Goal: Task Accomplishment & Management: Complete application form

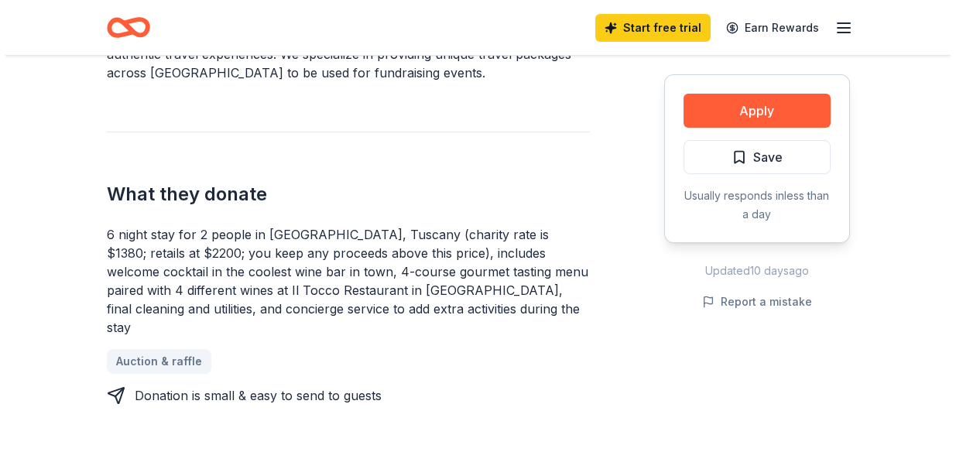
scroll to position [573, 0]
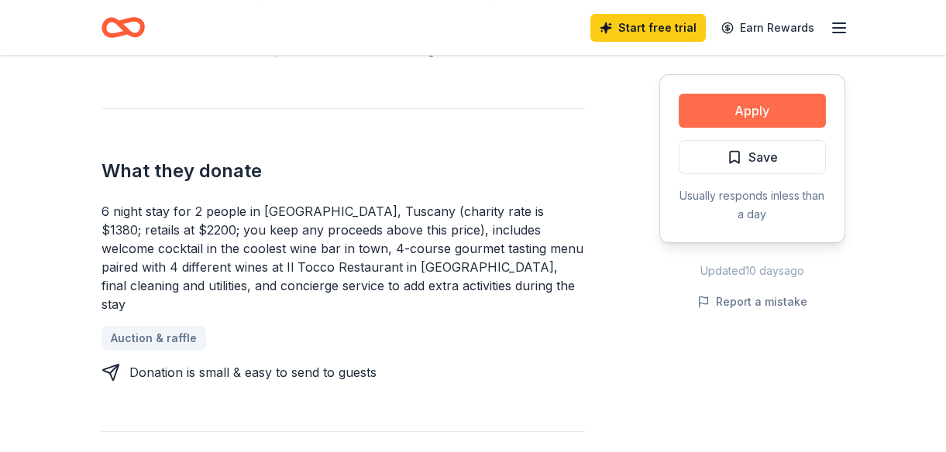
click at [766, 105] on button "Apply" at bounding box center [751, 111] width 147 height 34
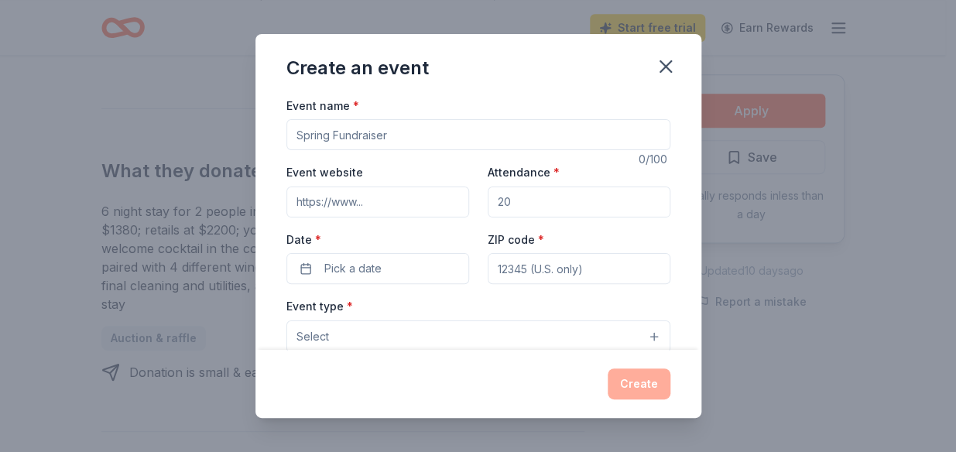
click at [434, 129] on input "Event name *" at bounding box center [479, 134] width 384 height 31
type input "Music Matters"
type input "[DOMAIN_NAME]"
type input "200"
type input "13066"
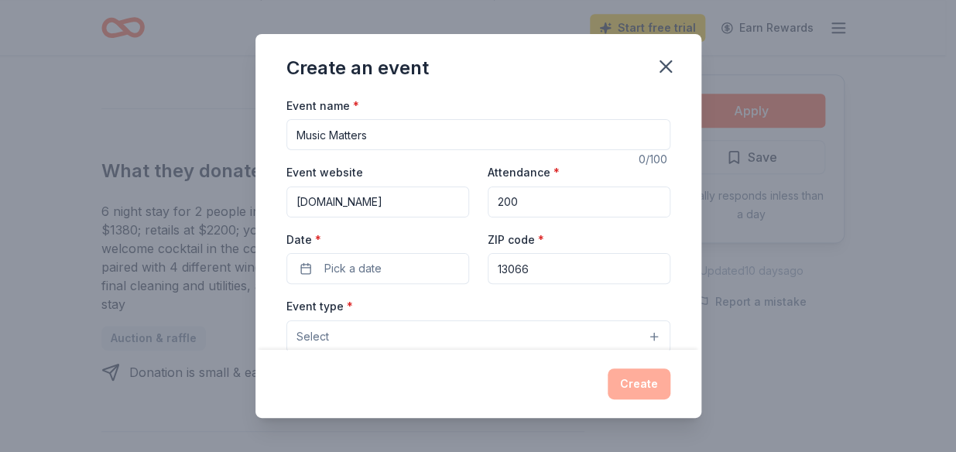
type input "[STREET_ADDRESS]"
click at [400, 275] on button "Pick a date" at bounding box center [378, 268] width 183 height 31
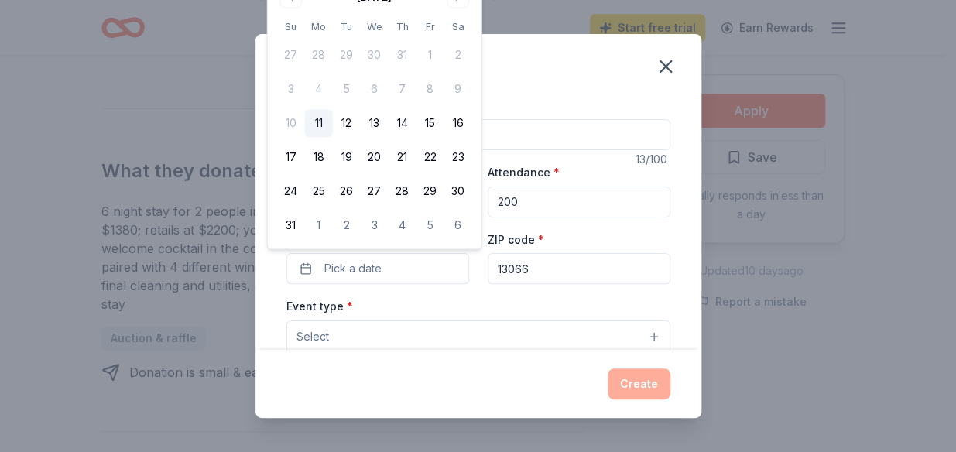
drag, startPoint x: 426, startPoint y: 4, endPoint x: 428, endPoint y: 44, distance: 40.3
click at [428, 44] on div "August 2025 Su Mo Tu We Th Fr Sa 27 28 29 30 31 1 2 3 4 5 6 7 8 9 10 11 12 13 1…" at bounding box center [374, 112] width 195 height 255
drag, startPoint x: 428, startPoint y: 44, endPoint x: 410, endPoint y: 6, distance: 41.9
click at [410, 6] on div "August 2025 Su Mo Tu We Th Fr Sa 27 28 29 30 31 1 2 3 4 5 6 7 8 9 10 11 12 13 1…" at bounding box center [374, 112] width 195 height 255
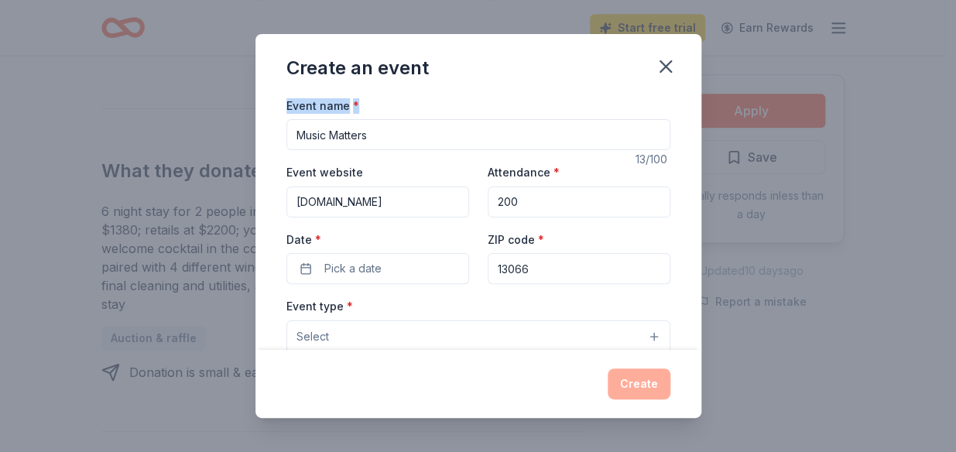
drag, startPoint x: 556, startPoint y: 88, endPoint x: 555, endPoint y: 114, distance: 25.6
click at [555, 114] on div "Create an event Event name * Music Matters 13 /100 Event website syracusesounds…" at bounding box center [479, 226] width 446 height 385
click at [363, 272] on span "Pick a date" at bounding box center [352, 268] width 57 height 19
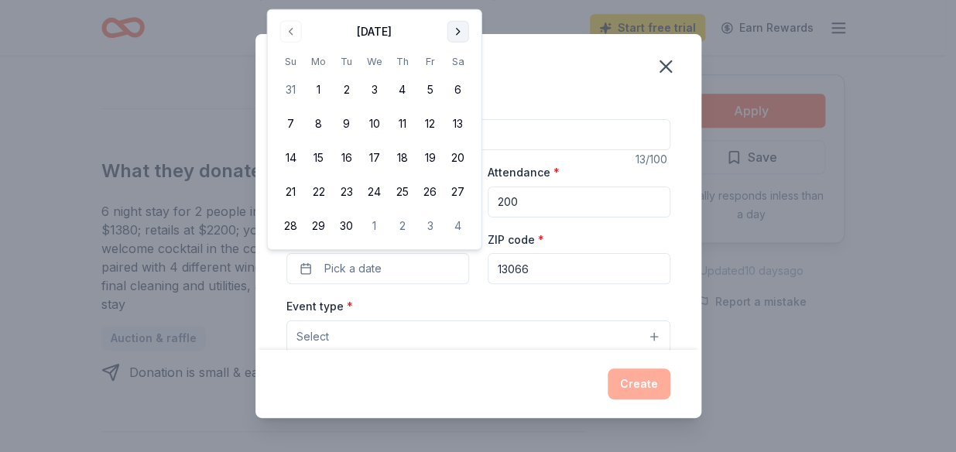
click at [462, 37] on button "Go to next month" at bounding box center [459, 32] width 22 height 22
click at [353, 122] on button "7" at bounding box center [347, 124] width 28 height 28
click at [643, 335] on button "Select" at bounding box center [479, 337] width 384 height 33
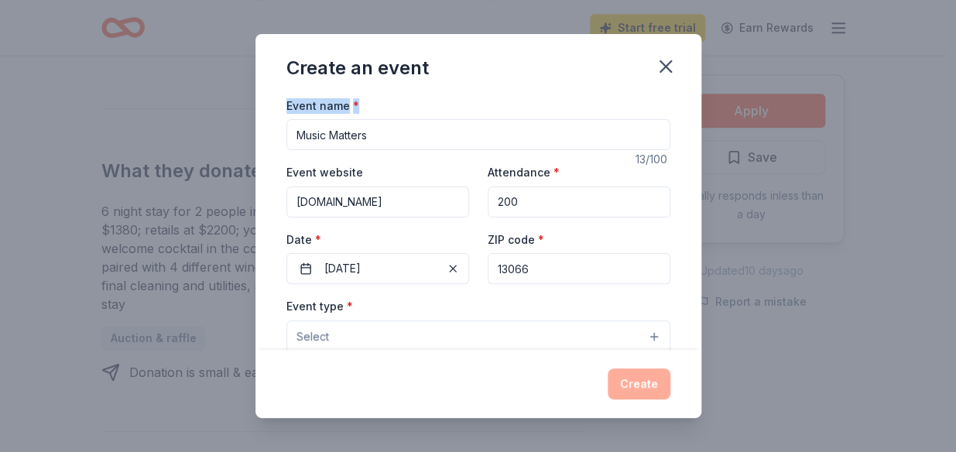
click at [643, 332] on button "Select" at bounding box center [479, 337] width 384 height 33
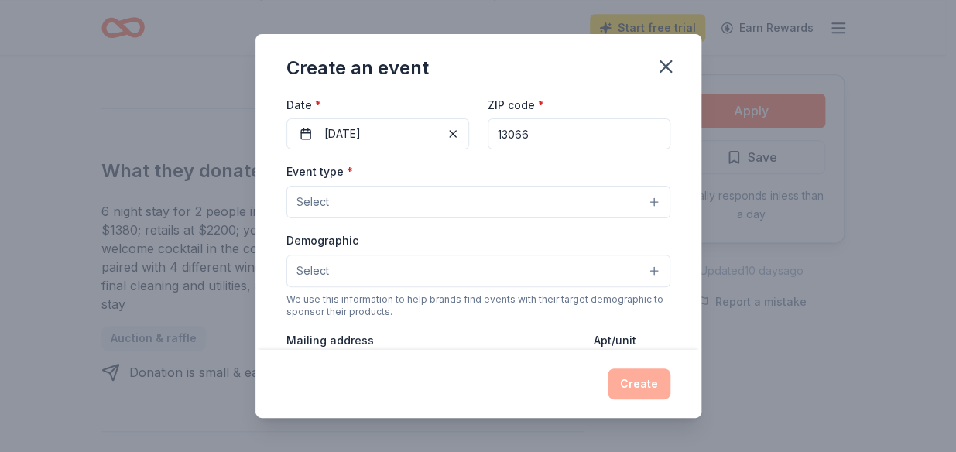
scroll to position [140, 0]
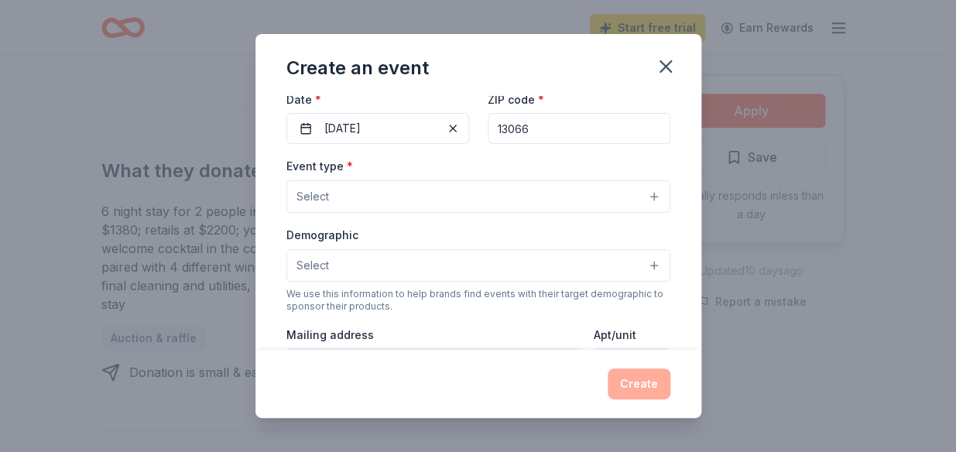
click at [644, 196] on button "Select" at bounding box center [479, 196] width 384 height 33
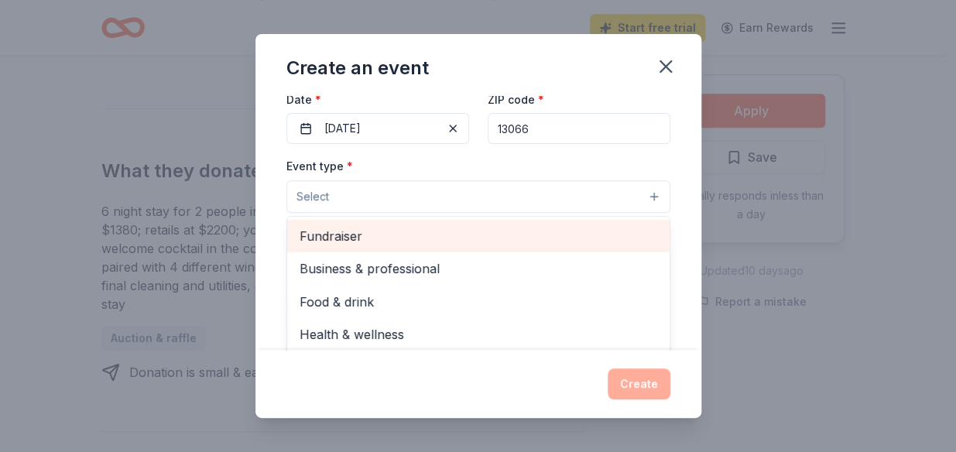
click at [331, 233] on span "Fundraiser" at bounding box center [479, 236] width 358 height 20
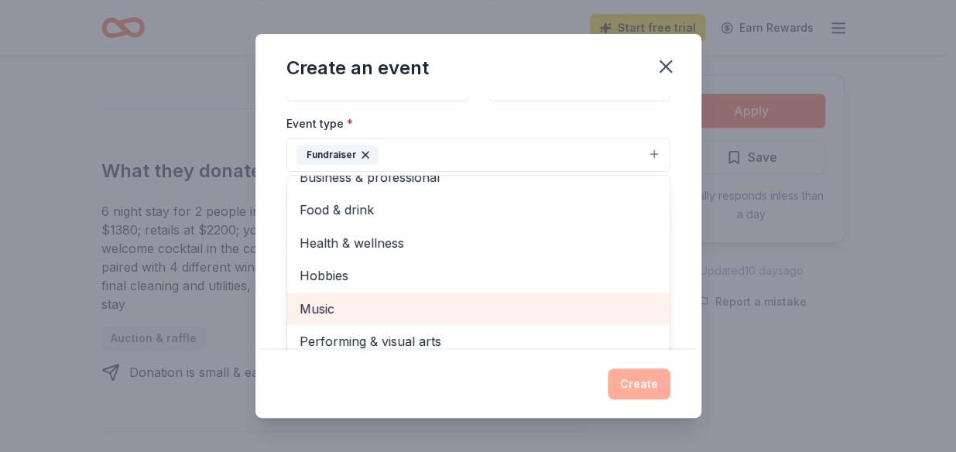
scroll to position [281, 0]
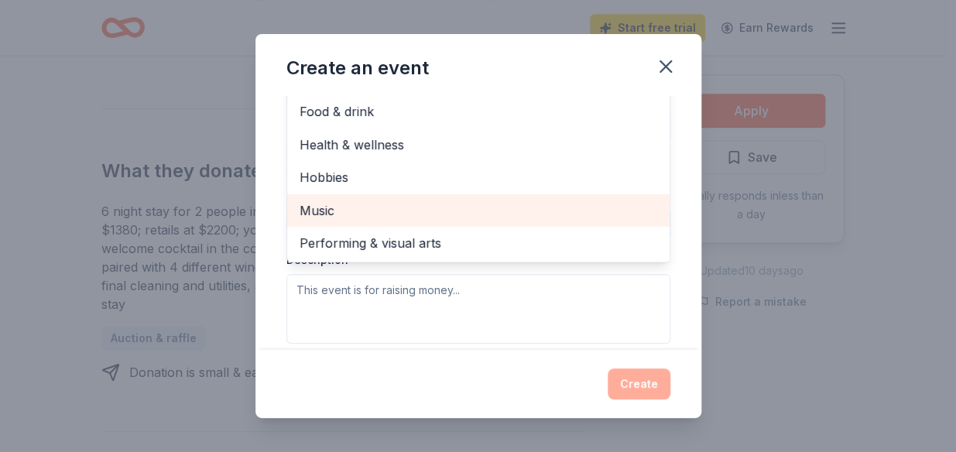
drag, startPoint x: 342, startPoint y: 196, endPoint x: 356, endPoint y: 209, distance: 19.7
click at [343, 197] on div "Music" at bounding box center [478, 210] width 383 height 33
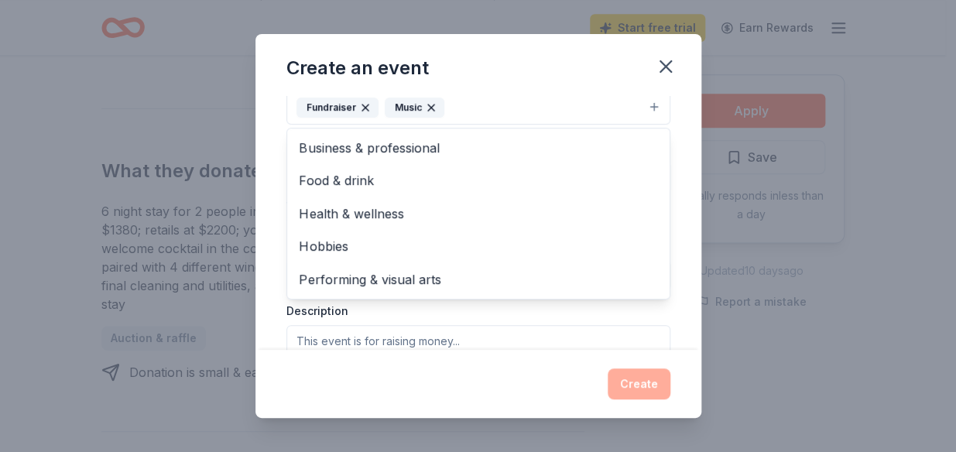
scroll to position [229, 0]
click at [665, 145] on div "Event name * Music Matters 13 /100 Event website syracusesoundsofmusicassociati…" at bounding box center [479, 223] width 446 height 255
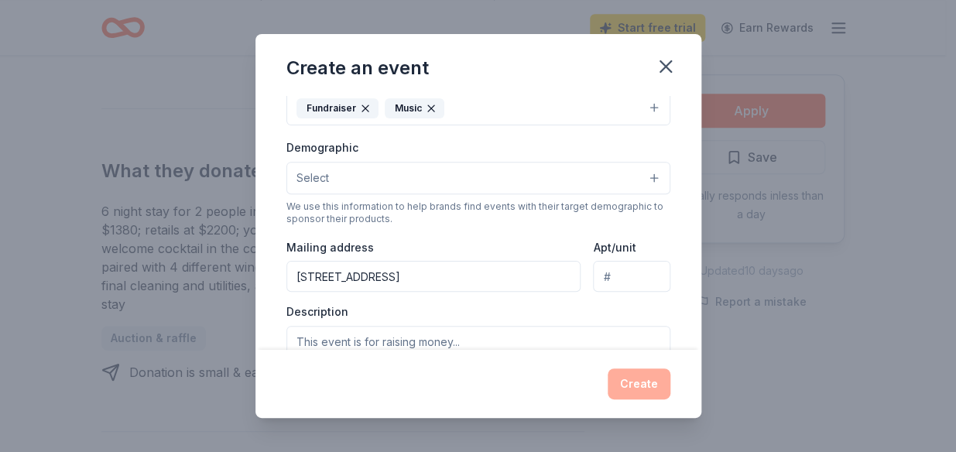
scroll to position [224, 0]
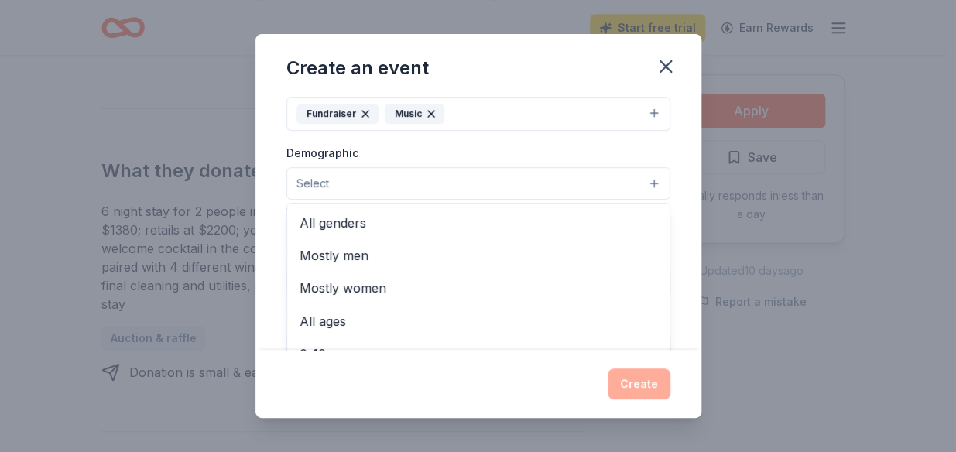
click at [361, 180] on button "Select" at bounding box center [479, 183] width 384 height 33
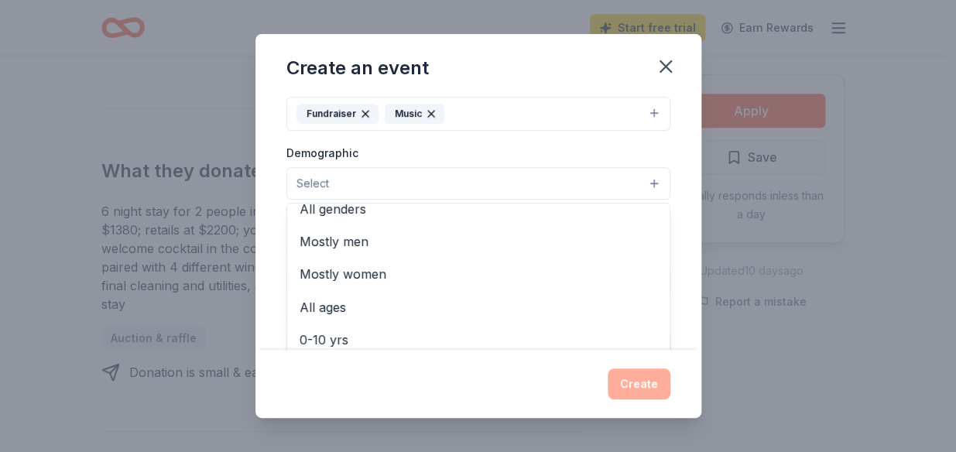
scroll to position [0, 0]
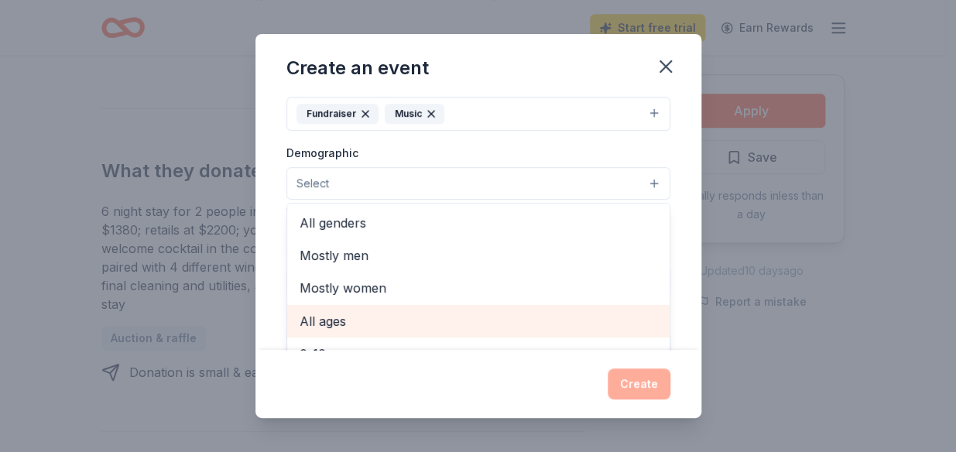
click at [342, 314] on span "All ages" at bounding box center [479, 321] width 358 height 20
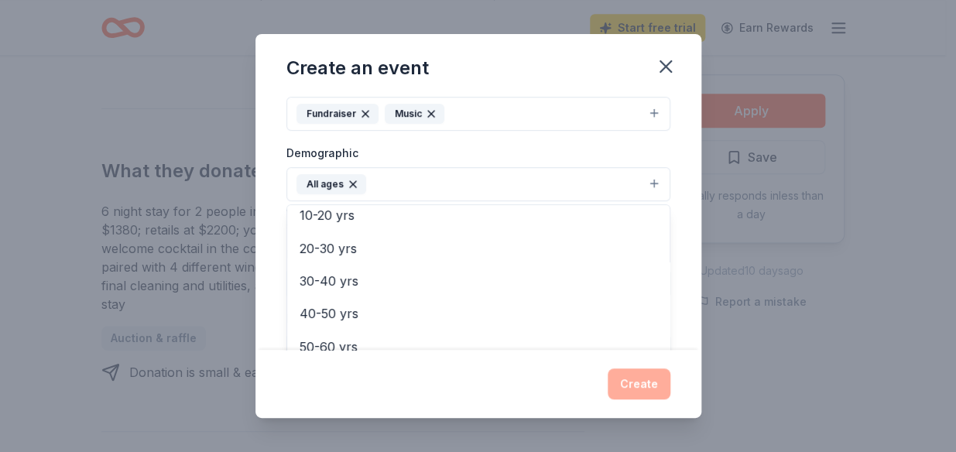
scroll to position [215, 0]
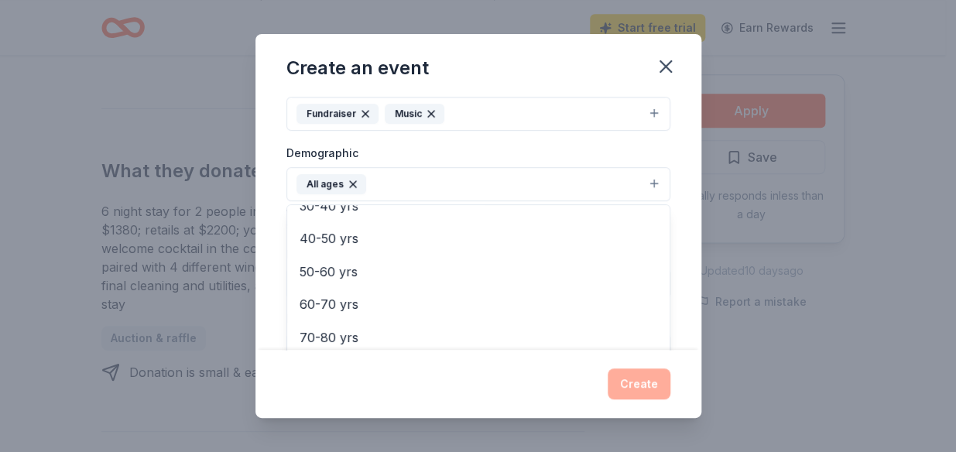
click at [685, 227] on div "Event name * Music Matters 13 /100 Event website syracusesoundsofmusicassociati…" at bounding box center [479, 223] width 446 height 255
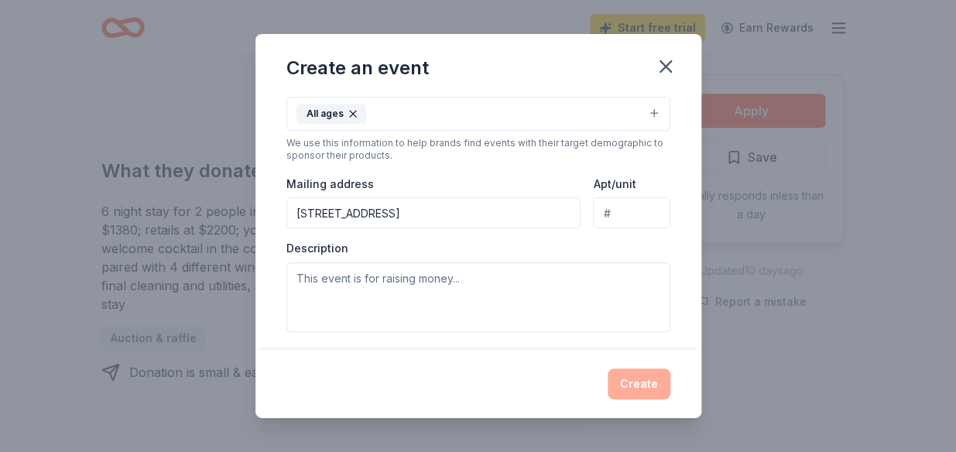
scroll to position [364, 0]
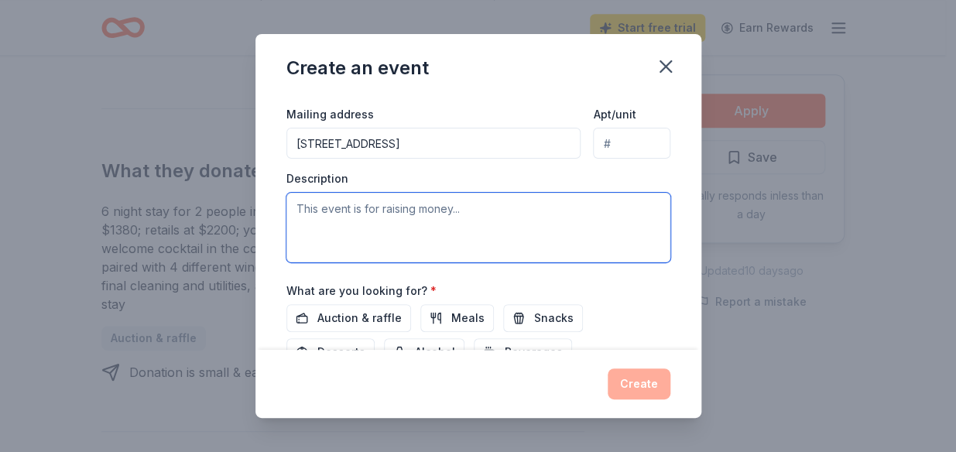
click at [328, 212] on textarea at bounding box center [479, 228] width 384 height 70
click at [489, 204] on textarea at bounding box center [479, 228] width 384 height 70
click at [470, 210] on textarea at bounding box center [479, 228] width 384 height 70
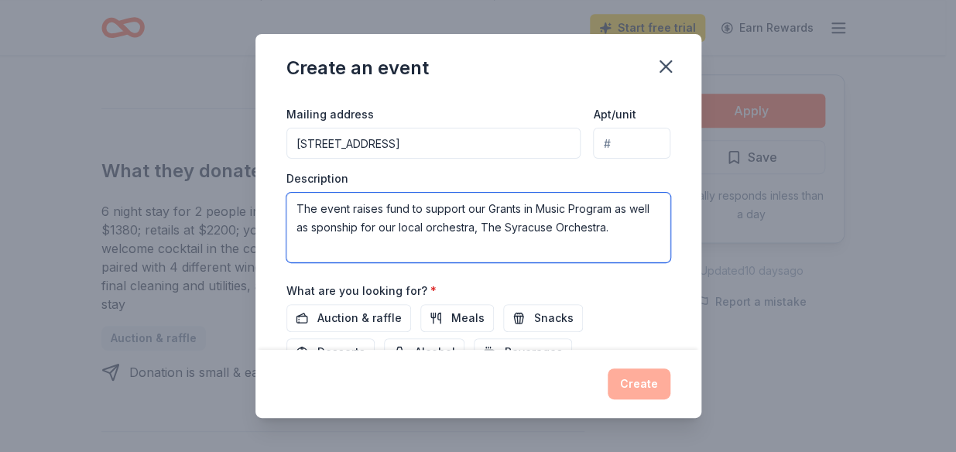
type textarea "The event raises fund to support our Grants in Music Program as well as sponshi…"
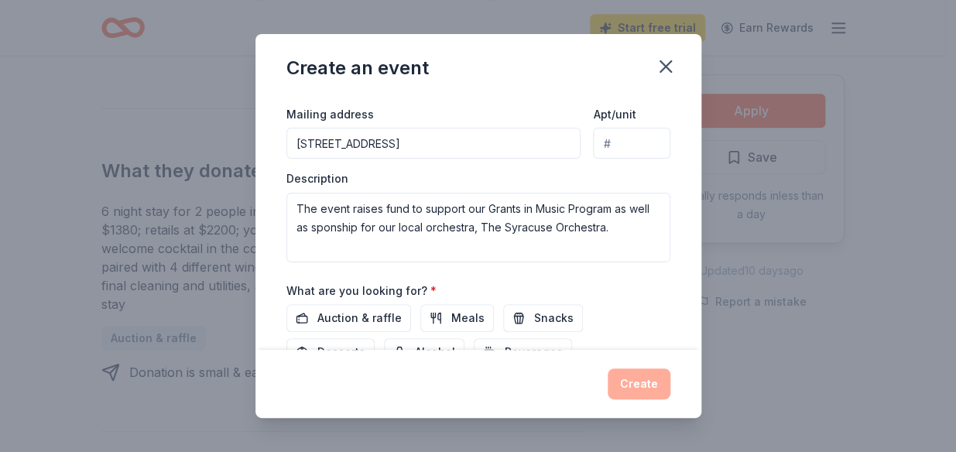
click at [621, 281] on div "What are you looking for? * Auction & raffle Meals Snacks Desserts Alcohol Beve…" at bounding box center [479, 324] width 384 height 86
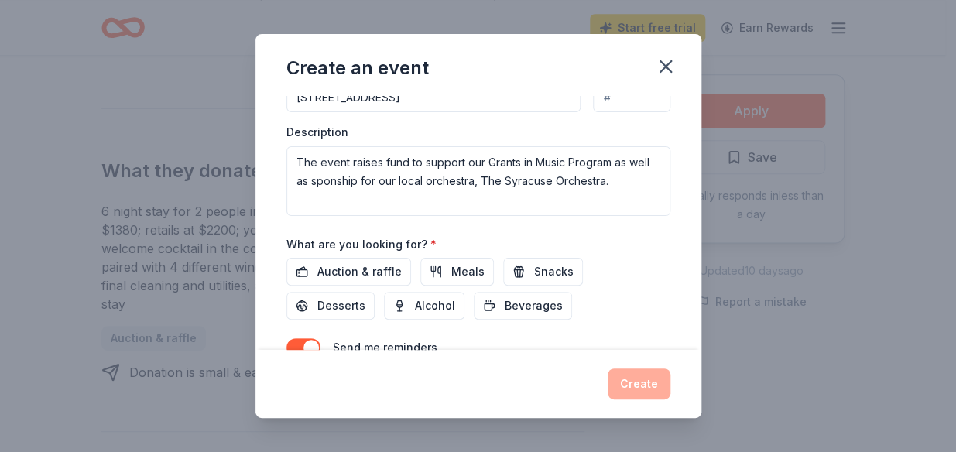
scroll to position [434, 0]
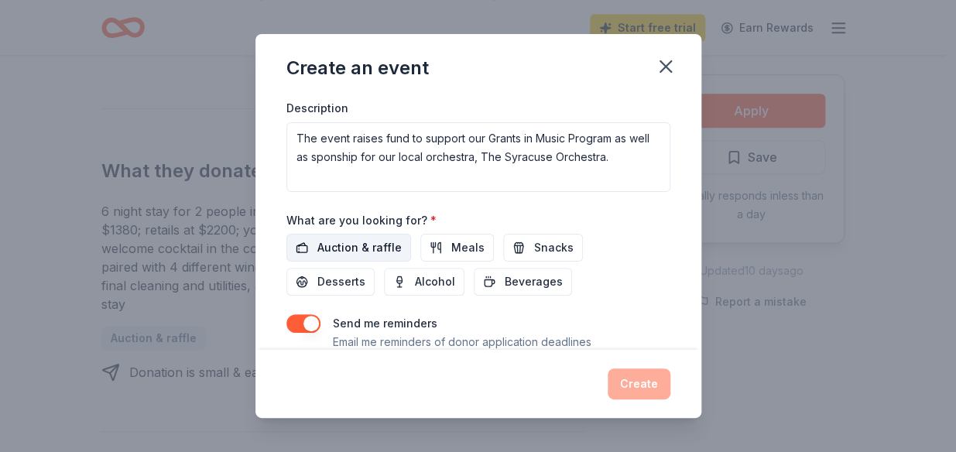
click at [362, 239] on span "Auction & raffle" at bounding box center [360, 248] width 84 height 19
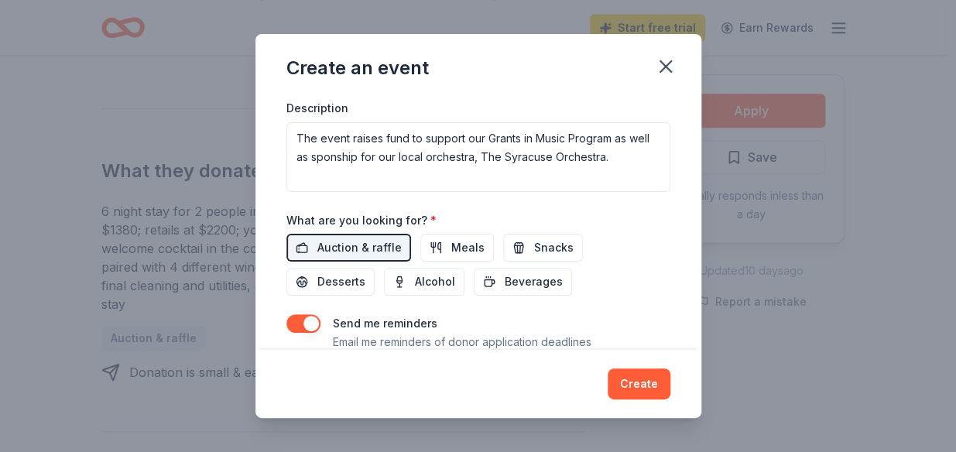
scroll to position [486, 0]
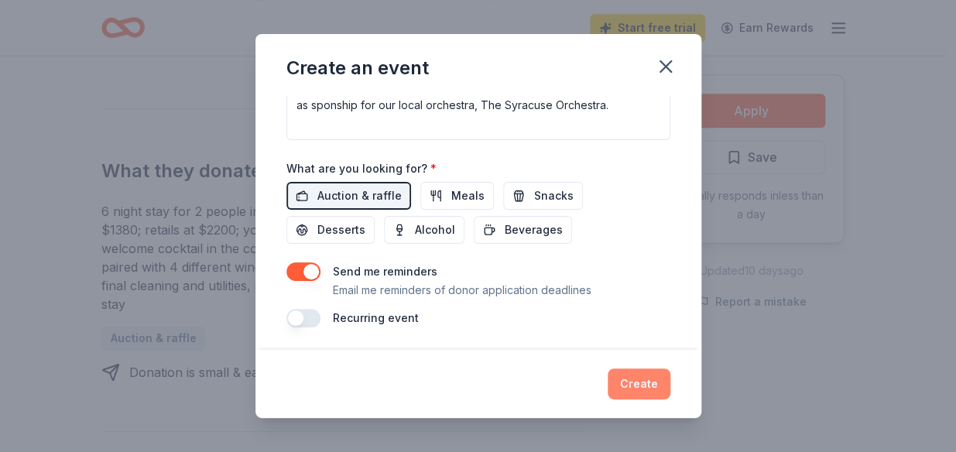
click at [626, 389] on button "Create" at bounding box center [639, 384] width 63 height 31
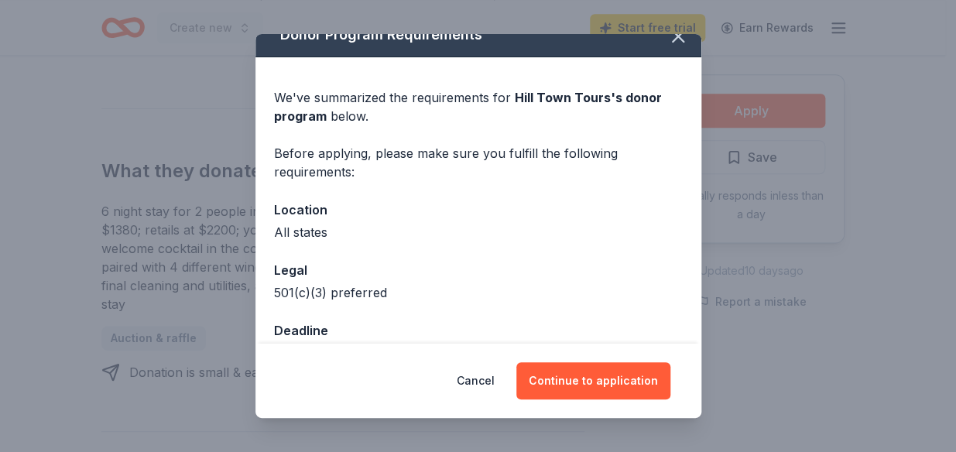
scroll to position [39, 0]
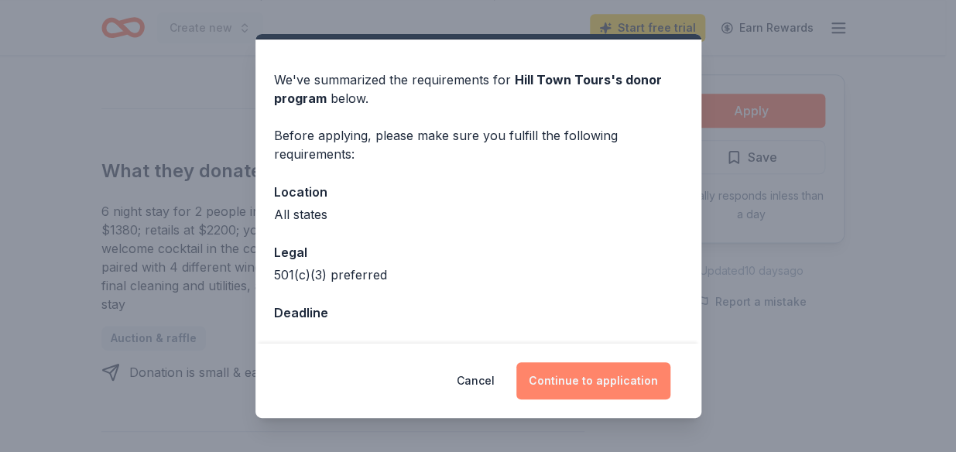
click at [613, 379] on button "Continue to application" at bounding box center [594, 380] width 154 height 37
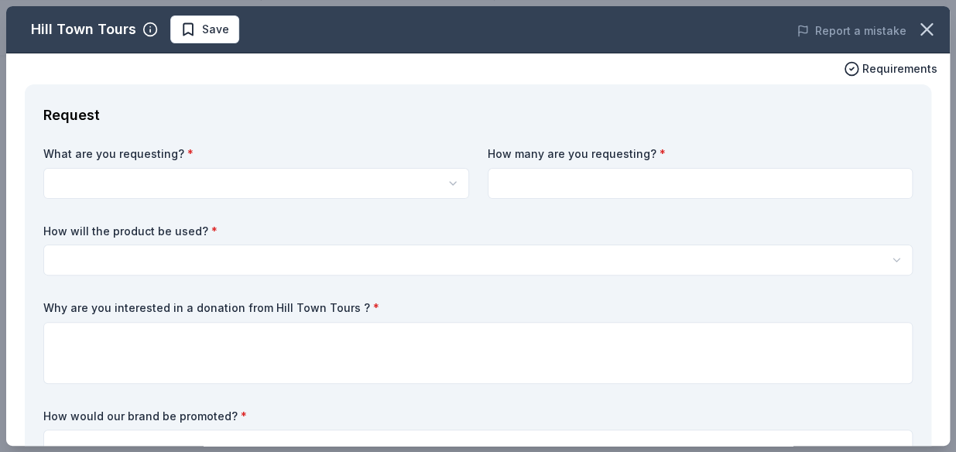
scroll to position [0, 0]
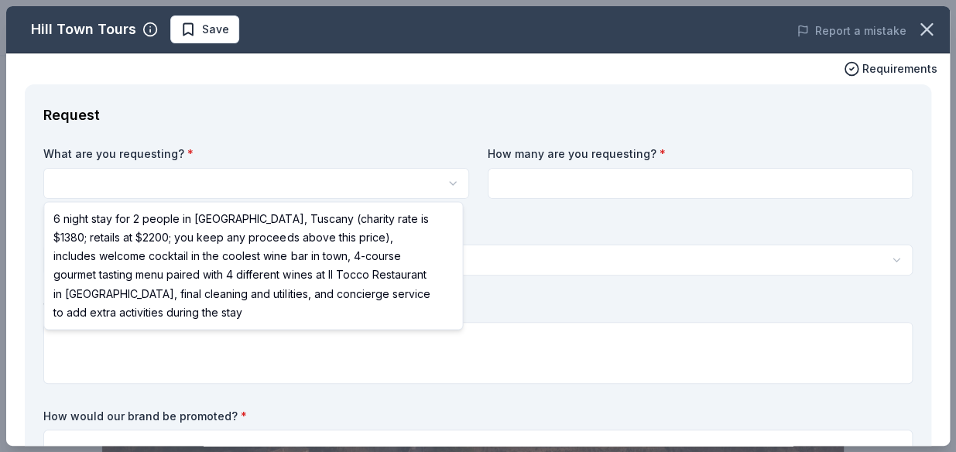
click at [199, 184] on html "Create new Start free trial Earn Rewards Share Hill Town Tours New Share Donati…" at bounding box center [478, 226] width 956 height 452
select select "6 night stay for 2 people in Cortona, Tuscany (charity rate is $1380; retails a…"
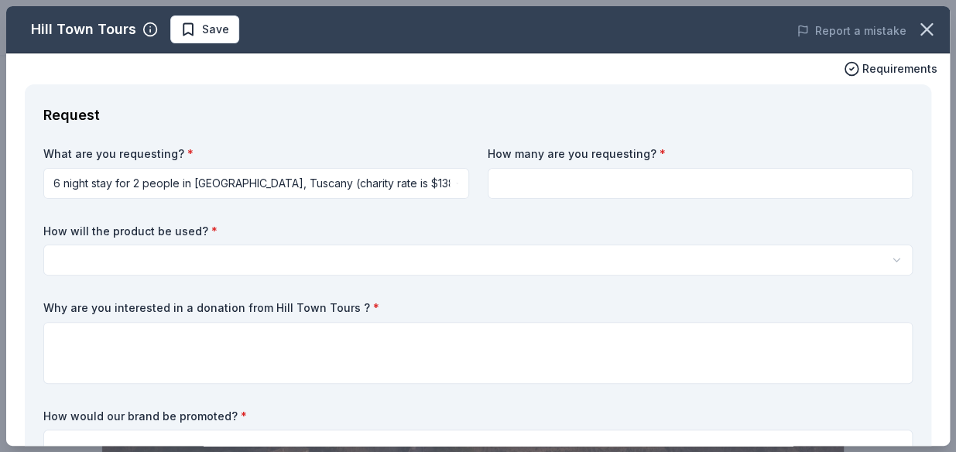
click at [606, 193] on input at bounding box center [701, 183] width 426 height 31
type input "1"
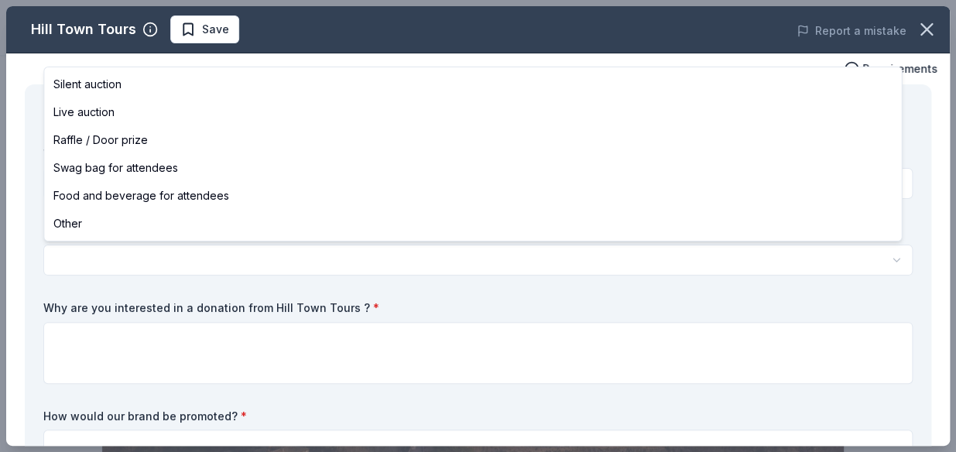
click at [130, 254] on html "Create new Start free trial Earn Rewards Share Hill Town Tours New Share Donati…" at bounding box center [478, 226] width 956 height 452
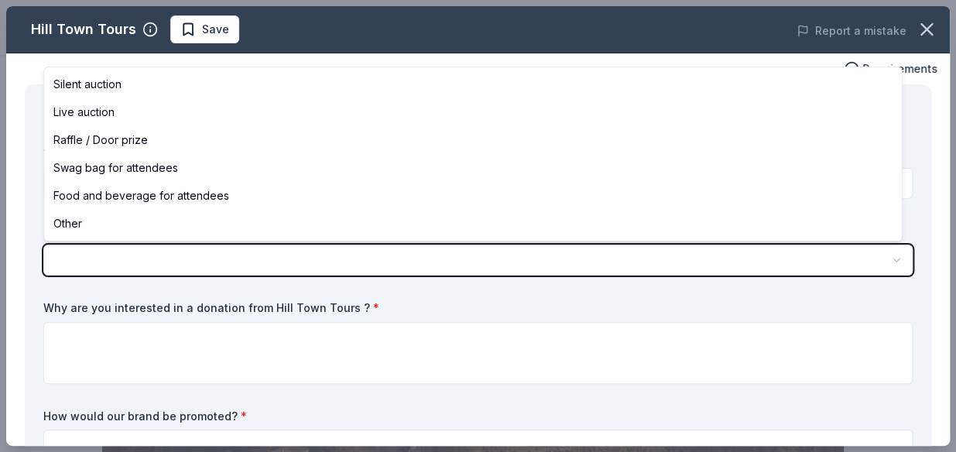
click at [130, 254] on html "Create new Start free trial Earn Rewards Share Hill Town Tours New Share Donati…" at bounding box center [478, 226] width 956 height 452
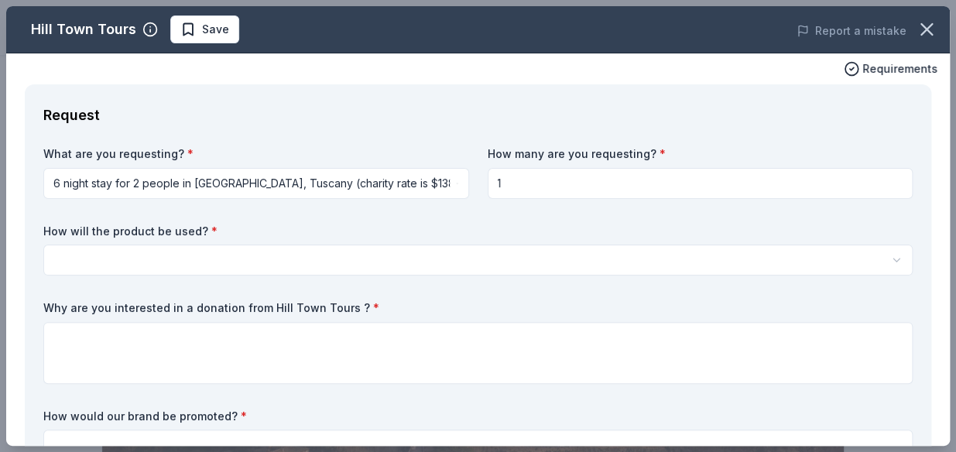
click at [891, 256] on html "Create new Start free trial Earn Rewards Share Hill Town Tours New Share Donati…" at bounding box center [478, 226] width 956 height 452
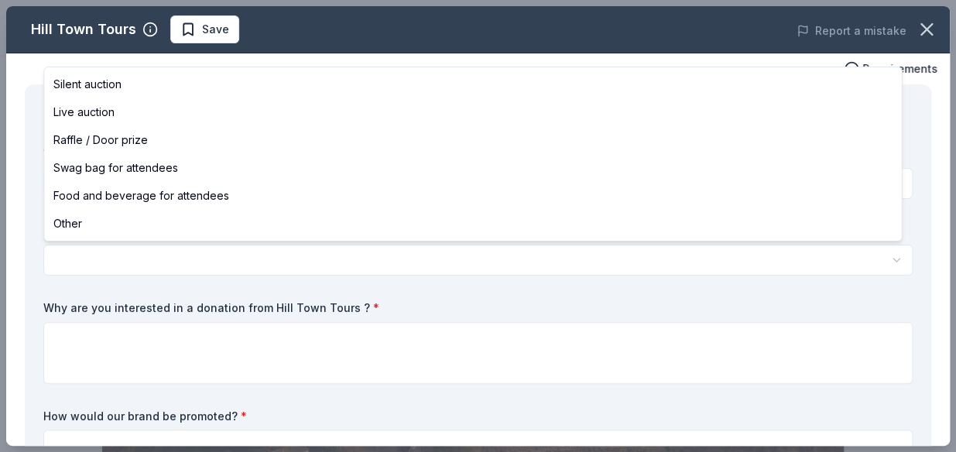
select select "silentAuction"
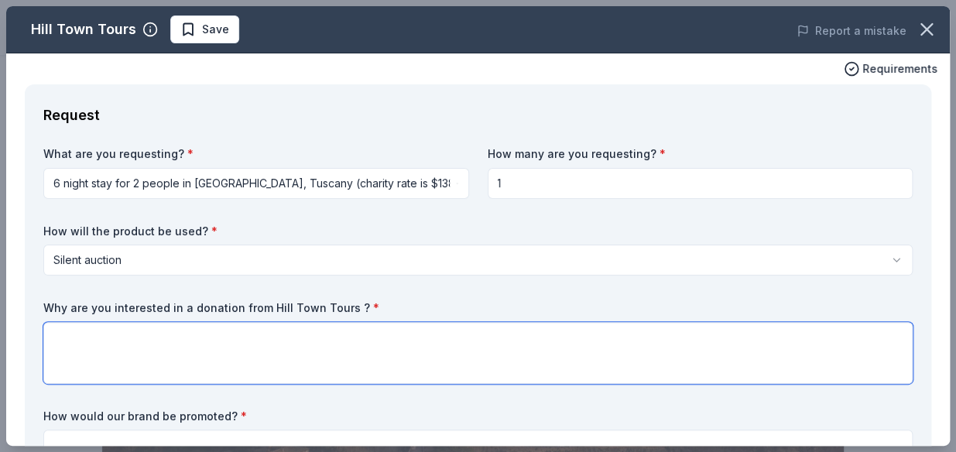
click at [234, 331] on textarea at bounding box center [478, 353] width 870 height 62
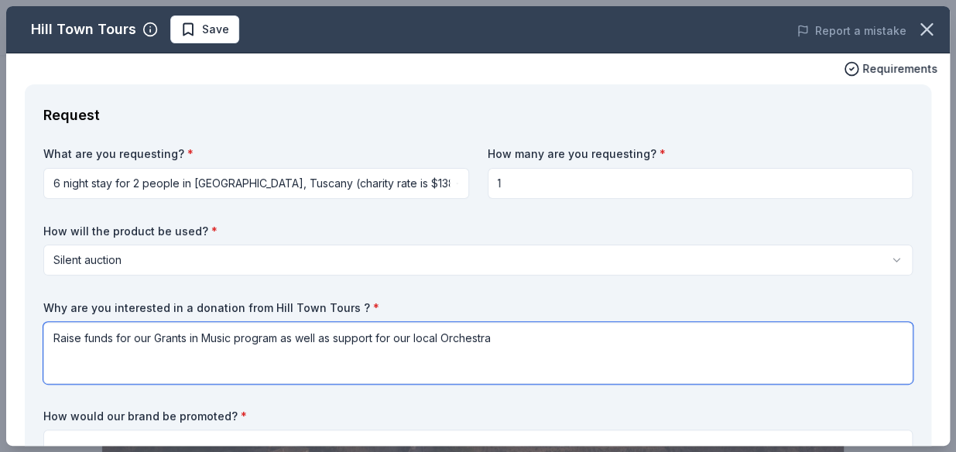
click at [449, 337] on textarea "Raise funds for our Grants in Music program as well as support for our local Or…" at bounding box center [478, 353] width 870 height 62
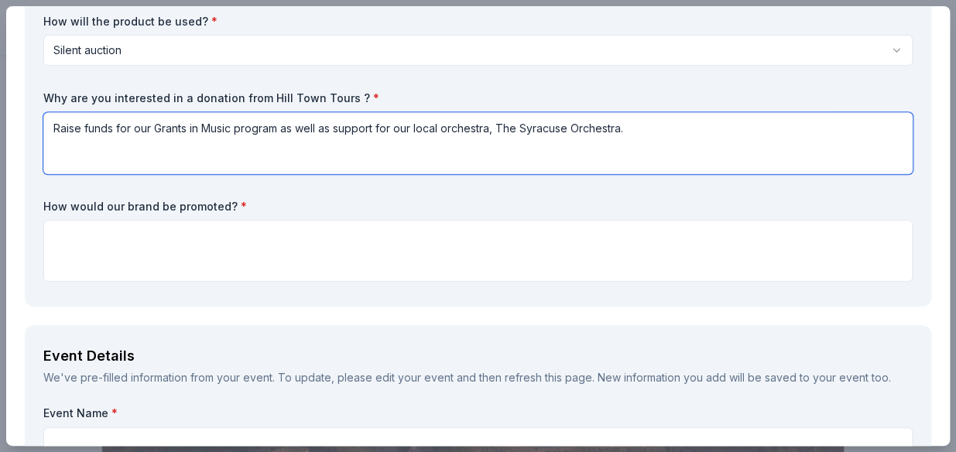
scroll to position [211, 0]
type textarea "Raise funds for our Grants in Music program as well as support for our local or…"
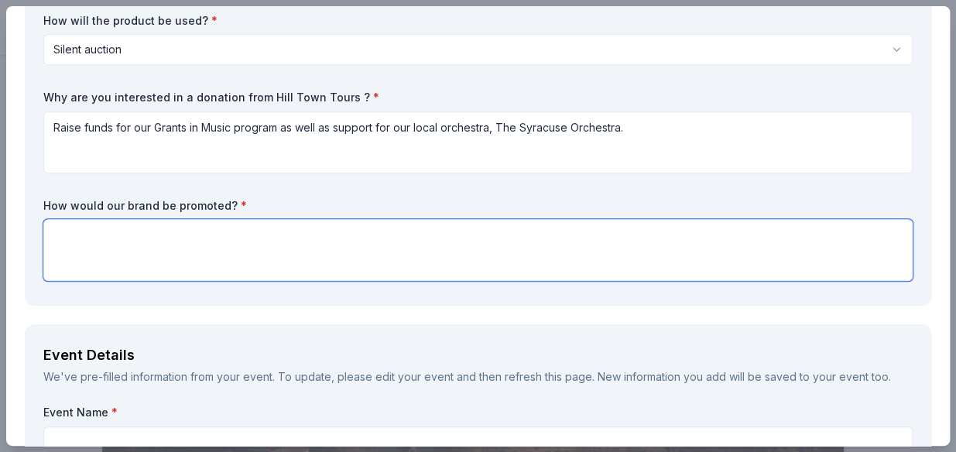
click at [181, 245] on textarea at bounding box center [478, 250] width 870 height 62
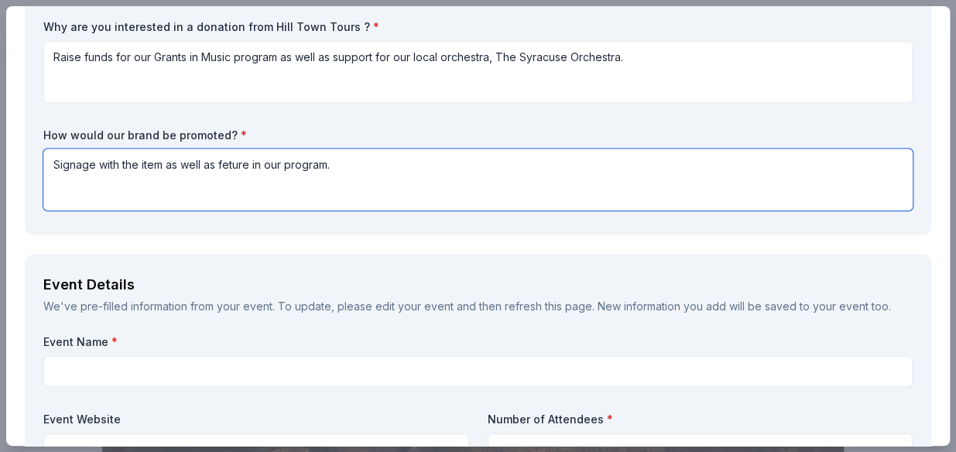
scroll to position [352, 0]
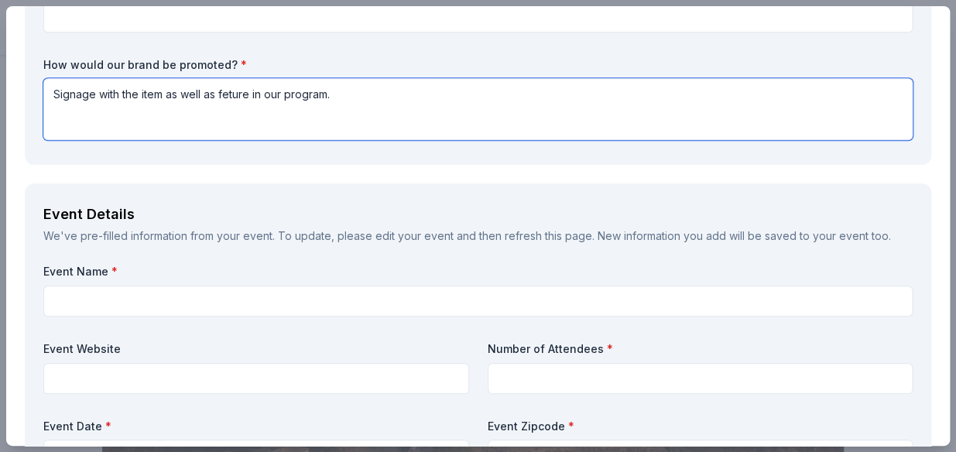
type textarea "Signage with the item as well as feture in our program."
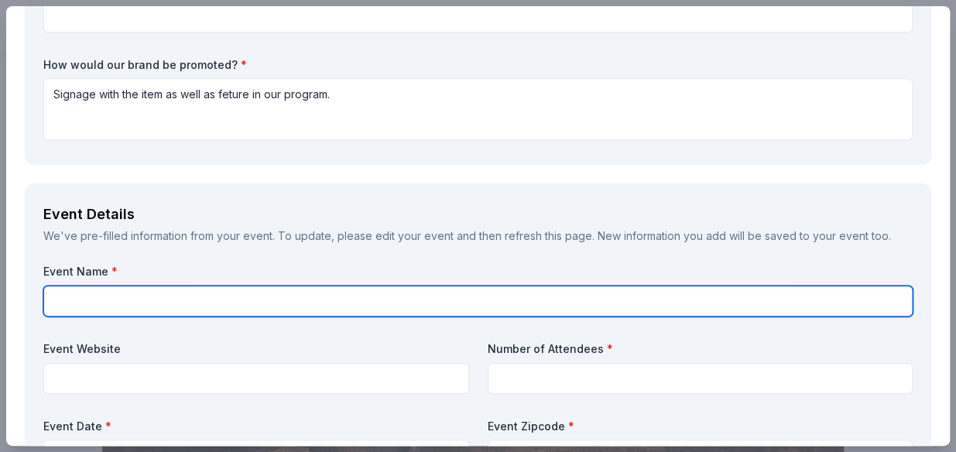
click at [95, 311] on input "text" at bounding box center [478, 301] width 870 height 31
type input "Music Matters"
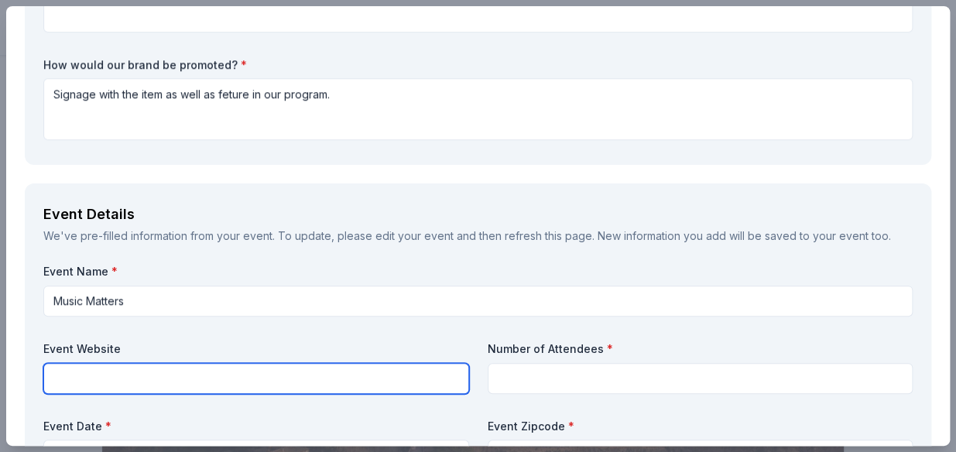
click at [234, 368] on input "text" at bounding box center [256, 378] width 426 height 31
type input "ssmaboardmembers@gmail.com"
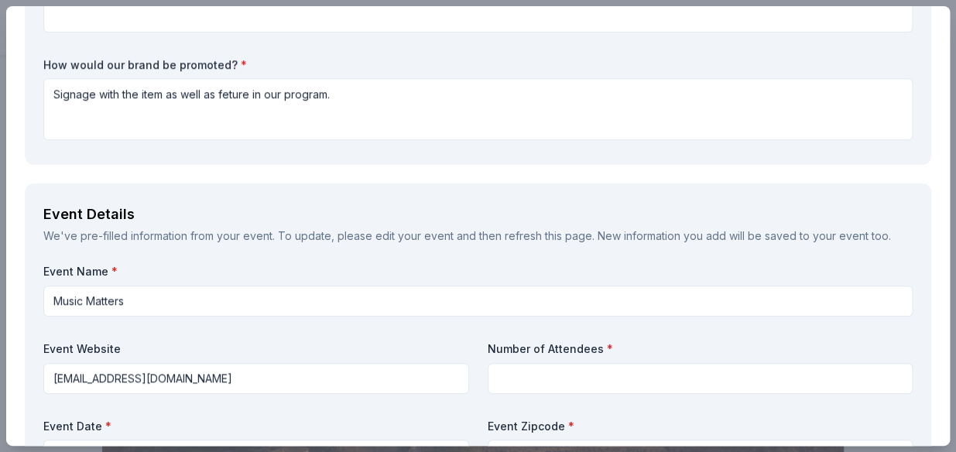
click at [526, 381] on input at bounding box center [701, 378] width 426 height 31
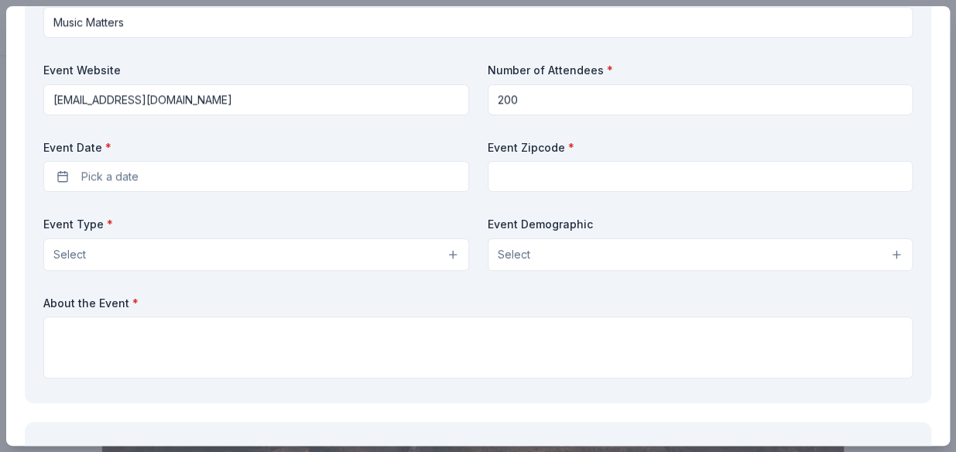
scroll to position [633, 0]
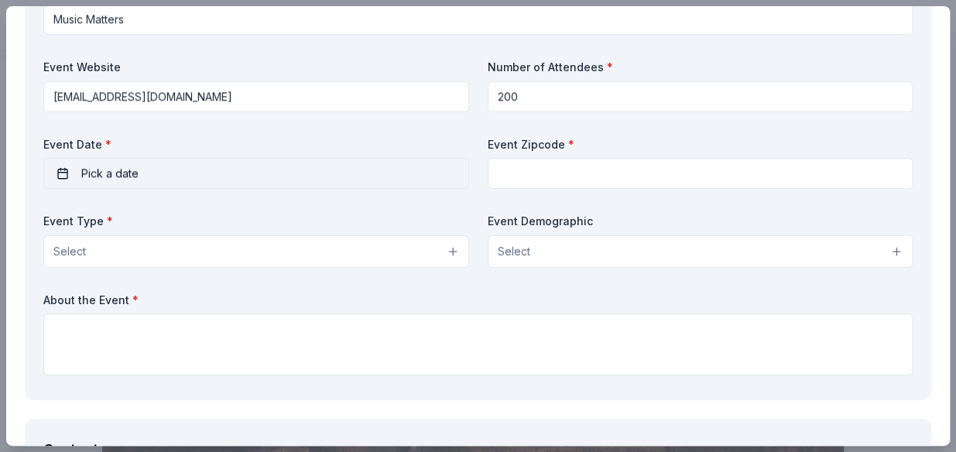
type input "200"
click at [348, 163] on button "Pick a date" at bounding box center [256, 173] width 426 height 31
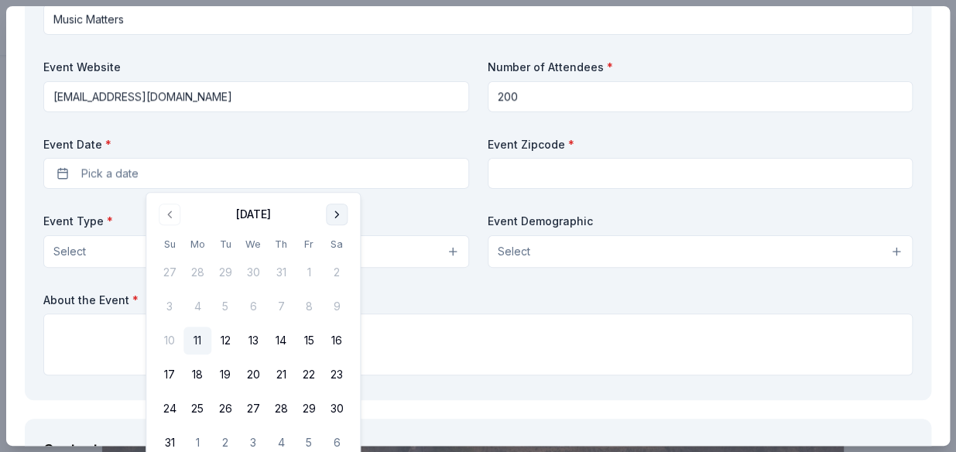
click at [340, 219] on button "Go to next month" at bounding box center [337, 215] width 22 height 22
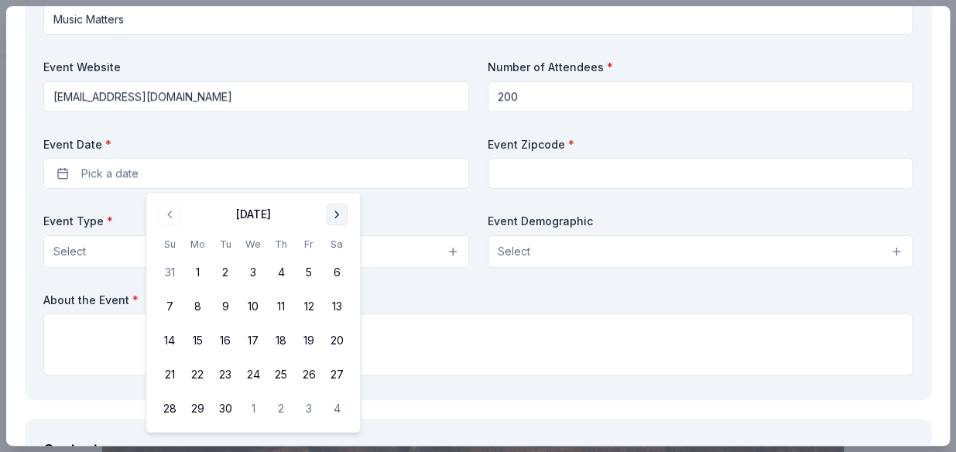
click at [340, 219] on button "Go to next month" at bounding box center [337, 215] width 22 height 22
click at [223, 303] on button "7" at bounding box center [225, 307] width 28 height 28
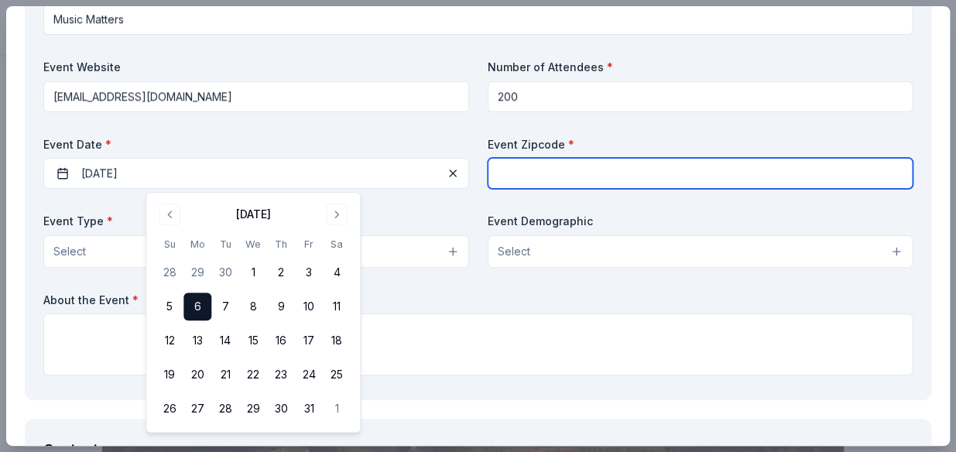
click at [537, 174] on input "text" at bounding box center [701, 173] width 426 height 31
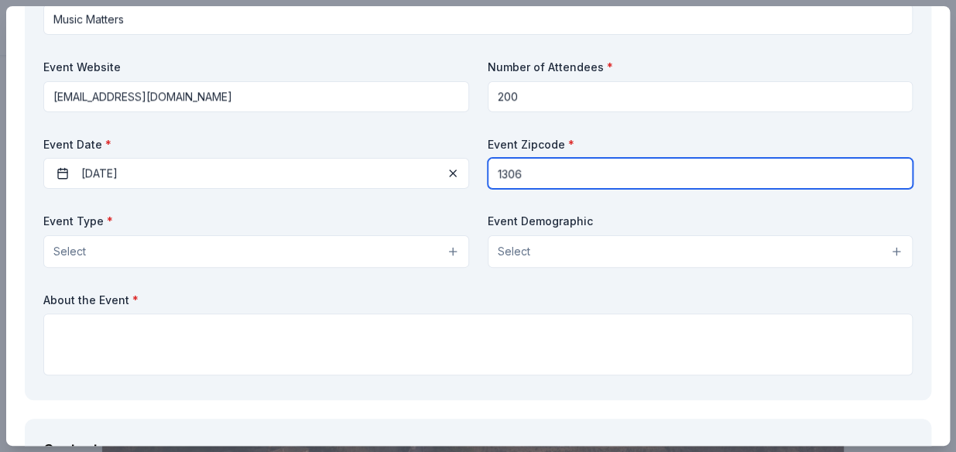
type input "13066"
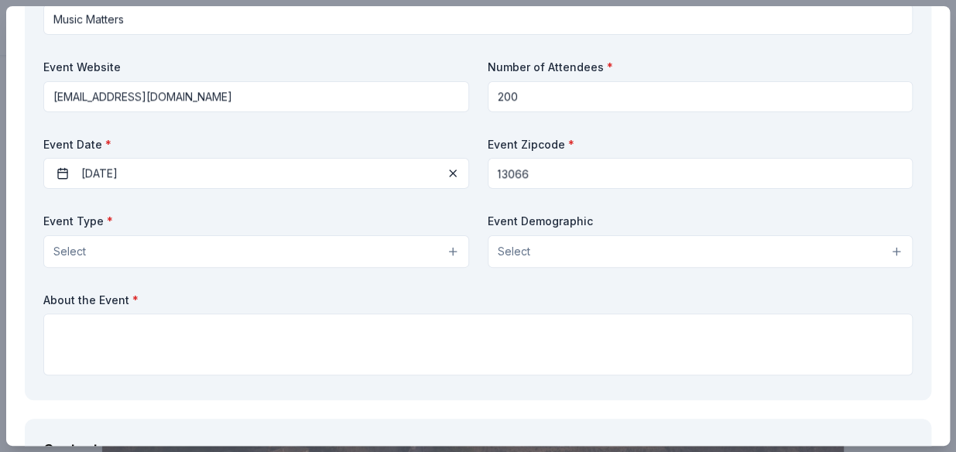
type input "Barbara"
type input "Barnell"
type input "ssmaboardmembers@gmail.com"
type input "3152632276"
type input "Syracuse Sounds of Music Association"
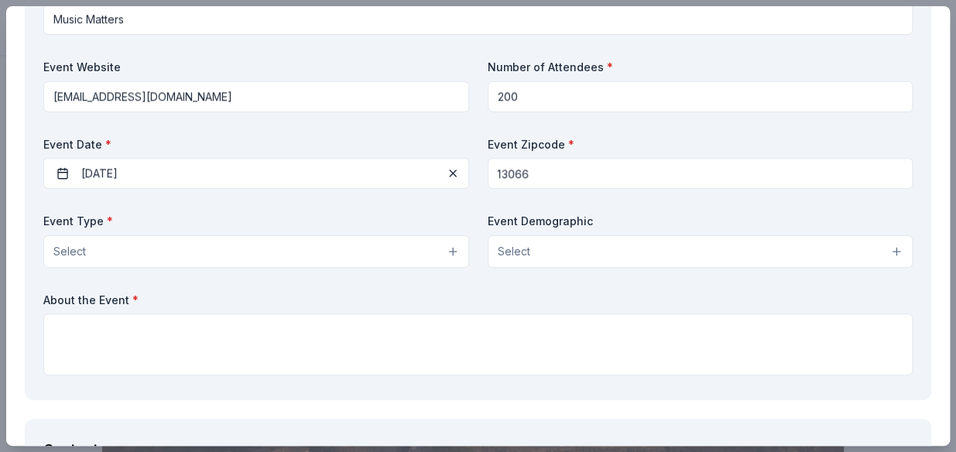
type input "Syracuse Sounds of Music Association"
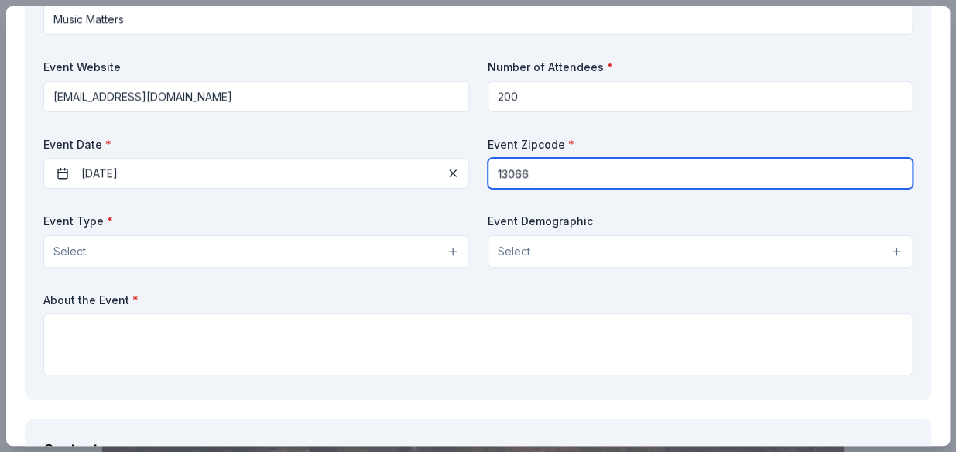
type input "13066"
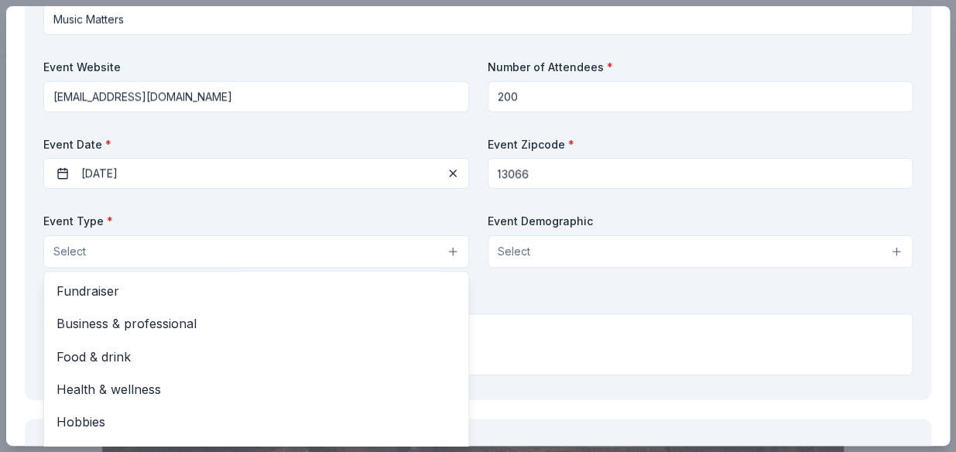
click at [324, 254] on button "Select" at bounding box center [256, 251] width 426 height 33
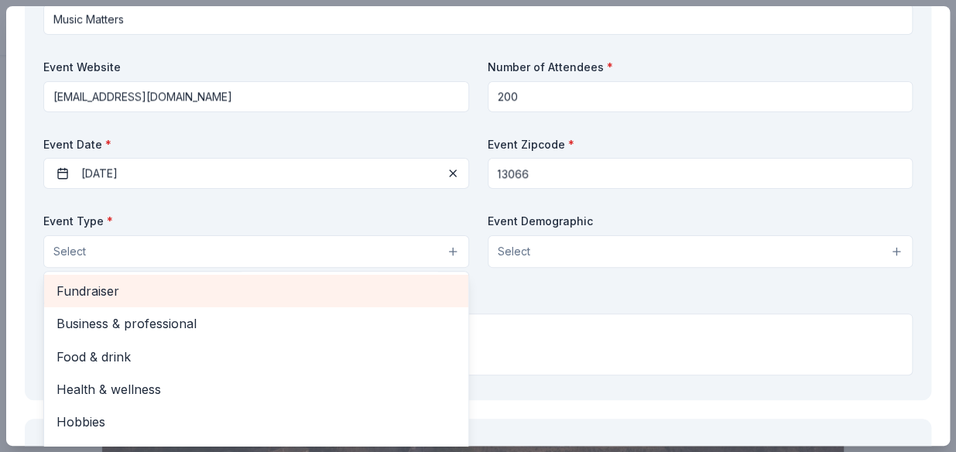
click at [264, 296] on span "Fundraiser" at bounding box center [257, 291] width 400 height 20
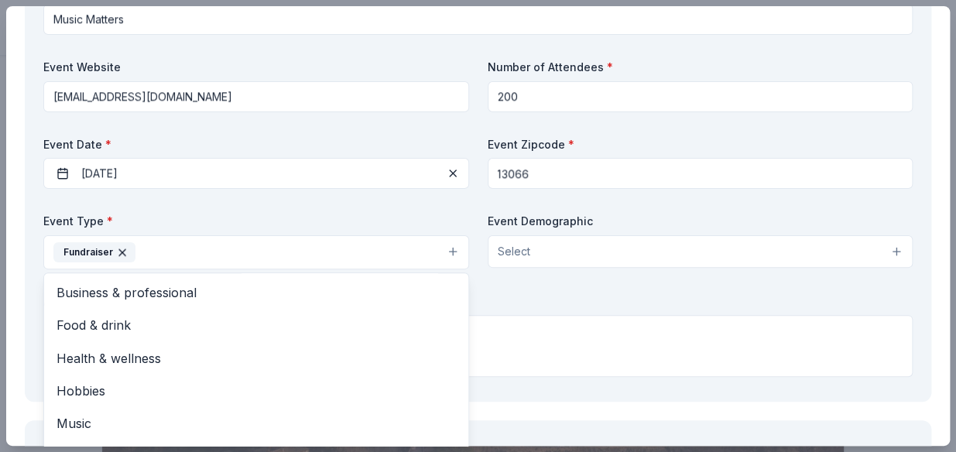
click at [552, 257] on div "Event Name * Music Matters Event Website ssmaboardmembers@gmail.com Number of A…" at bounding box center [478, 182] width 870 height 401
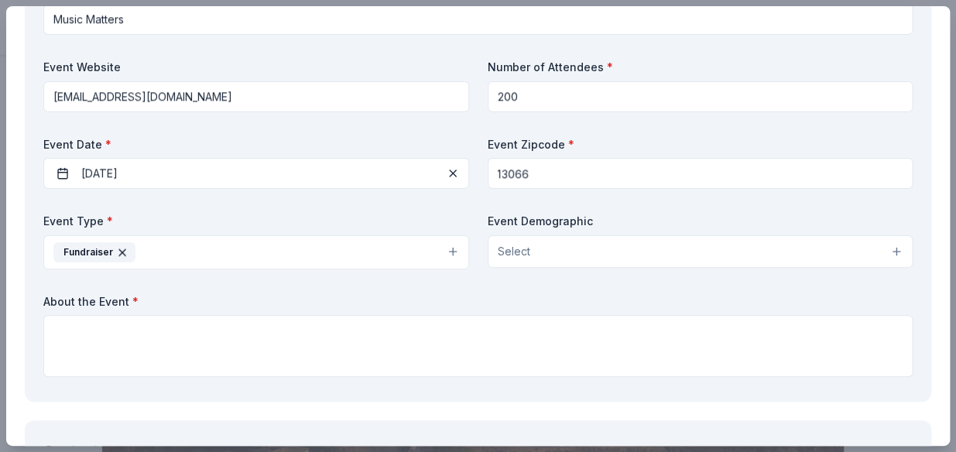
click at [554, 255] on button "Select" at bounding box center [701, 251] width 426 height 33
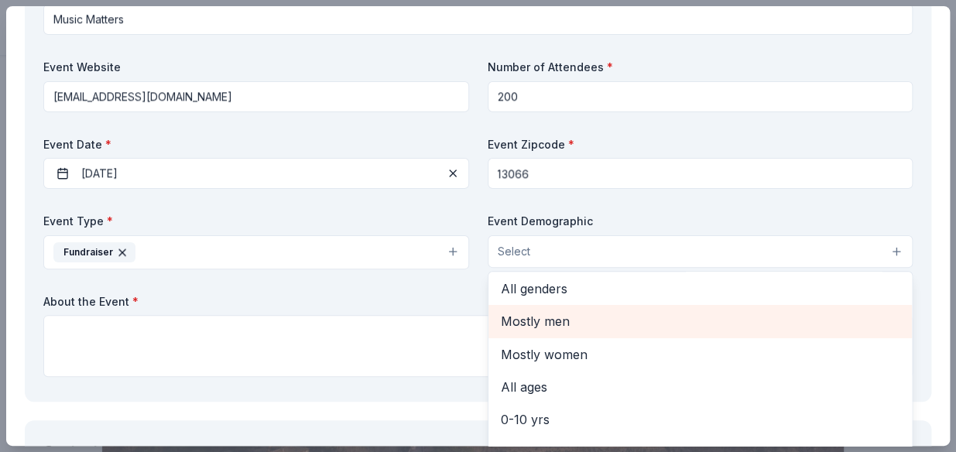
scroll to position [0, 0]
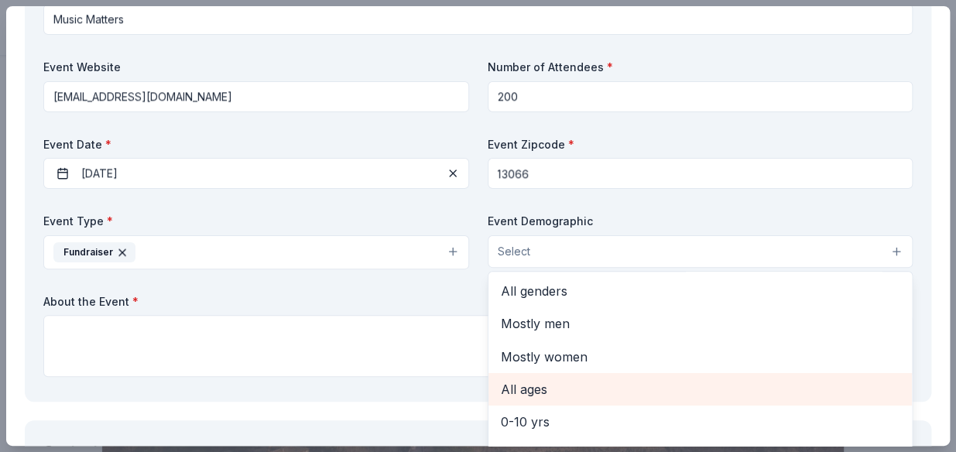
click at [534, 393] on span "All ages" at bounding box center [701, 389] width 400 height 20
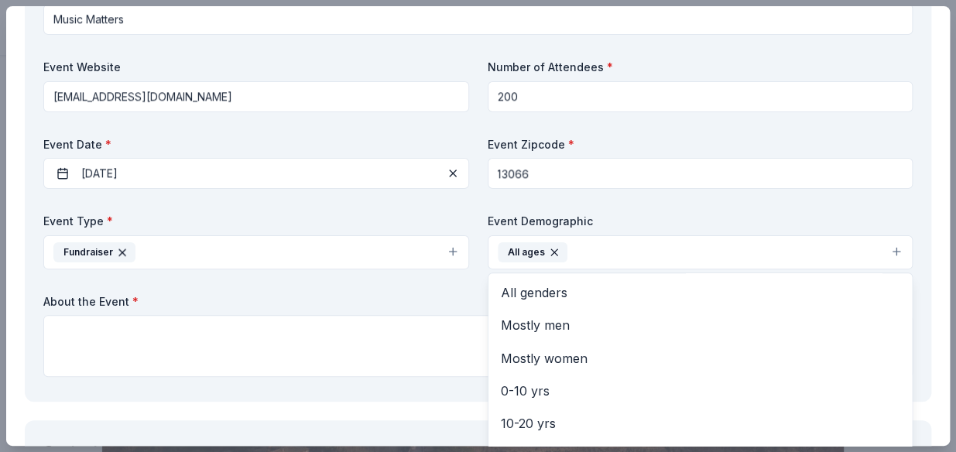
click at [343, 355] on div "Event Name * Music Matters Event Website ssmaboardmembers@gmail.com Number of A…" at bounding box center [478, 182] width 870 height 401
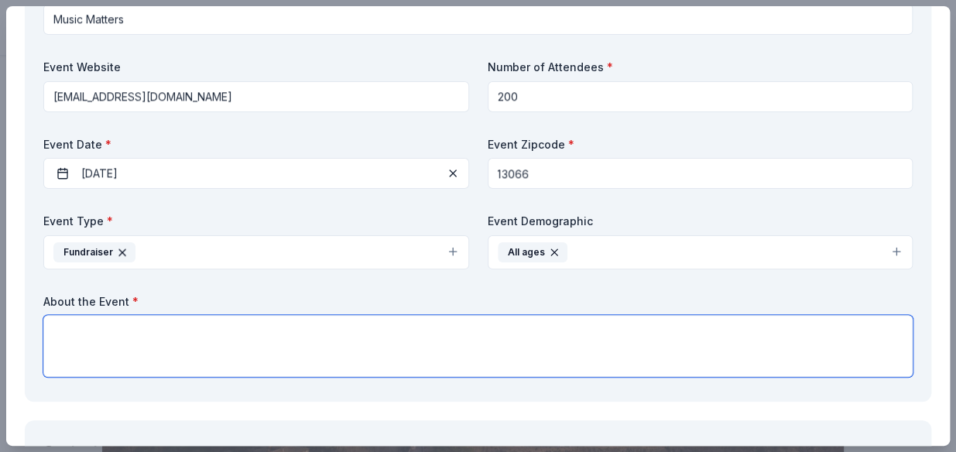
click at [318, 348] on textarea at bounding box center [478, 346] width 870 height 62
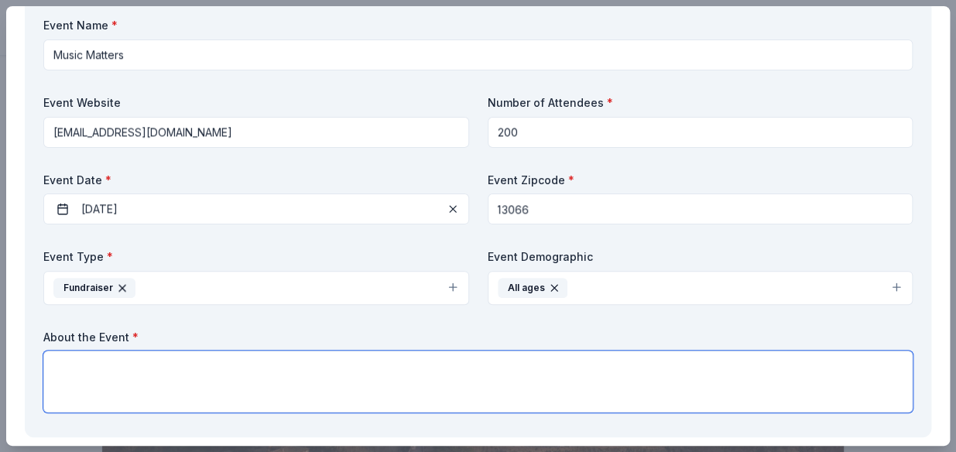
scroll to position [140, 0]
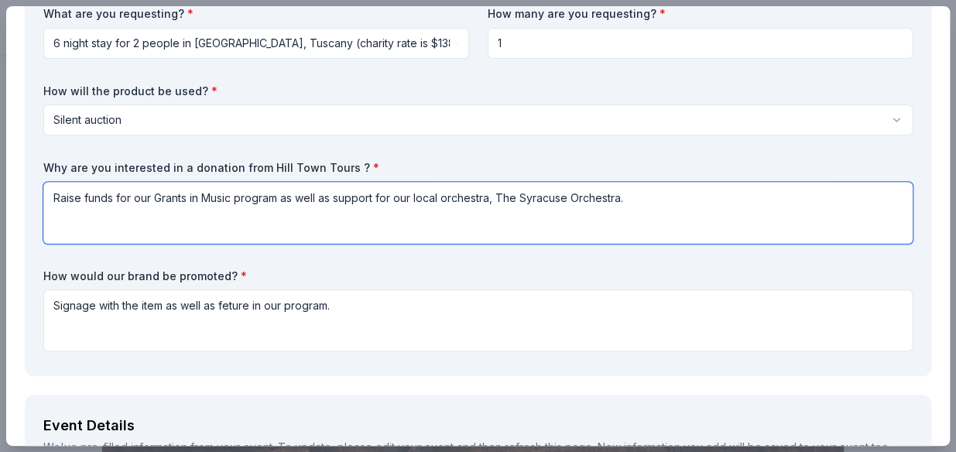
drag, startPoint x: 623, startPoint y: 201, endPoint x: 53, endPoint y: 192, distance: 569.2
click at [53, 192] on textarea "Raise funds for our Grants in Music program as well as support for our local or…" at bounding box center [478, 213] width 870 height 62
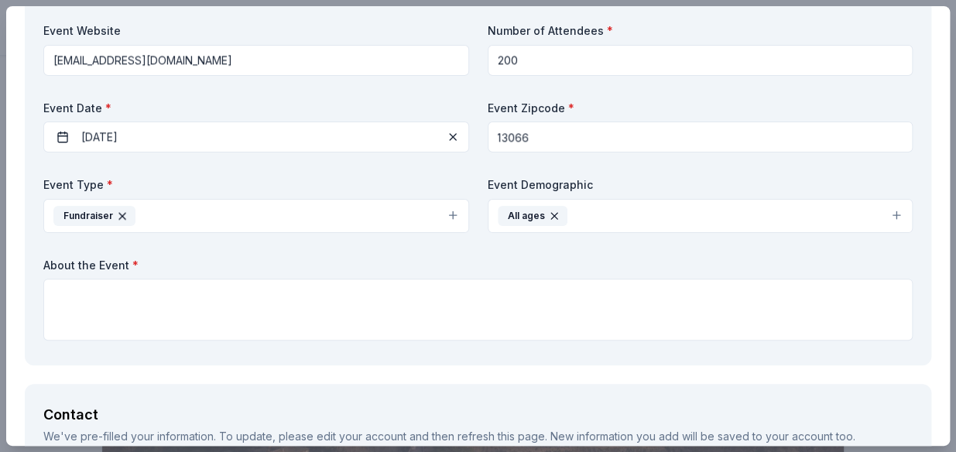
scroll to position [704, 0]
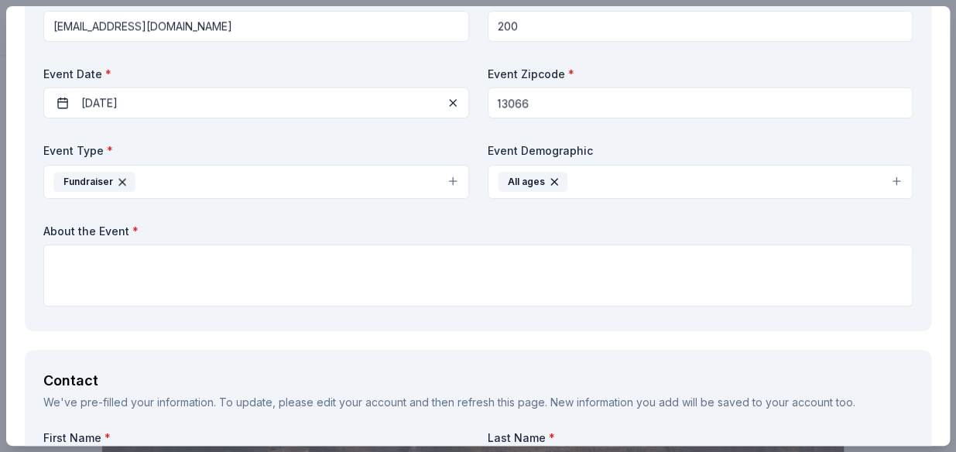
type textarea "."
click at [101, 242] on div "About the Event *" at bounding box center [478, 266] width 870 height 84
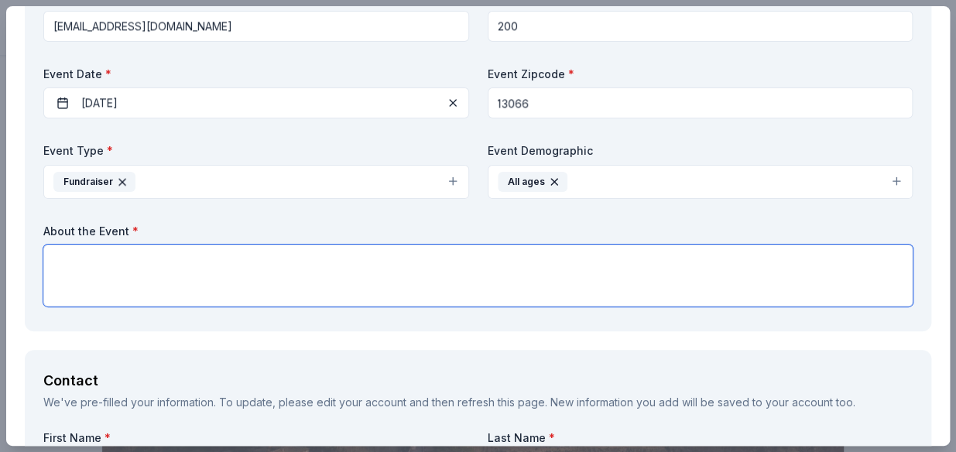
click at [95, 258] on textarea at bounding box center [478, 276] width 870 height 62
paste textarea "Raise funds for our Grants in Music program as well as support for our local or…"
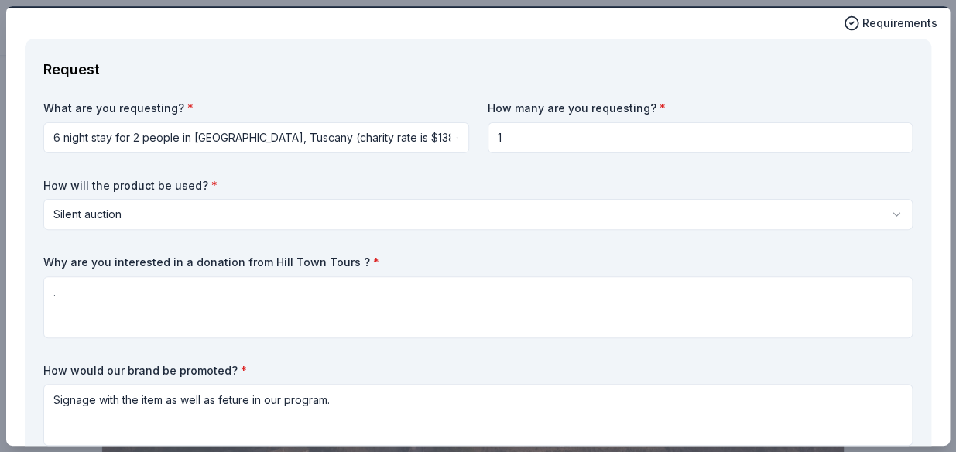
scroll to position [70, 0]
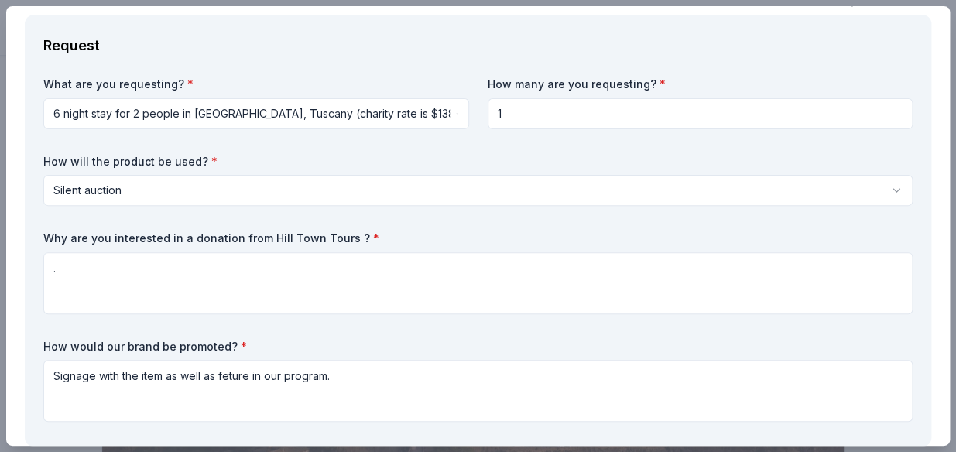
type textarea "Raise funds for our Grants in Music program as well as support for our local or…"
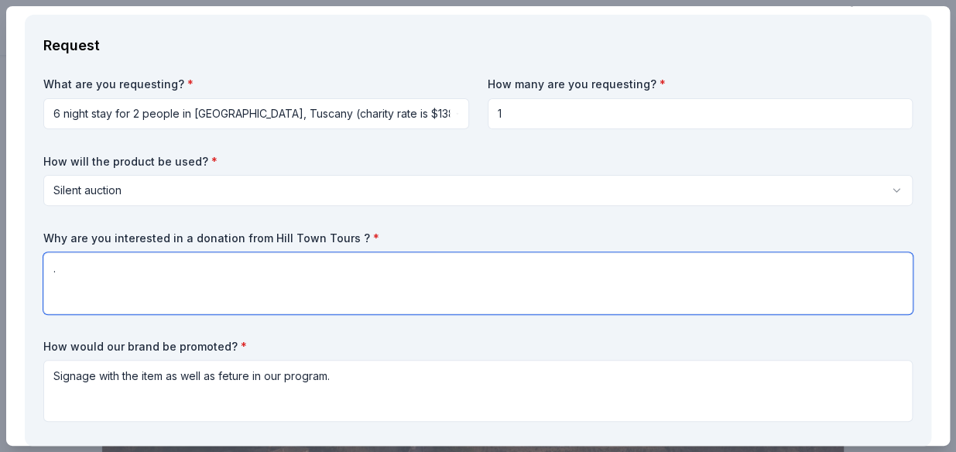
click at [150, 269] on textarea "." at bounding box center [478, 283] width 870 height 62
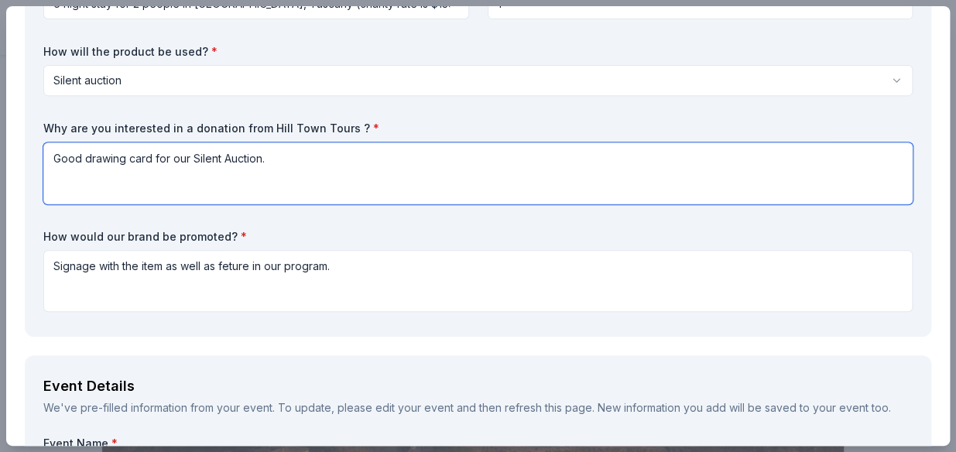
scroll to position [211, 0]
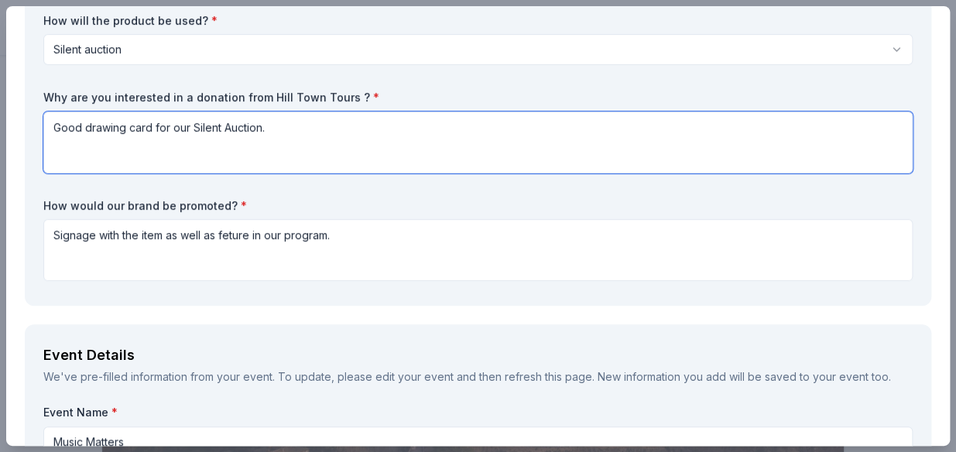
type textarea "Good drawing card for our Silent Auction."
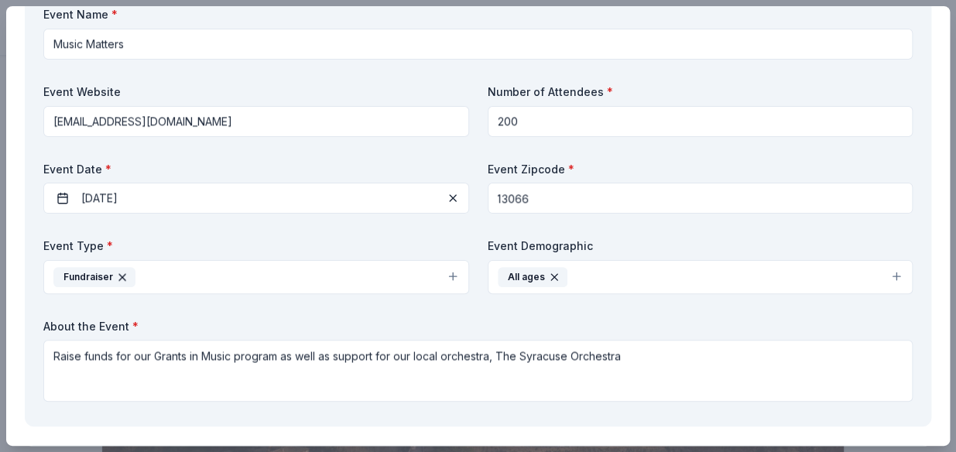
scroll to position [633, 0]
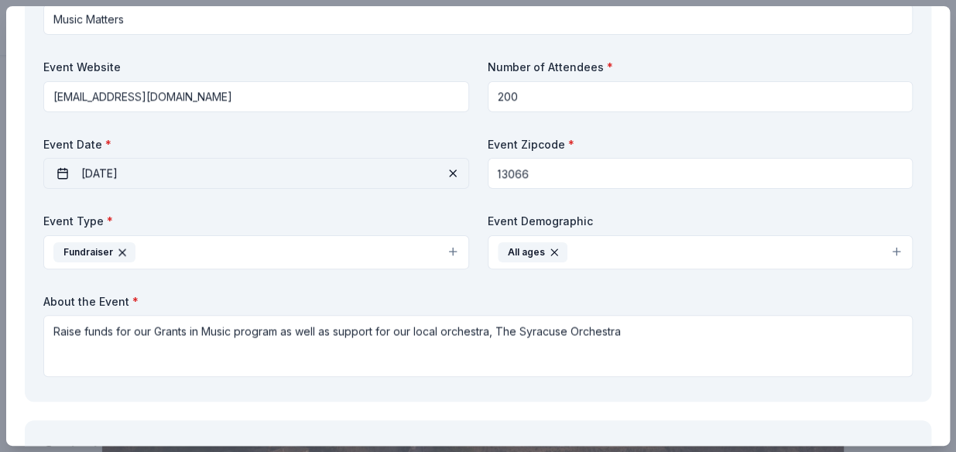
type textarea "Signage with the item as well as feature in our program."
click at [118, 173] on button "10/06/2025" at bounding box center [256, 173] width 426 height 31
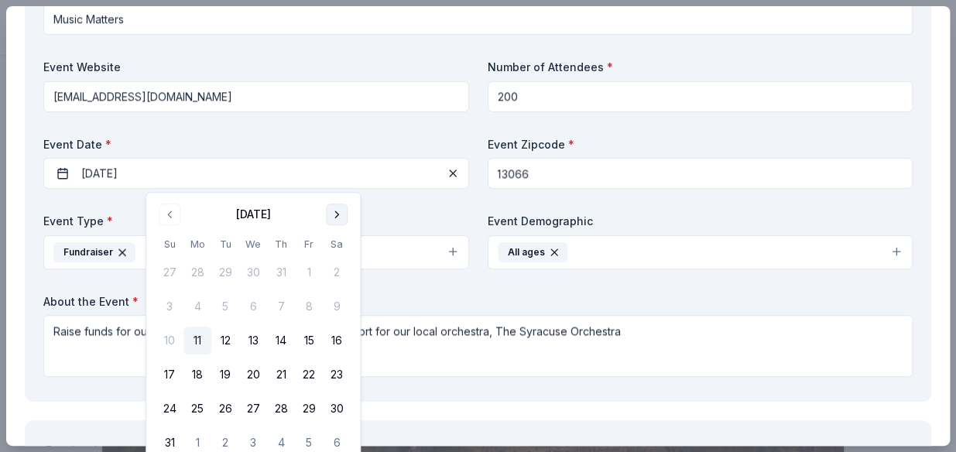
click at [335, 207] on button "Go to next month" at bounding box center [337, 215] width 22 height 22
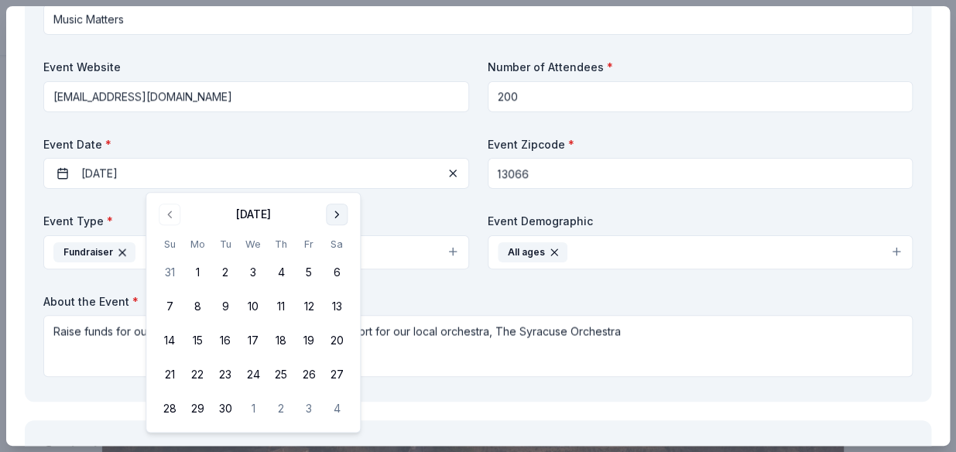
click at [335, 207] on button "Go to next month" at bounding box center [337, 215] width 22 height 22
click at [225, 302] on button "7" at bounding box center [225, 307] width 28 height 28
click at [225, 303] on button "7" at bounding box center [225, 307] width 28 height 28
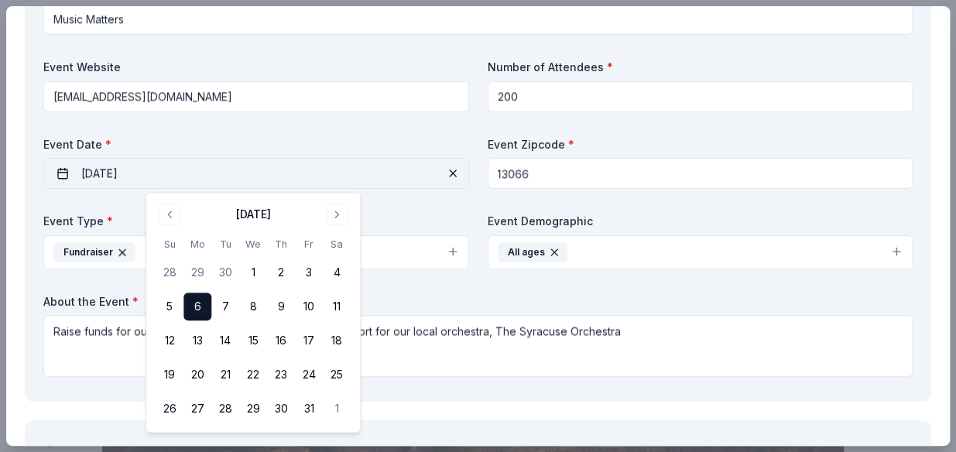
click at [135, 160] on button "10/06/2025" at bounding box center [256, 173] width 426 height 31
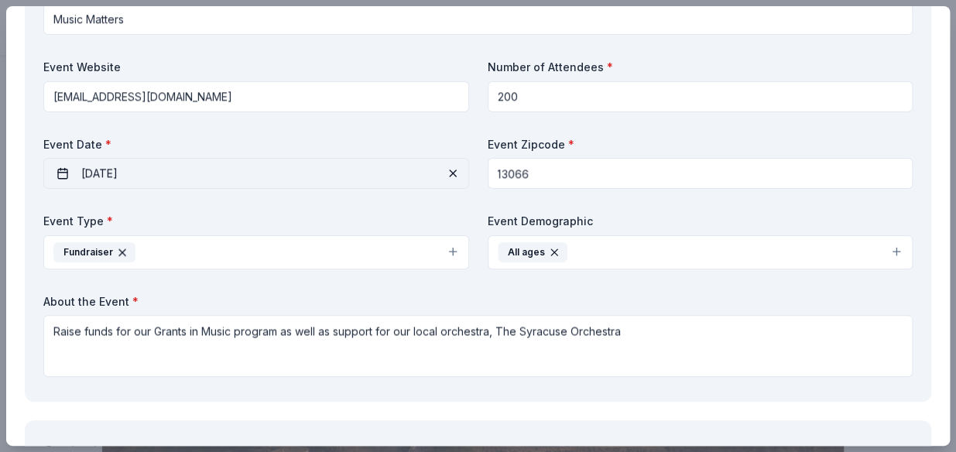
click at [123, 177] on button "10/06/2025" at bounding box center [256, 173] width 426 height 31
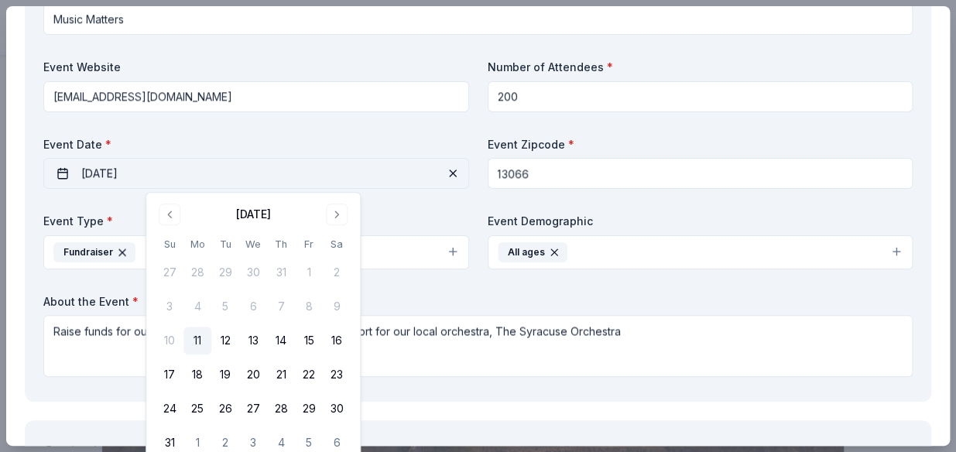
click at [103, 167] on button "10/06/2025" at bounding box center [256, 173] width 426 height 31
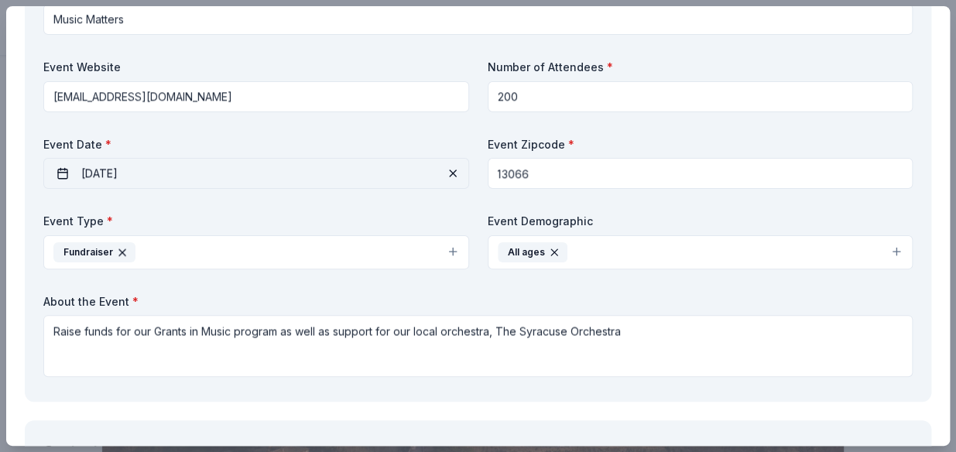
click at [118, 175] on button "10/06/2025" at bounding box center [256, 173] width 426 height 31
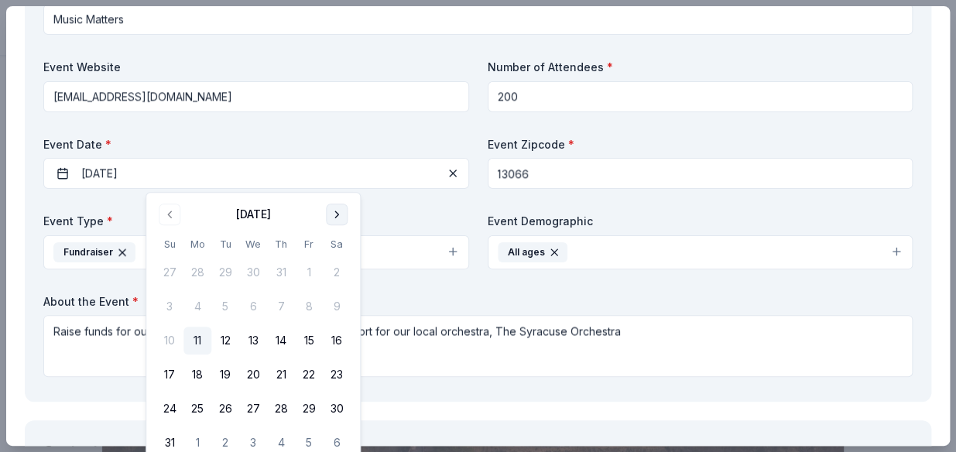
click at [341, 214] on button "Go to next month" at bounding box center [337, 215] width 22 height 22
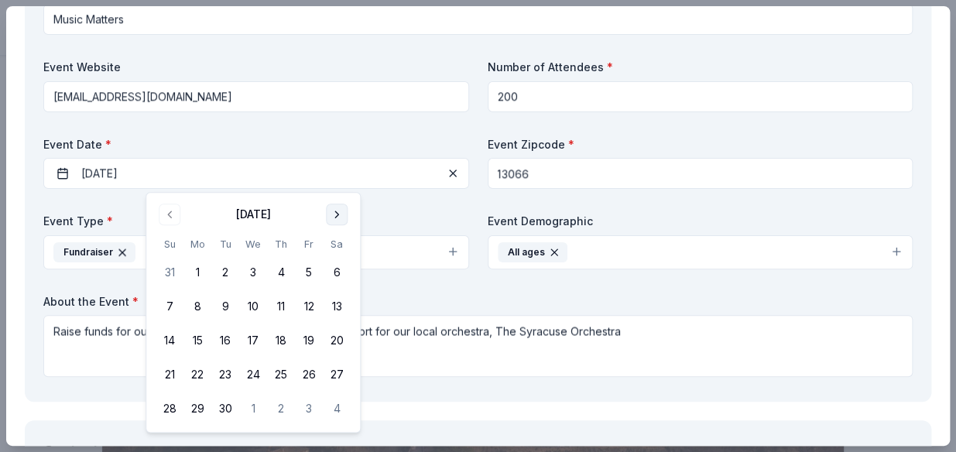
click at [341, 213] on button "Go to next month" at bounding box center [337, 215] width 22 height 22
click at [225, 304] on button "7" at bounding box center [225, 307] width 28 height 28
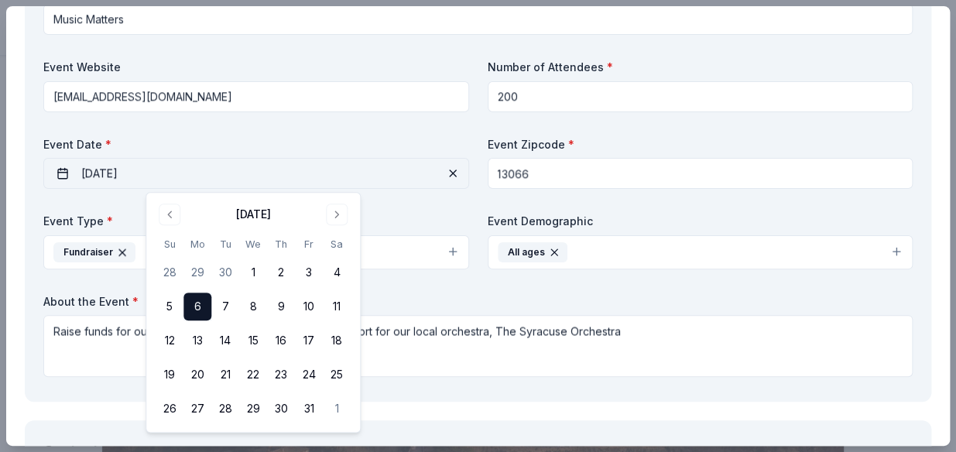
click at [165, 177] on button "10/06/2025" at bounding box center [256, 173] width 426 height 31
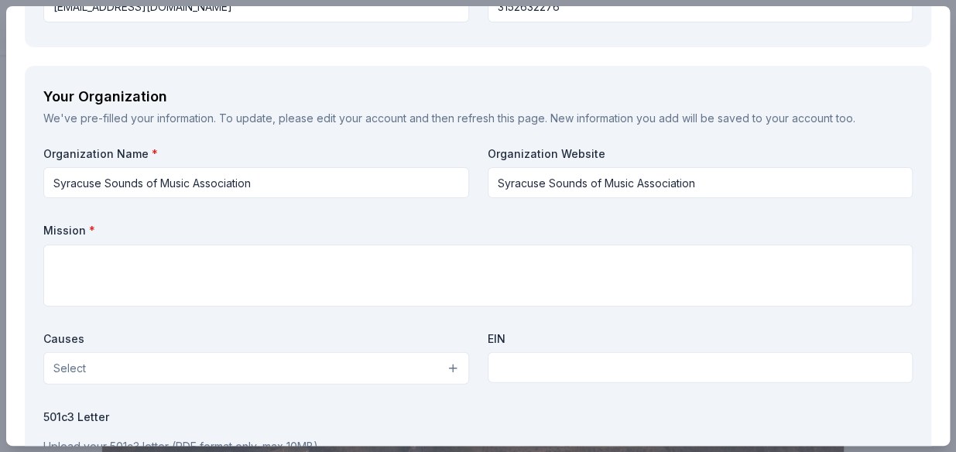
scroll to position [1267, 0]
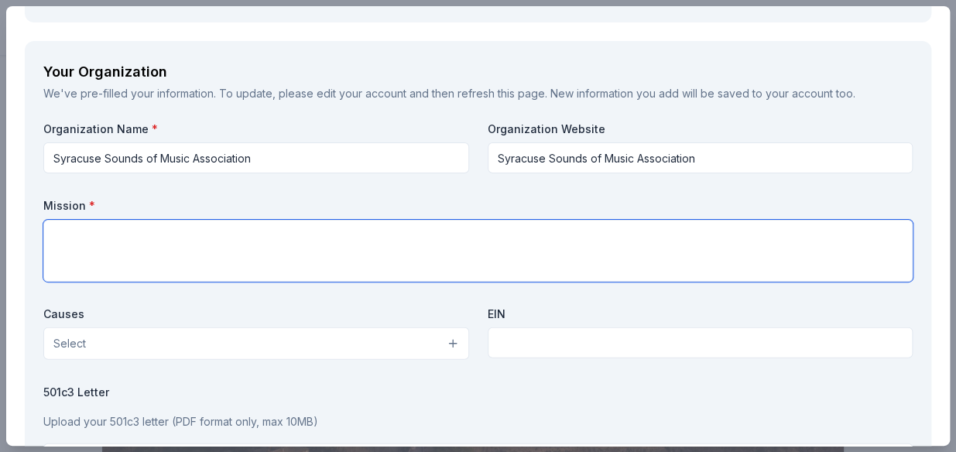
click at [311, 235] on textarea at bounding box center [478, 251] width 870 height 62
click at [449, 342] on button "Select" at bounding box center [256, 344] width 426 height 33
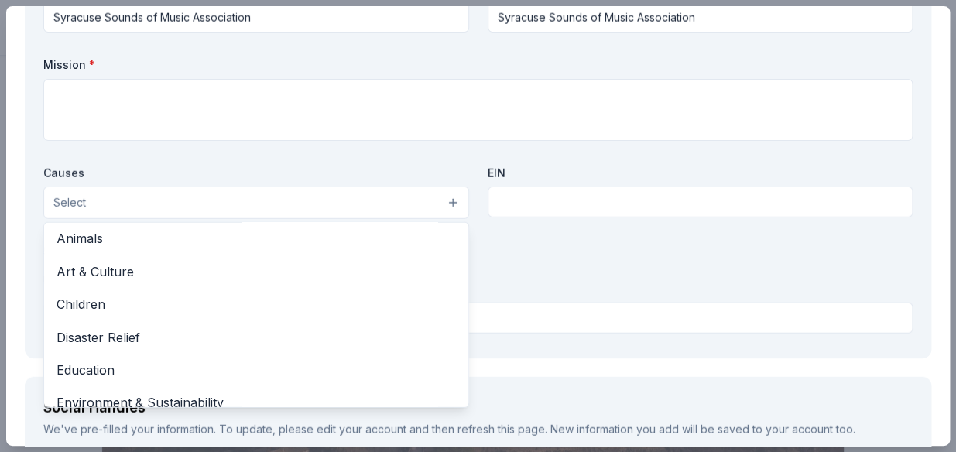
scroll to position [0, 0]
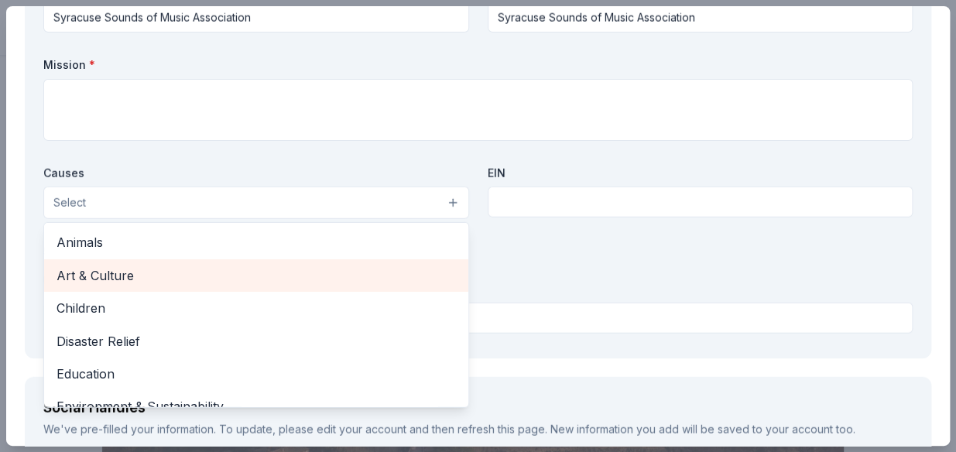
click at [342, 273] on span "Art & Culture" at bounding box center [257, 276] width 400 height 20
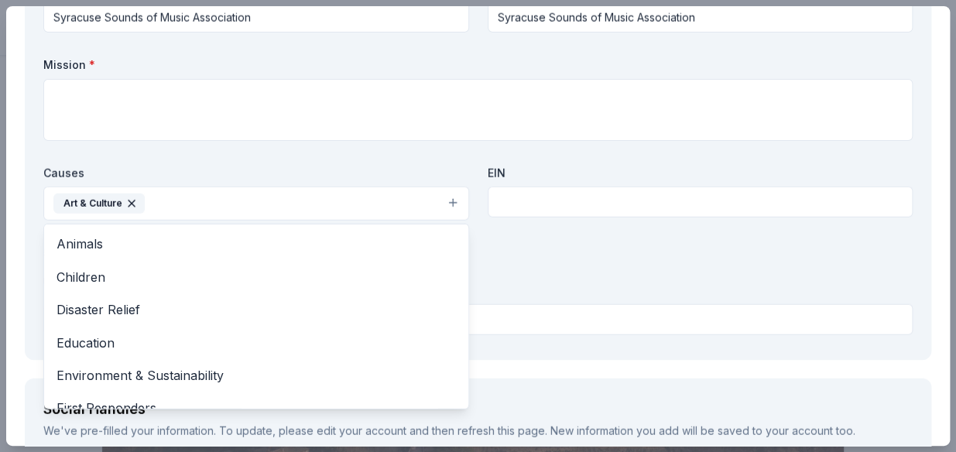
click at [577, 201] on div "Organization Name * Syracuse Sounds of Music Association Organization Website S…" at bounding box center [478, 161] width 870 height 361
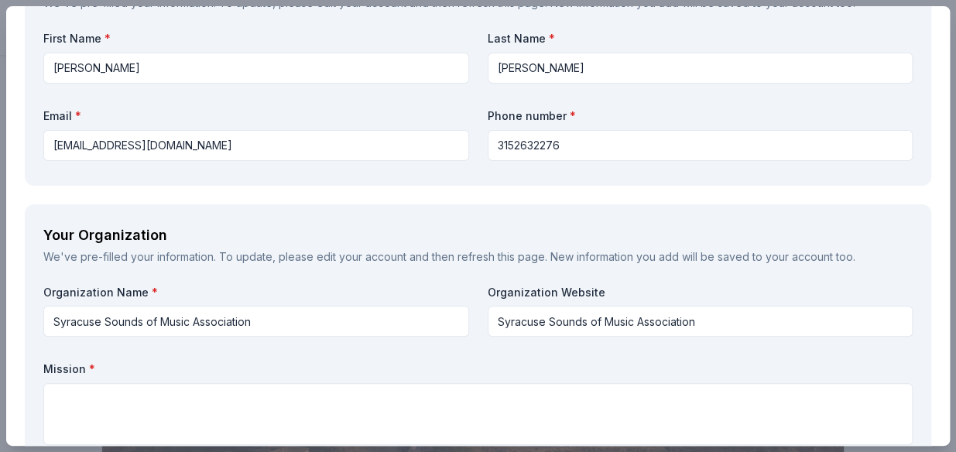
scroll to position [1126, 0]
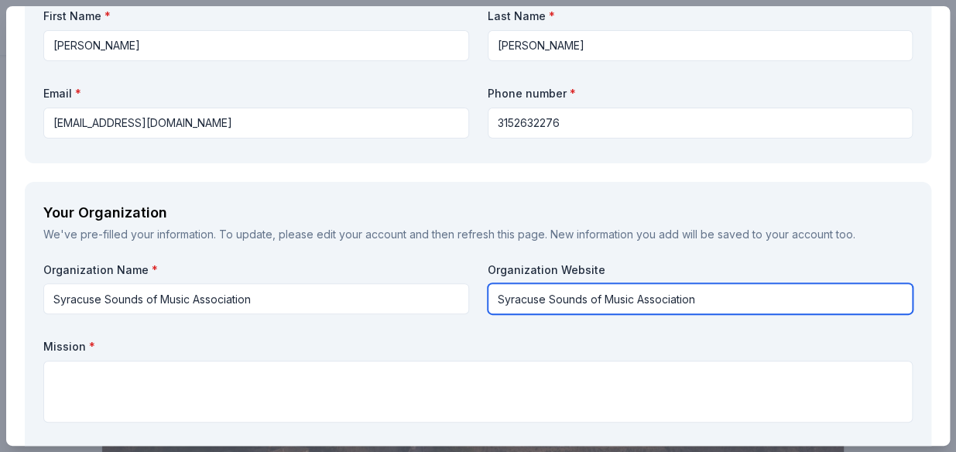
click at [701, 294] on input "Syracuse Sounds of Music Association" at bounding box center [701, 298] width 426 height 31
click at [544, 296] on input "Syracuse Sounds of Music Association" at bounding box center [701, 298] width 426 height 31
click at [719, 296] on input "SyracuseSoundsofMusic.orgAssociation" at bounding box center [701, 298] width 426 height 31
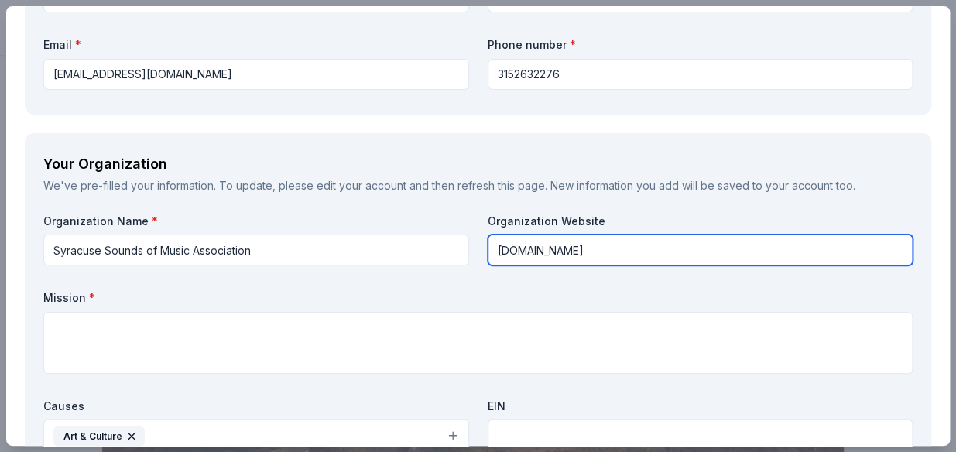
scroll to position [1337, 0]
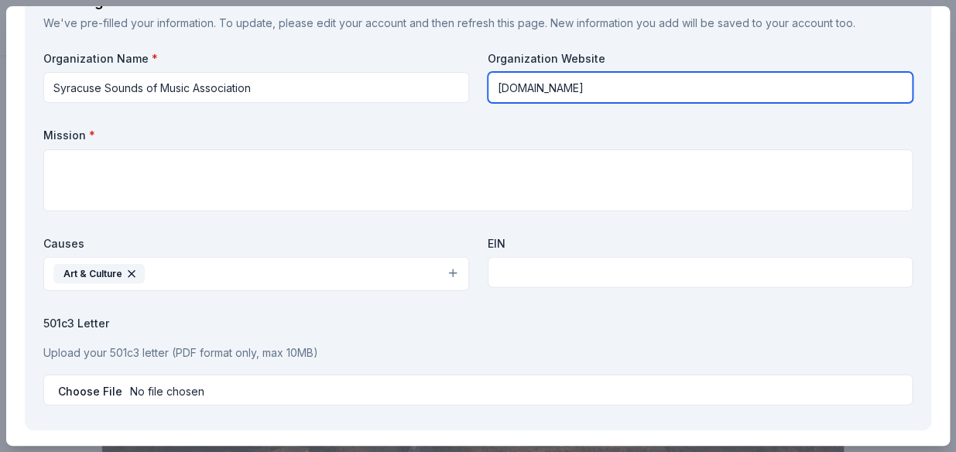
type input "SyracuseSoundsofMusic.org"
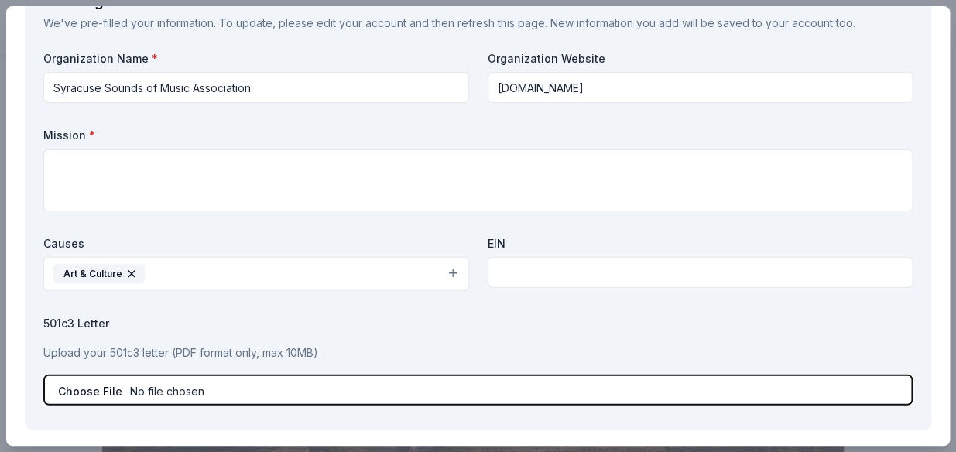
click at [137, 384] on input "file" at bounding box center [478, 390] width 870 height 31
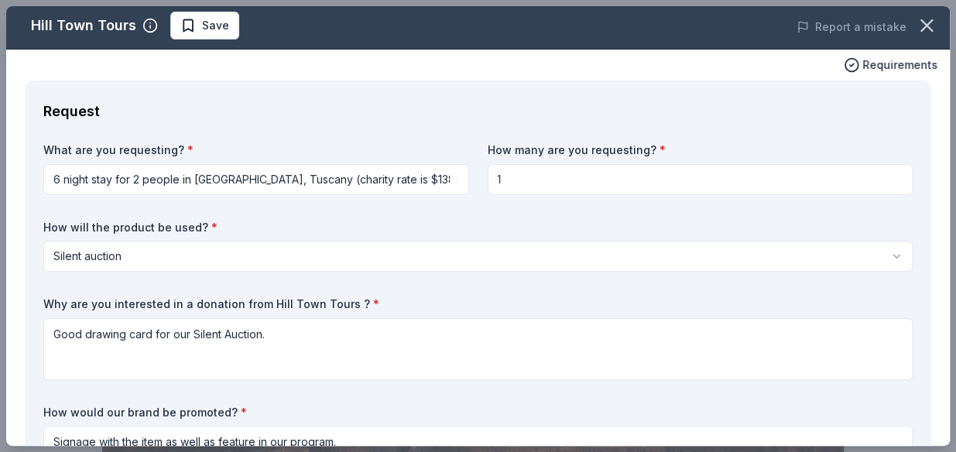
scroll to position [0, 0]
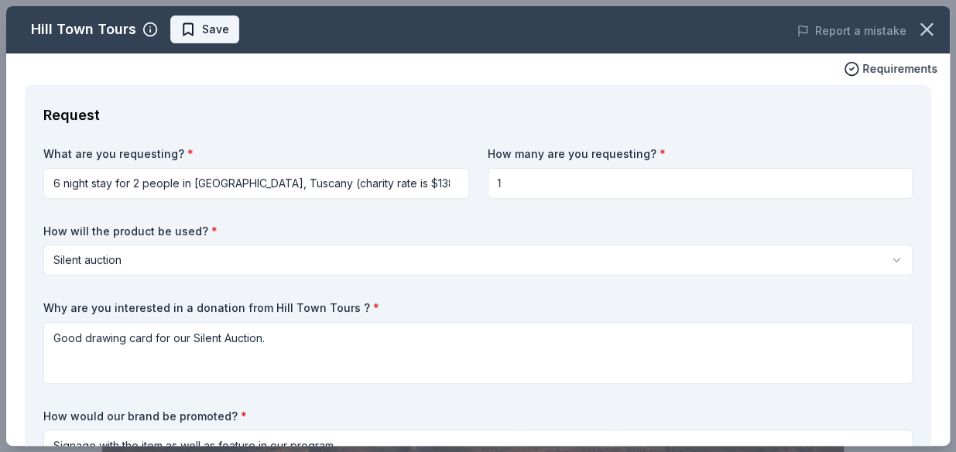
click at [180, 26] on span "Save" at bounding box center [204, 29] width 49 height 19
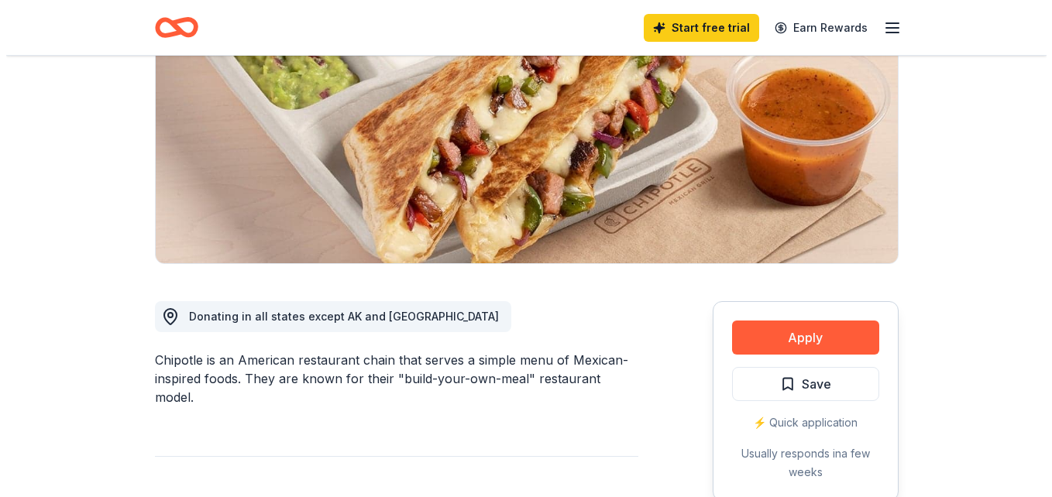
scroll to position [155, 0]
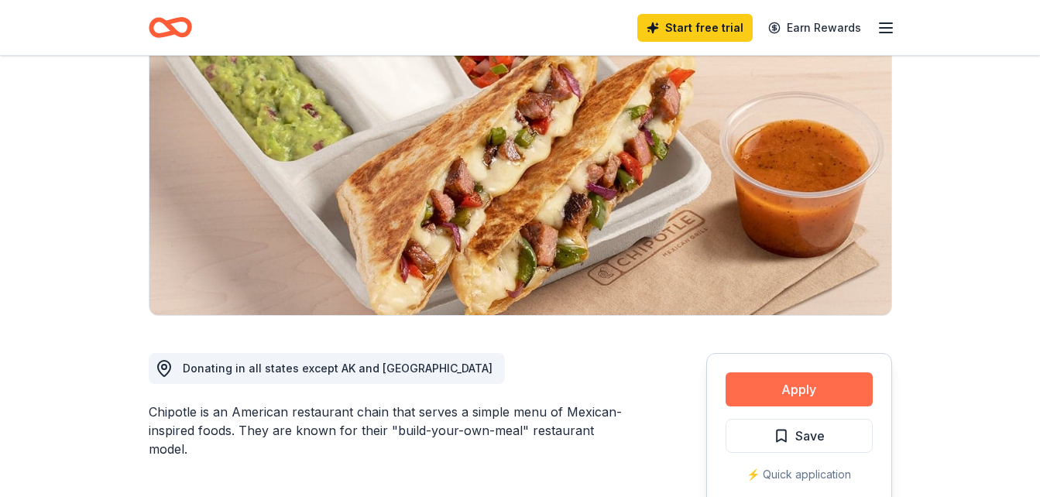
click at [791, 395] on button "Apply" at bounding box center [799, 389] width 147 height 34
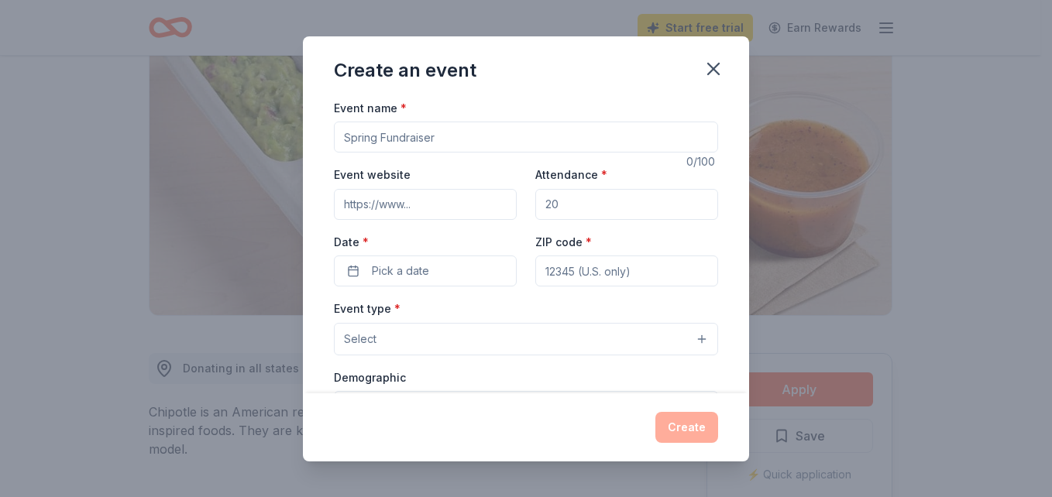
click at [489, 142] on input "Event name *" at bounding box center [526, 137] width 384 height 31
drag, startPoint x: 447, startPoint y: 125, endPoint x: 445, endPoint y: 135, distance: 9.4
click at [445, 135] on input "Event name *" at bounding box center [526, 137] width 384 height 31
type input "Music Matters"
click at [455, 197] on input "Event website" at bounding box center [425, 204] width 183 height 31
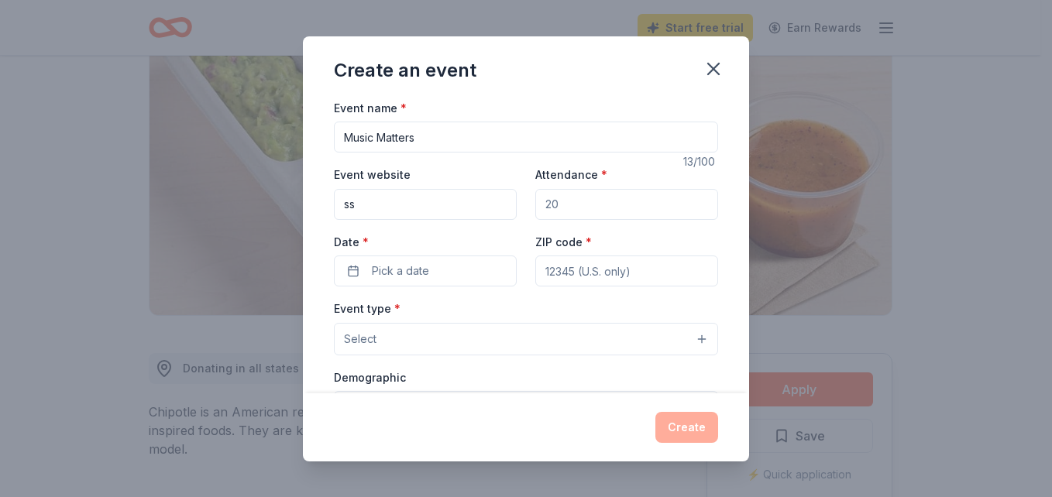
type input "s"
click at [420, 204] on input "Event website" at bounding box center [425, 204] width 183 height 31
click at [517, 206] on div "Event website Attendance * Date * Pick a date ZIP code *" at bounding box center [526, 226] width 384 height 122
click at [544, 198] on input "Attendance *" at bounding box center [626, 204] width 183 height 31
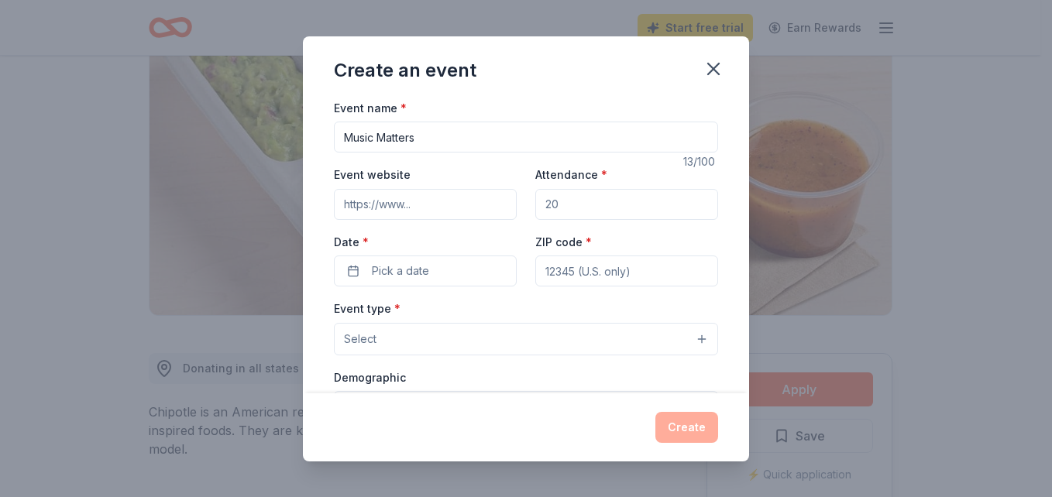
drag, startPoint x: 565, startPoint y: 200, endPoint x: 533, endPoint y: 201, distance: 32.6
click at [535, 201] on input "Attendance *" at bounding box center [626, 204] width 183 height 31
type input "200"
click at [434, 265] on button "Pick a date" at bounding box center [425, 271] width 183 height 31
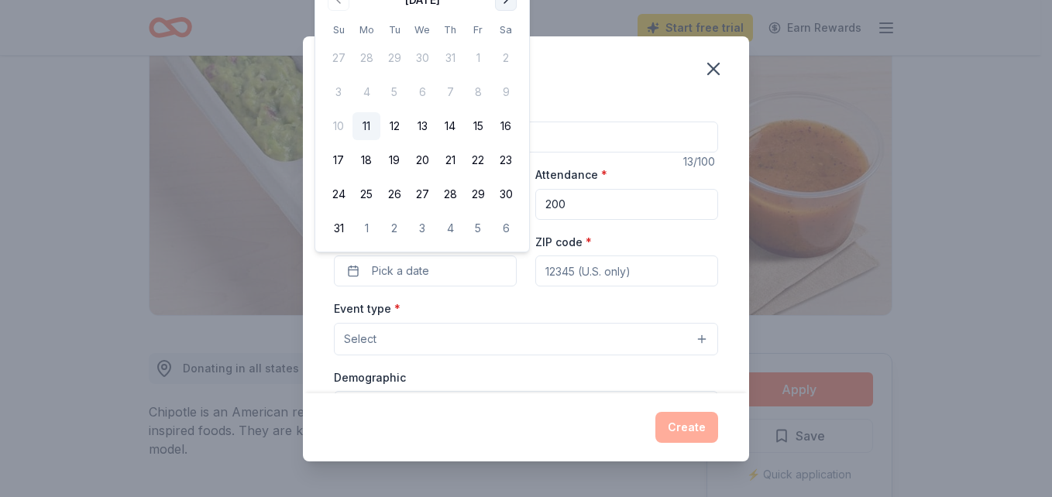
click at [499, 0] on button "Go to next month" at bounding box center [506, 0] width 22 height 22
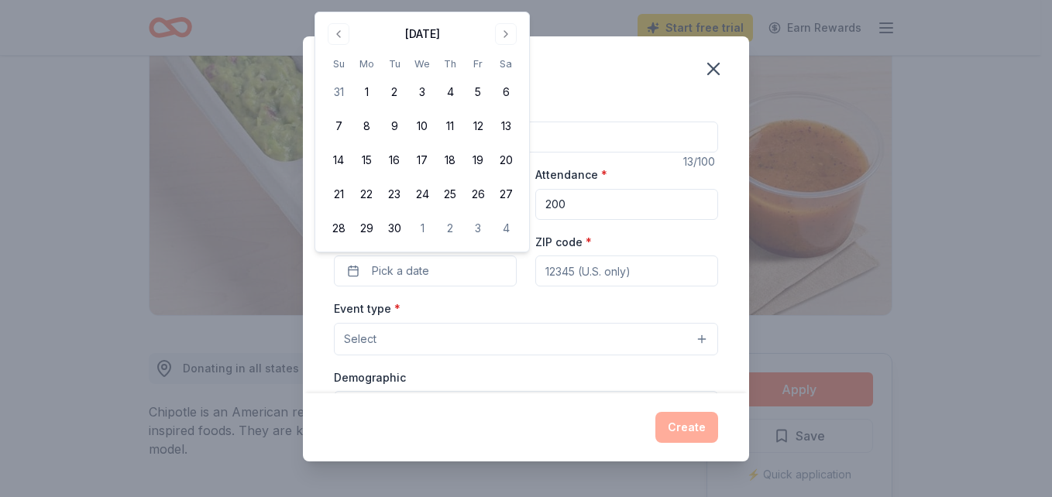
click at [520, 36] on div "September 2025 Su Mo Tu We Th Fr Sa 31 1 2 3 4 5 6 7 8 9 10 11 12 13 14 15 16 1…" at bounding box center [422, 131] width 214 height 239
click at [496, 37] on button "Go to next month" at bounding box center [506, 34] width 22 height 22
click at [393, 130] on button "7" at bounding box center [394, 126] width 28 height 28
click at [420, 332] on button "Select" at bounding box center [526, 339] width 384 height 33
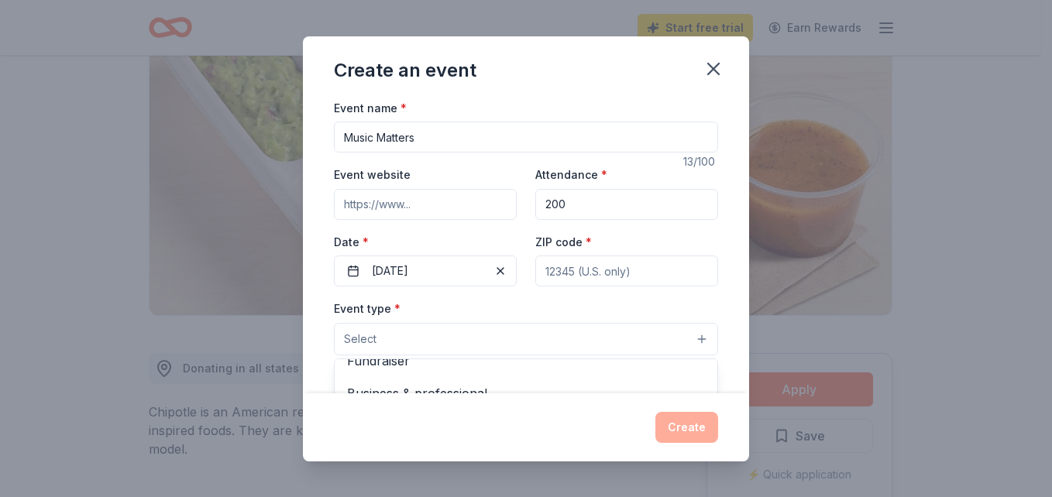
scroll to position [0, 0]
click at [420, 198] on div "Event name * Music Matters 13 /100 Event website Attendance * 200 Date * 10/07/…" at bounding box center [526, 456] width 384 height 716
click at [418, 205] on input "Event website" at bounding box center [425, 204] width 183 height 31
type input "syracusesoundsofmusicassociation.org"
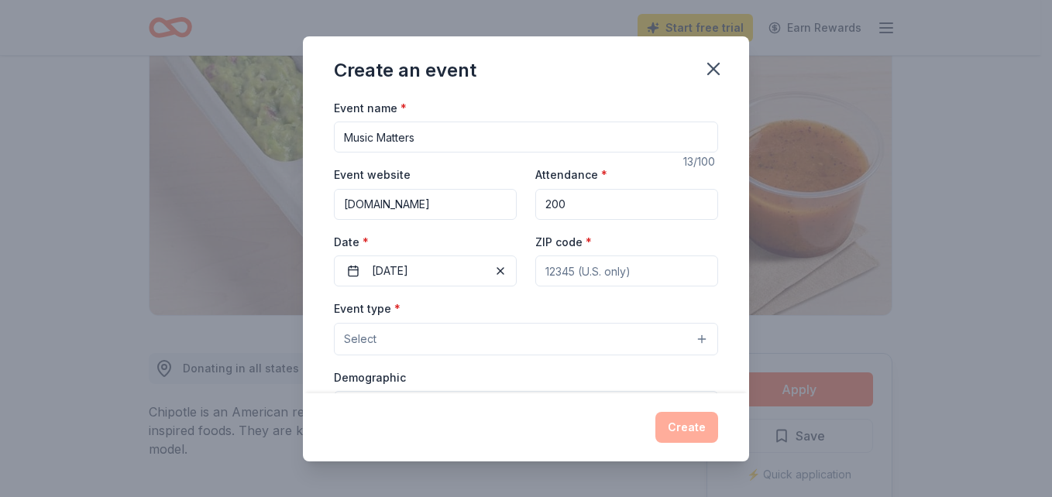
scroll to position [0, 0]
click at [554, 265] on input "ZIP code *" at bounding box center [626, 271] width 183 height 31
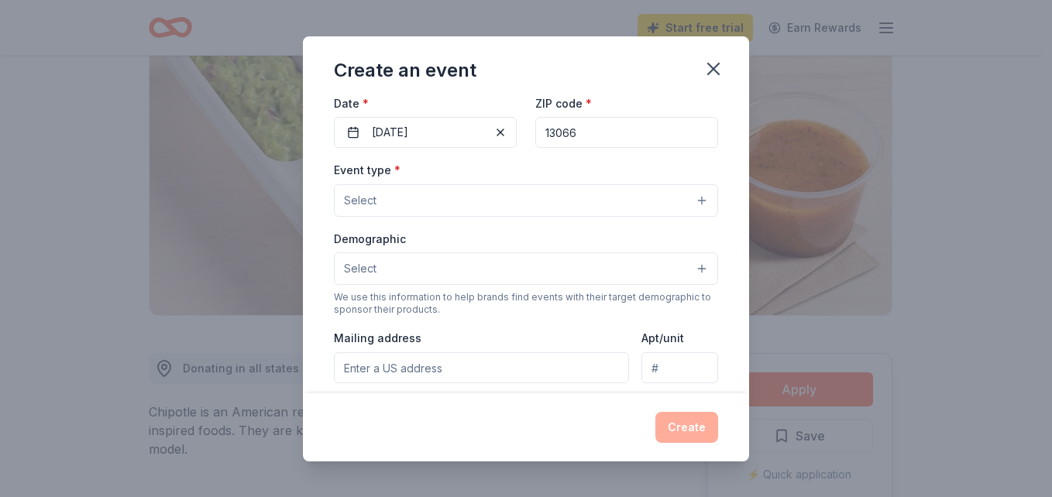
scroll to position [155, 0]
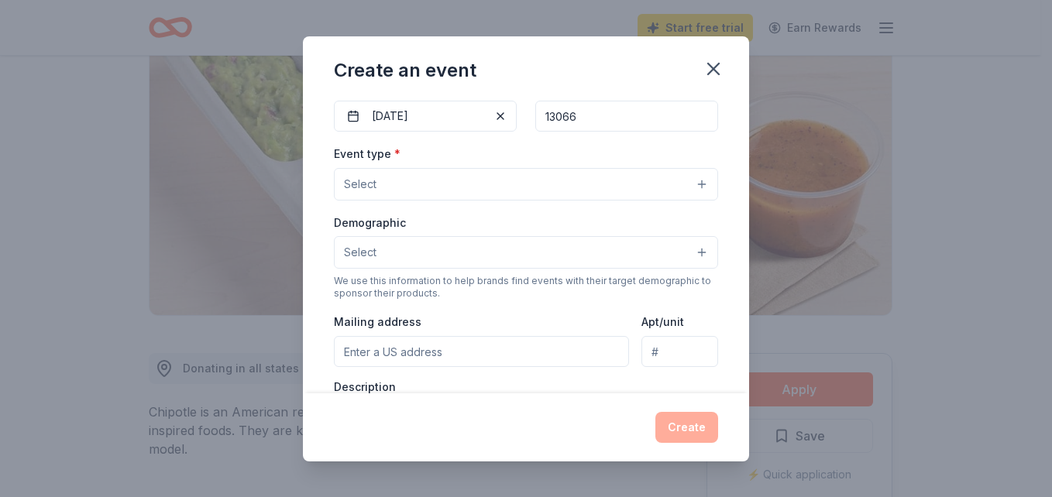
type input "13066"
click at [694, 182] on button "Select" at bounding box center [526, 184] width 384 height 33
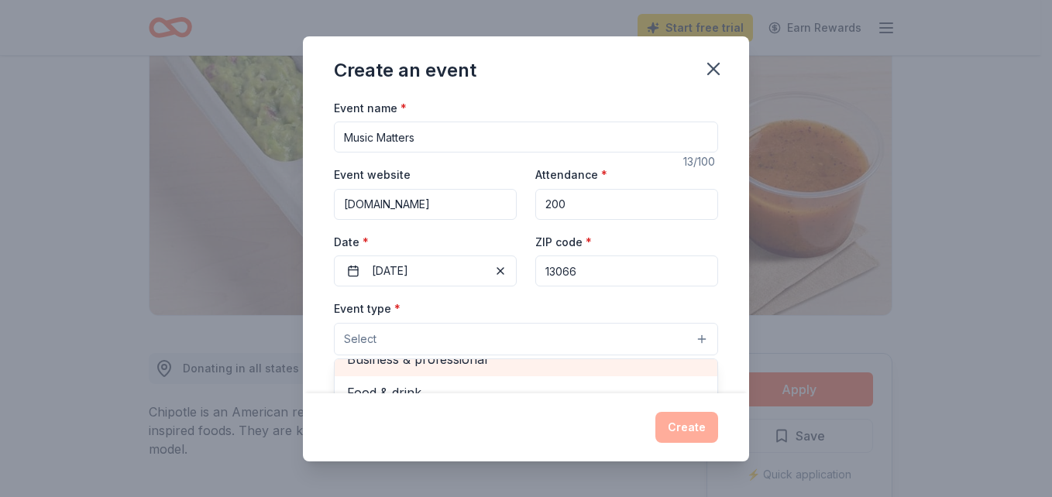
scroll to position [0, 0]
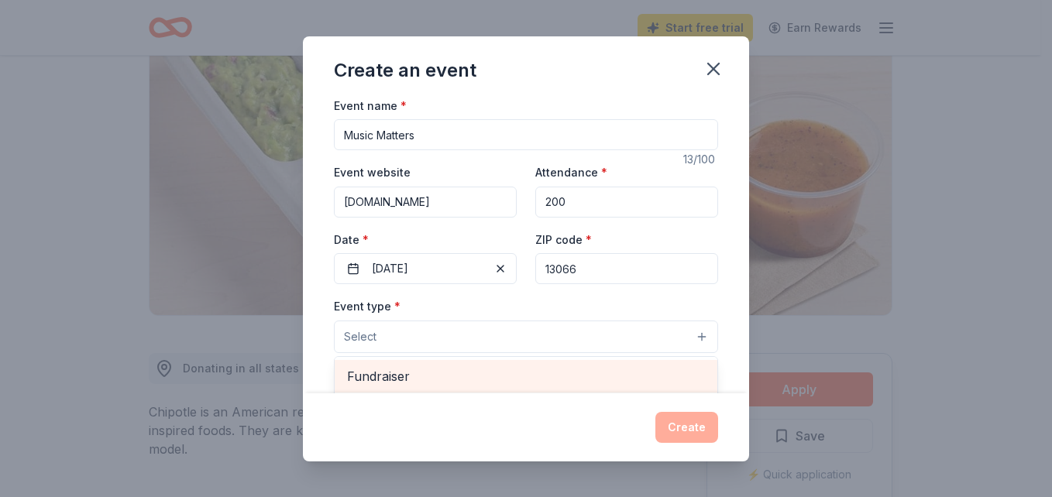
click at [430, 381] on span "Fundraiser" at bounding box center [526, 376] width 358 height 20
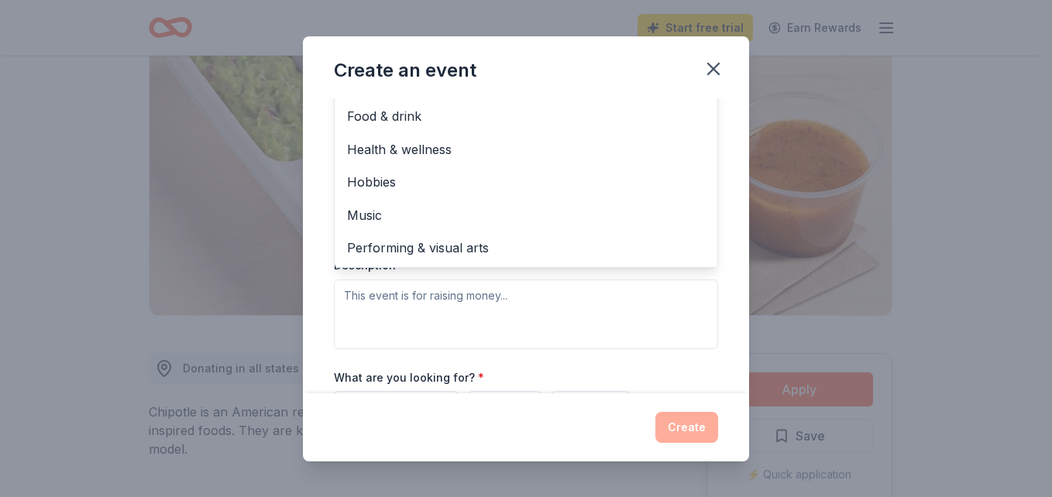
scroll to position [284, 0]
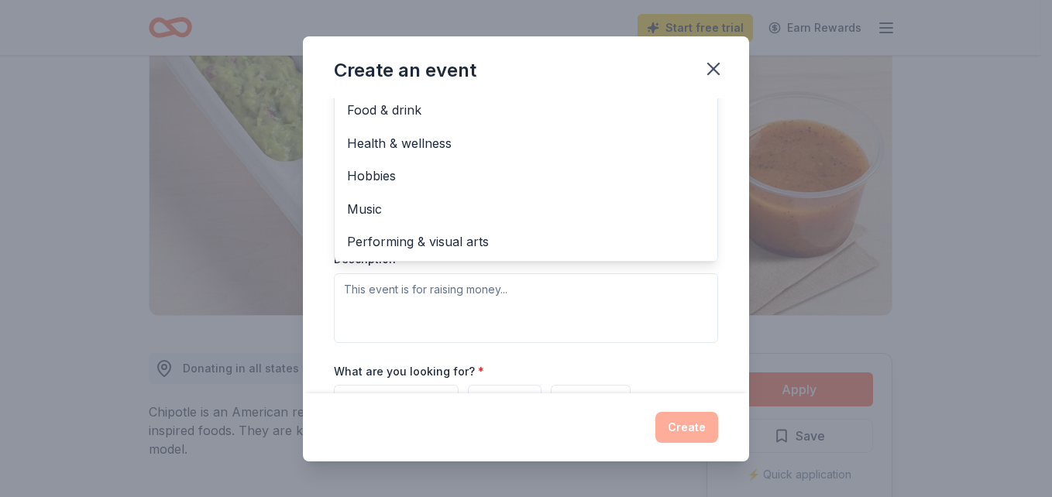
click at [711, 293] on div "Event name * Music Matters 13 /100 Event website syracusesoundsofmusicassociati…" at bounding box center [526, 245] width 446 height 295
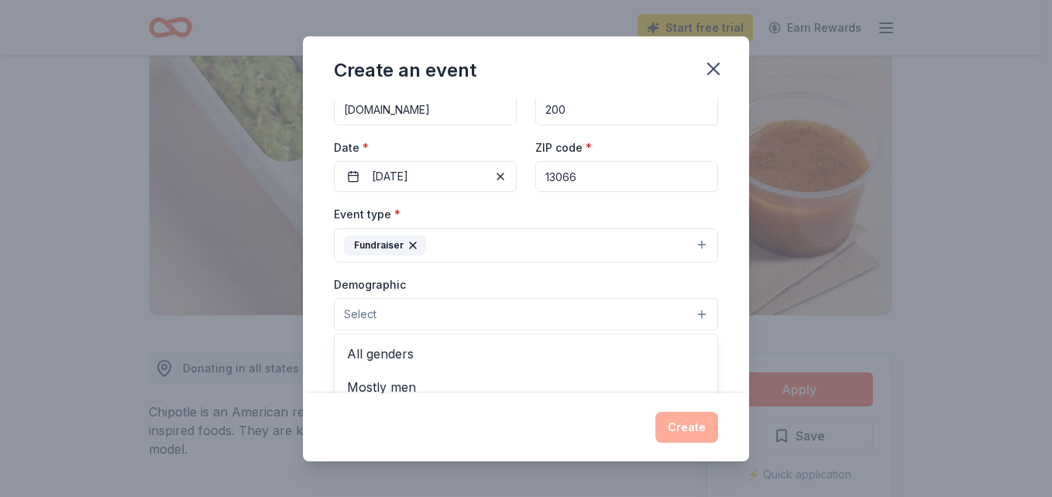
click at [415, 308] on button "Select" at bounding box center [526, 314] width 384 height 33
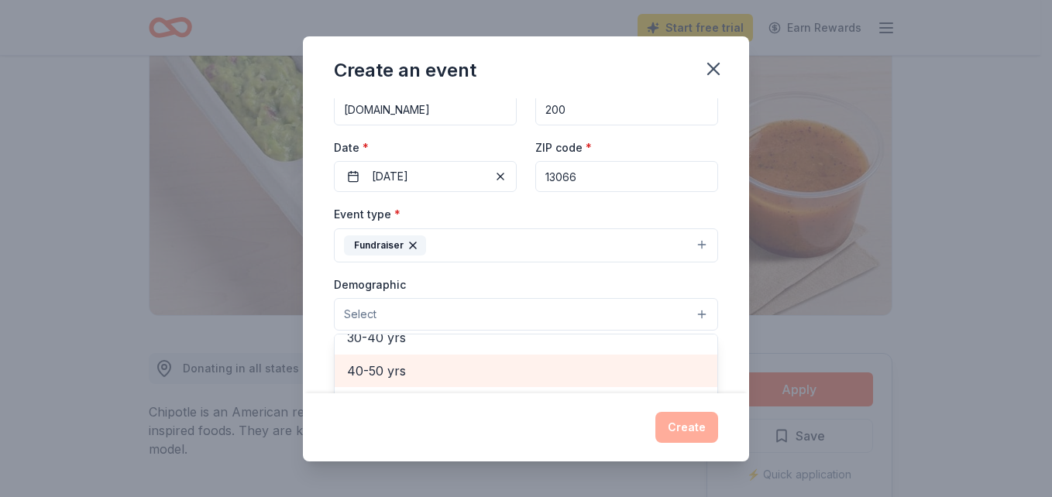
scroll to position [249, 0]
click at [424, 371] on span "40-50 yrs" at bounding box center [526, 369] width 358 height 20
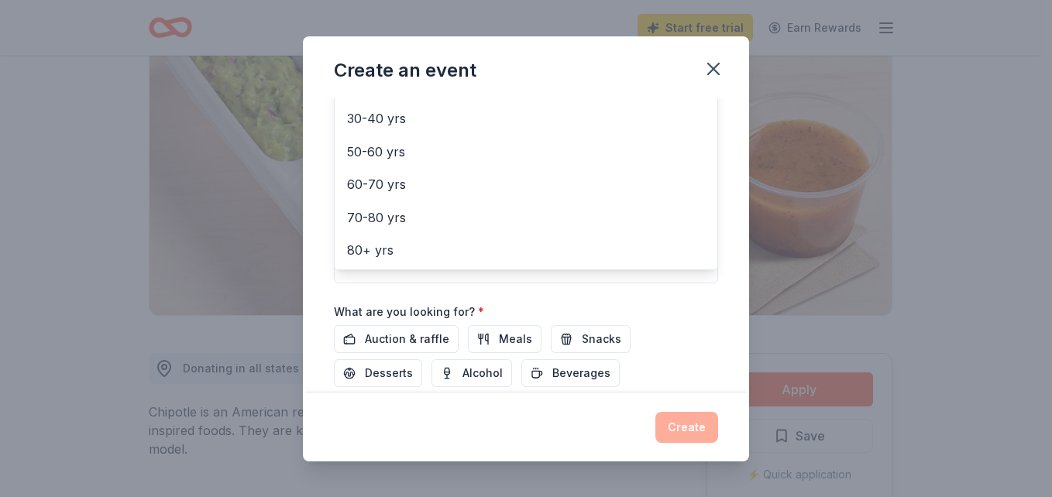
scroll to position [422, 0]
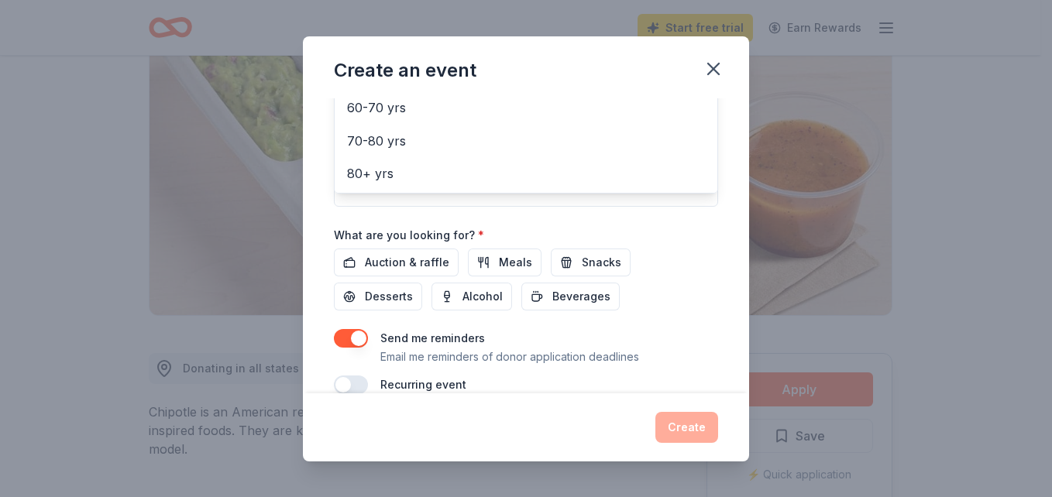
click at [392, 262] on div "Event name * Music Matters 13 /100 Event website syracusesoundsofmusicassociati…" at bounding box center [526, 35] width 384 height 719
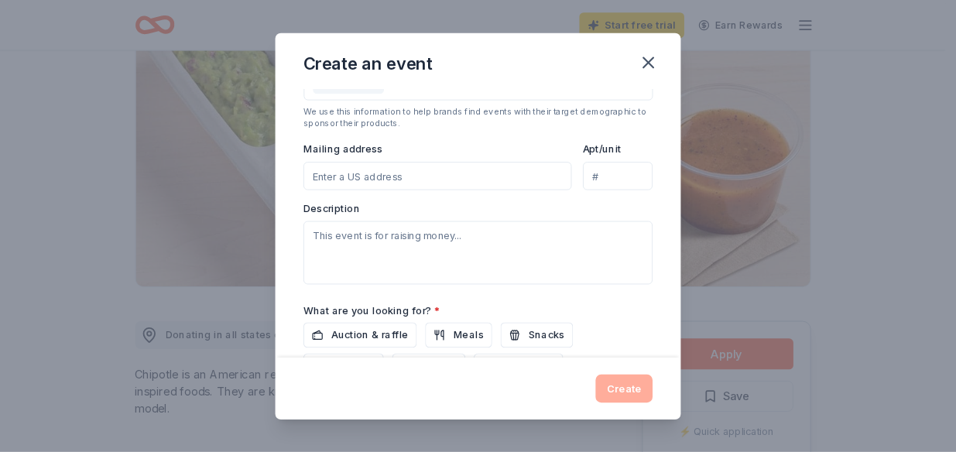
scroll to position [319, 0]
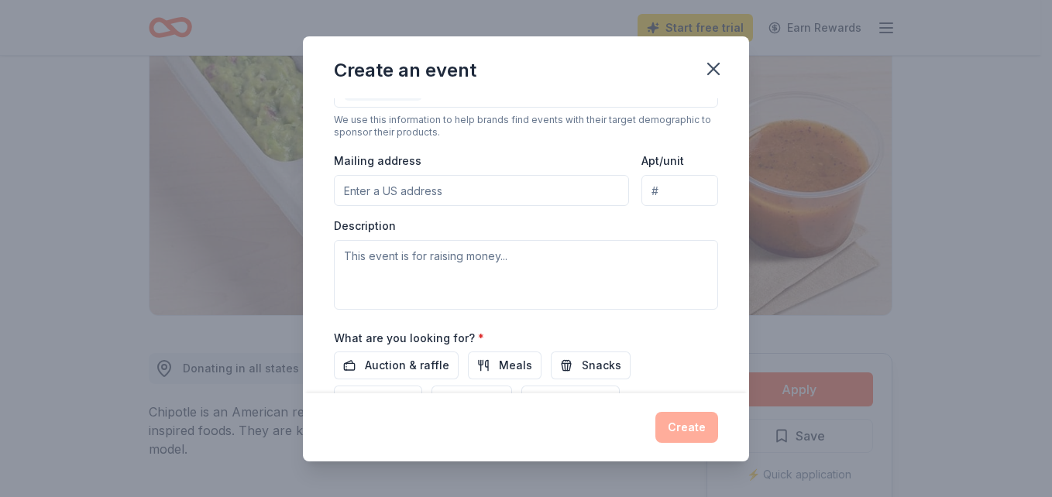
click at [470, 198] on input "Mailing address" at bounding box center [481, 190] width 295 height 31
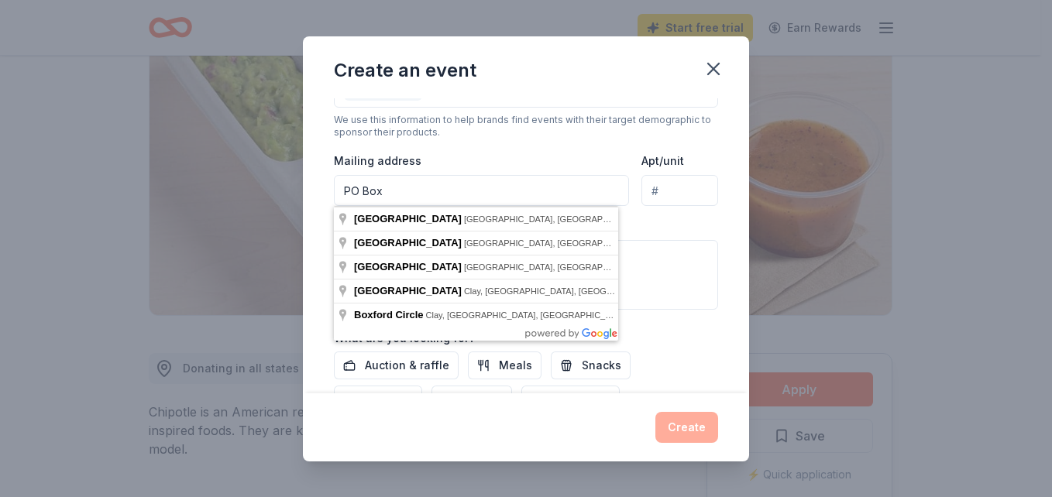
click at [530, 187] on input "PO Box" at bounding box center [481, 190] width 295 height 31
click at [609, 122] on div "Event type * Fundraiser Demographic 40-50 yrs We use this information to help b…" at bounding box center [526, 144] width 384 height 329
click at [695, 227] on div "Description" at bounding box center [526, 263] width 384 height 91
click at [503, 201] on input "PO BOX 85" at bounding box center [481, 190] width 295 height 31
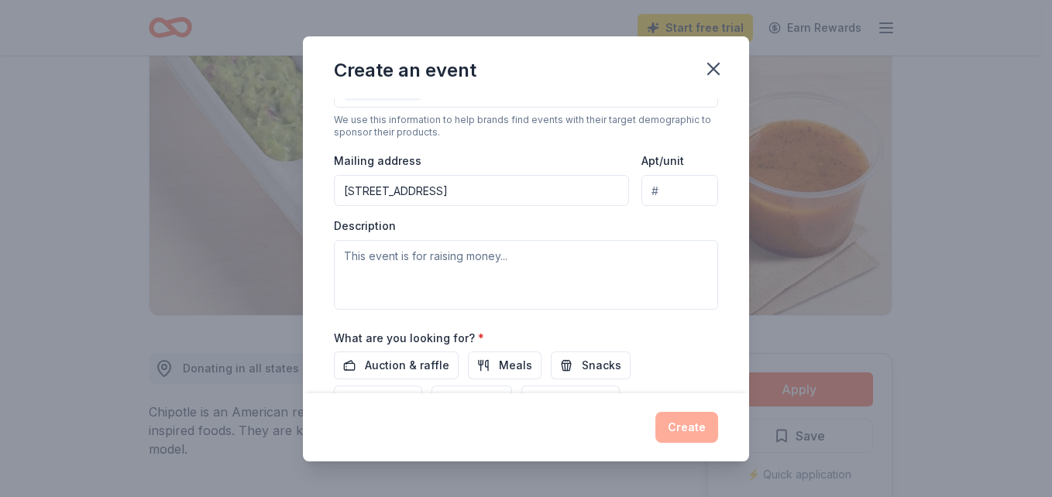
type input "PO BOX 85 Fayetteville, NY 13066"
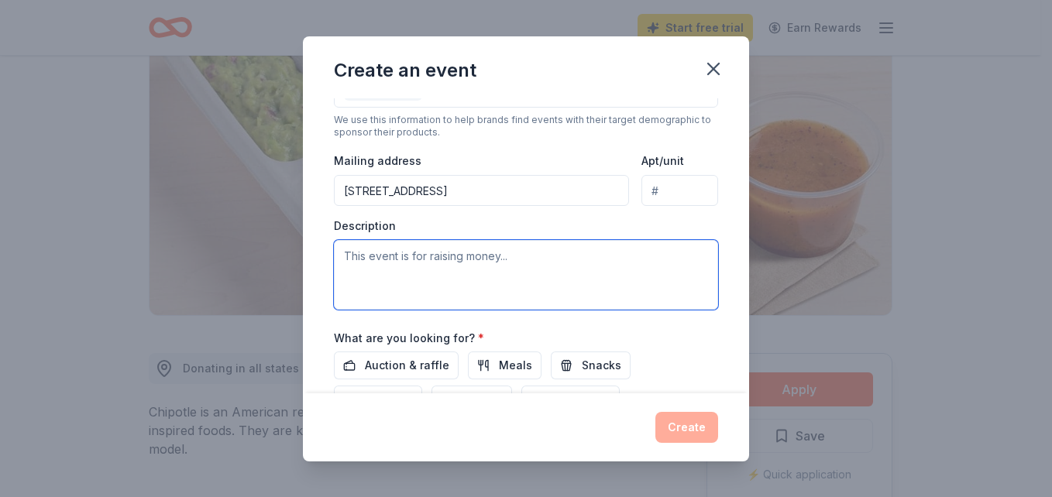
click at [499, 261] on textarea at bounding box center [526, 275] width 384 height 70
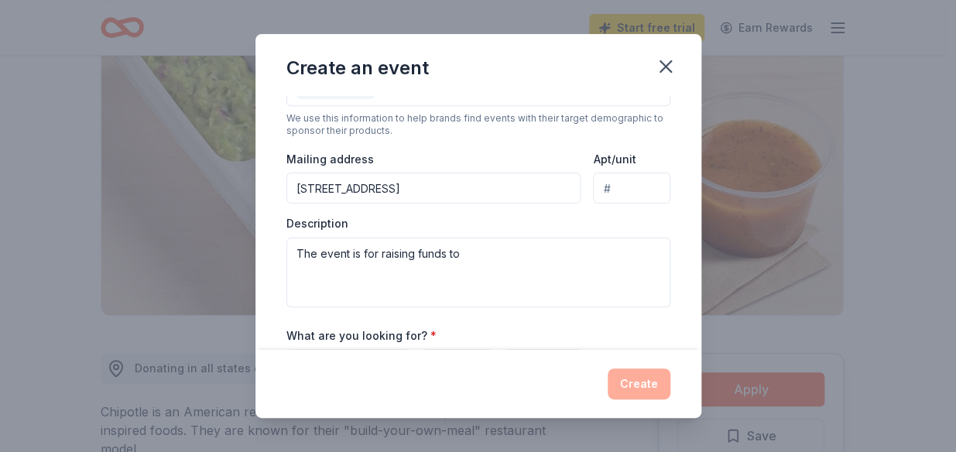
scroll to position [318, 0]
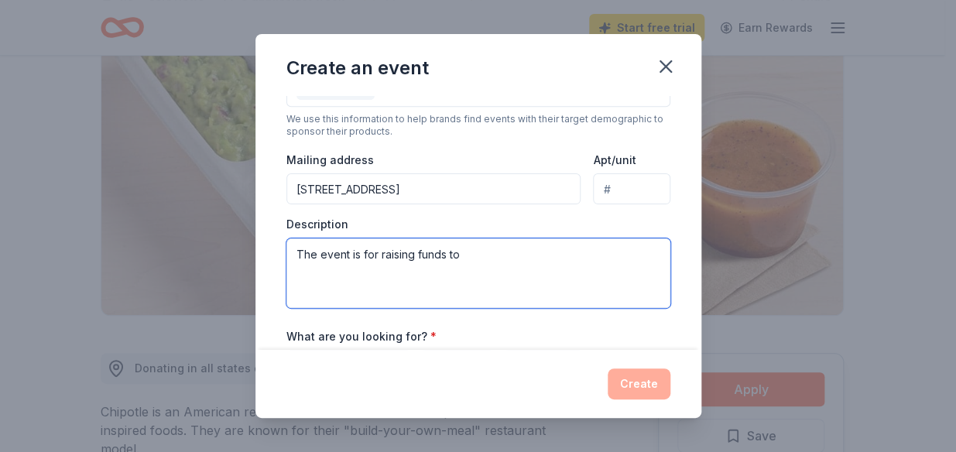
click at [472, 257] on textarea "The event is for raising funds to" at bounding box center [479, 274] width 384 height 70
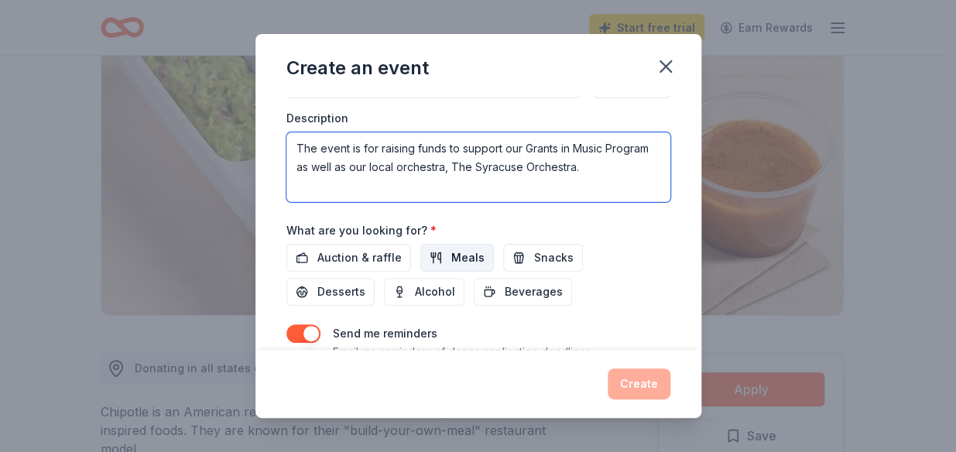
scroll to position [459, 0]
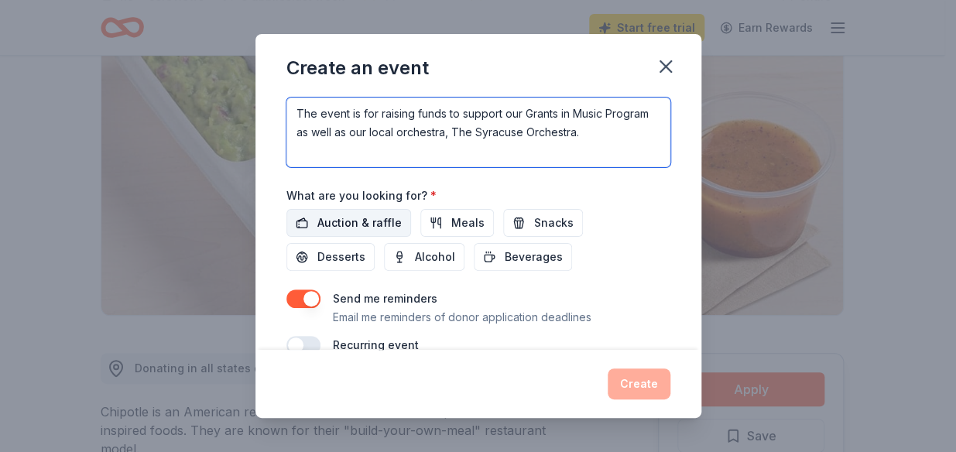
type textarea "The event is for raising funds to support our Grants in Music Program as well a…"
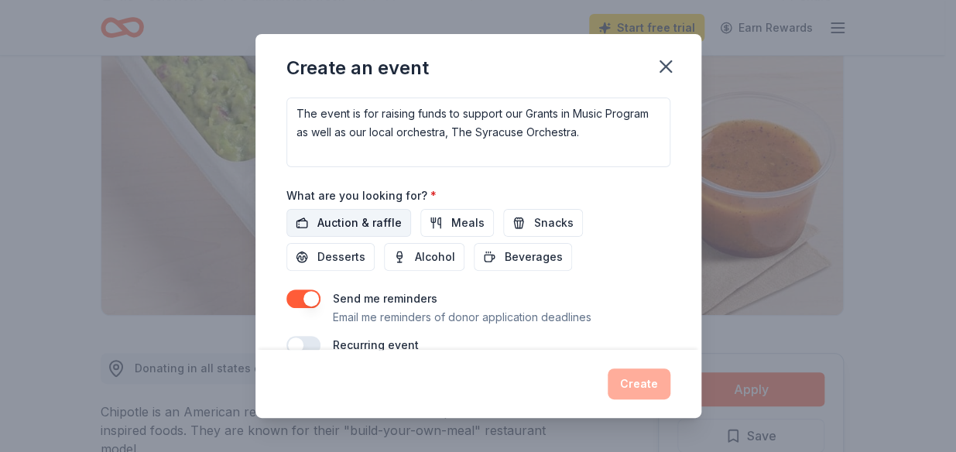
click at [376, 225] on span "Auction & raffle" at bounding box center [360, 223] width 84 height 19
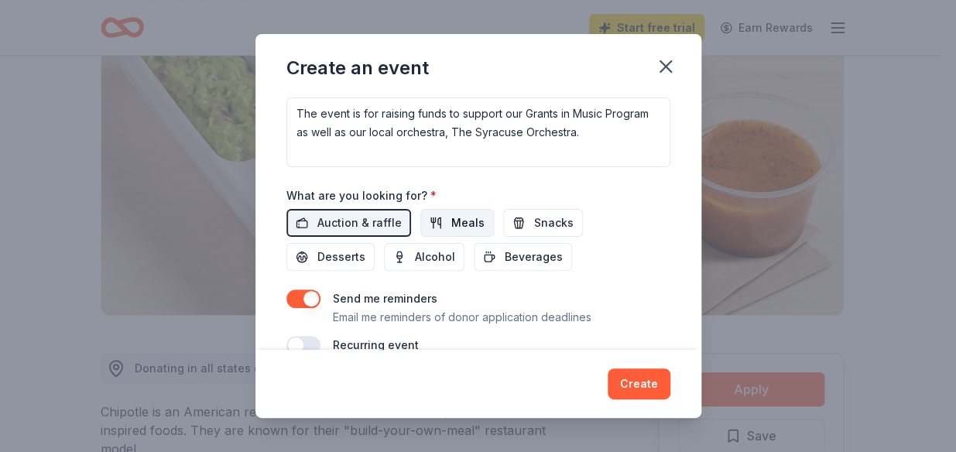
click at [451, 218] on span "Meals" at bounding box center [467, 223] width 33 height 19
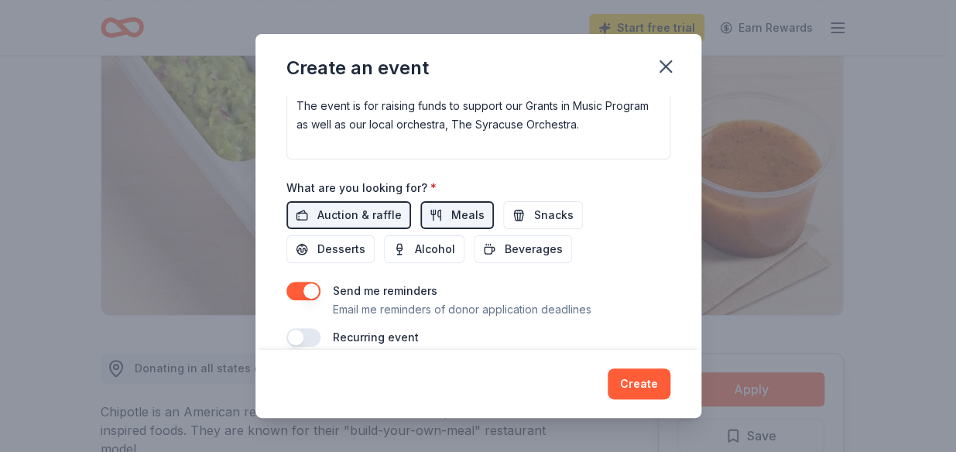
scroll to position [486, 0]
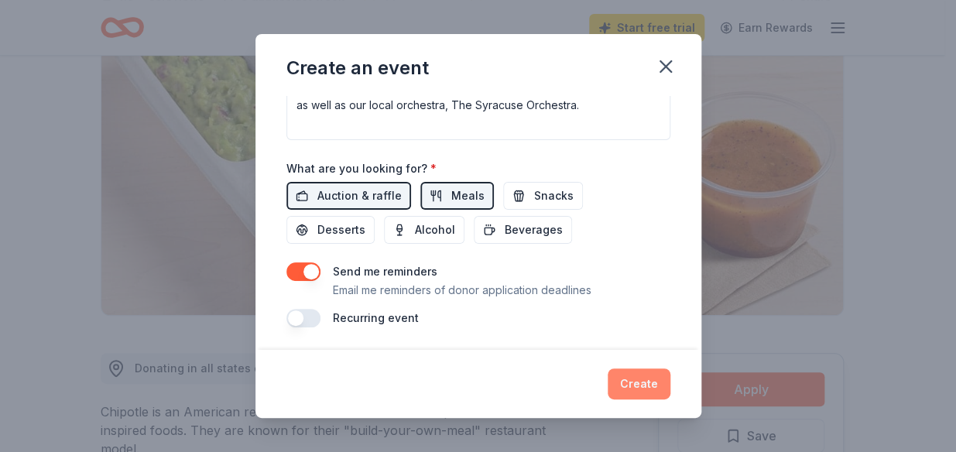
click at [654, 376] on button "Create" at bounding box center [639, 384] width 63 height 31
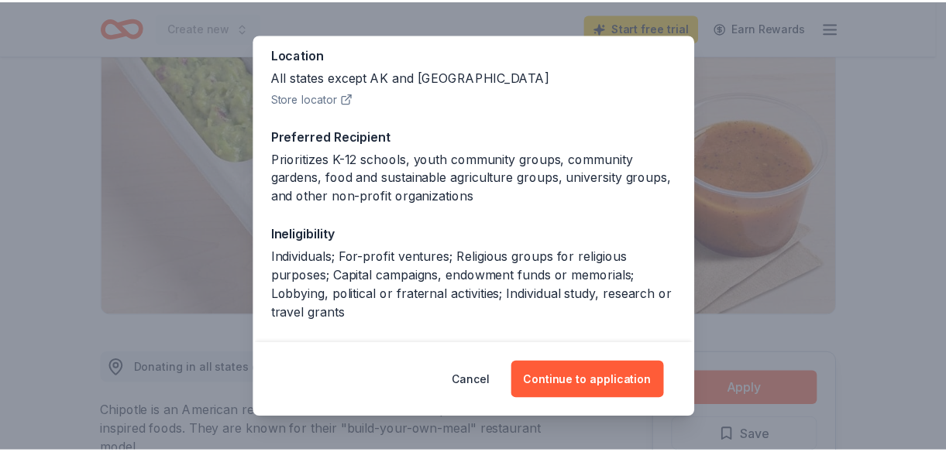
scroll to position [211, 0]
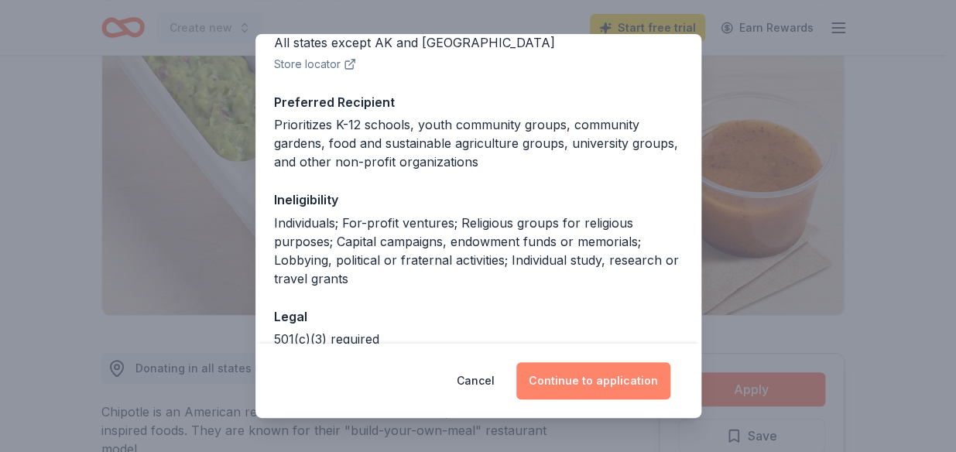
click at [602, 376] on button "Continue to application" at bounding box center [594, 380] width 154 height 37
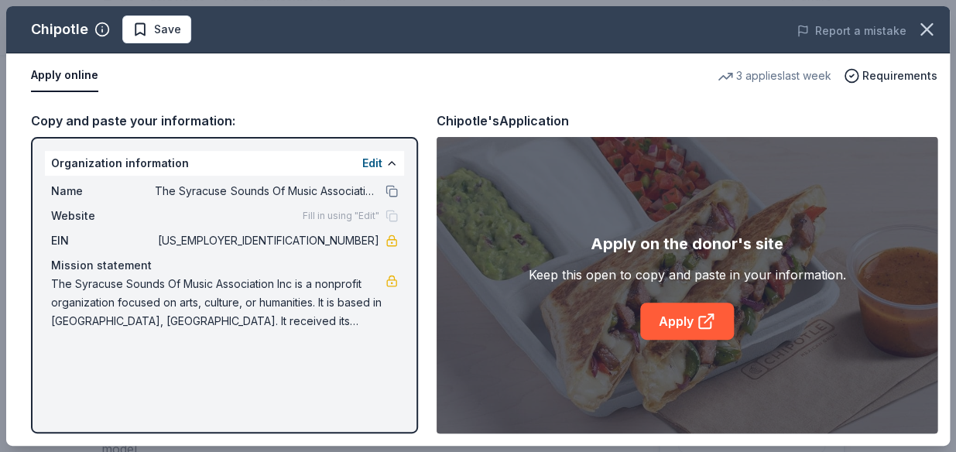
click at [355, 316] on div "Chipotle Save Report a mistake Apply online 3 applies last week Requirements Co…" at bounding box center [478, 226] width 944 height 440
click at [141, 224] on div "Chipotle Save Report a mistake Apply online 3 applies last week Requirements Co…" at bounding box center [478, 226] width 944 height 440
click at [309, 217] on div "Chipotle Save Report a mistake Apply online 3 applies last week Requirements Co…" at bounding box center [478, 226] width 944 height 440
click at [97, 218] on div "Chipotle Save Report a mistake Apply online 3 applies last week Requirements Co…" at bounding box center [478, 226] width 944 height 440
click at [114, 215] on div "Chipotle Save Report a mistake Apply online 3 applies last week Requirements Co…" at bounding box center [478, 226] width 944 height 440
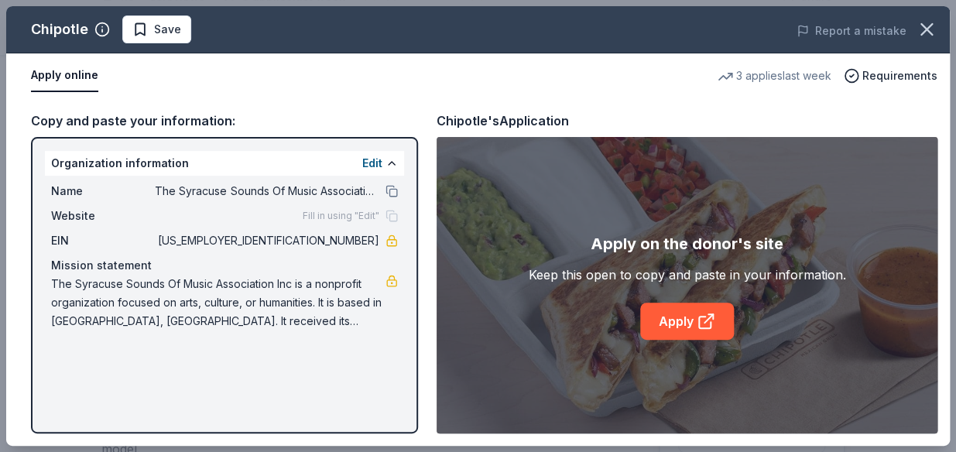
click at [327, 218] on div "Chipotle Save Report a mistake Apply online 3 applies last week Requirements Co…" at bounding box center [478, 226] width 944 height 440
click at [385, 211] on div "Chipotle Save Report a mistake Apply online 3 applies last week Requirements Co…" at bounding box center [478, 226] width 944 height 440
click at [399, 155] on div "Chipotle Save Report a mistake Apply online 3 applies last week Requirements Co…" at bounding box center [478, 226] width 944 height 440
click at [383, 163] on div "Chipotle Save Report a mistake Apply online 3 applies last week Requirements Co…" at bounding box center [478, 226] width 944 height 440
click at [379, 163] on div "Chipotle Save Report a mistake Apply online 3 applies last week Requirements Co…" at bounding box center [478, 226] width 944 height 440
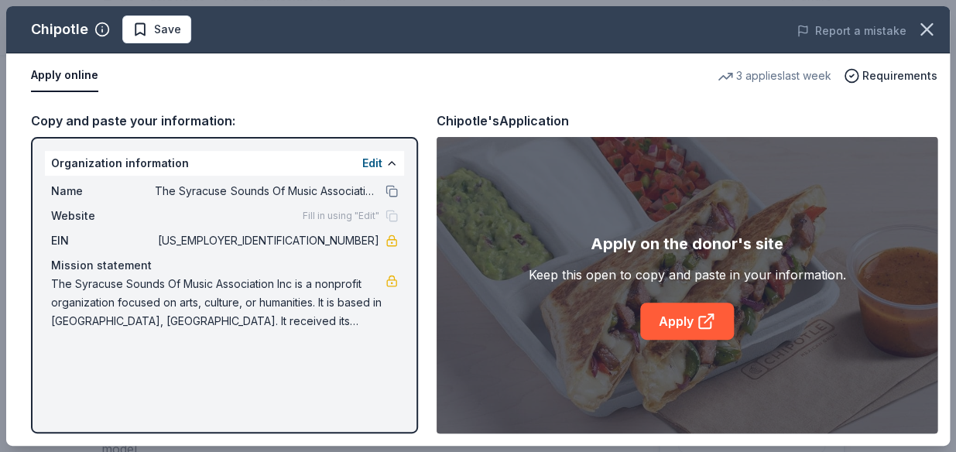
click at [348, 210] on div "Chipotle Save Report a mistake Apply online 3 applies last week Requirements Co…" at bounding box center [478, 226] width 944 height 440
click at [348, 214] on div "Chipotle Save Report a mistake Apply online 3 applies last week Requirements Co…" at bounding box center [478, 226] width 944 height 440
click at [373, 161] on div "Chipotle Save Report a mistake Apply online 3 applies last week Requirements Co…" at bounding box center [478, 226] width 944 height 440
click at [386, 163] on div "Chipotle Save Report a mistake Apply online 3 applies last week Requirements Co…" at bounding box center [478, 226] width 944 height 440
click at [81, 216] on div "Chipotle Save Report a mistake Apply online 3 applies last week Requirements Co…" at bounding box center [478, 226] width 944 height 440
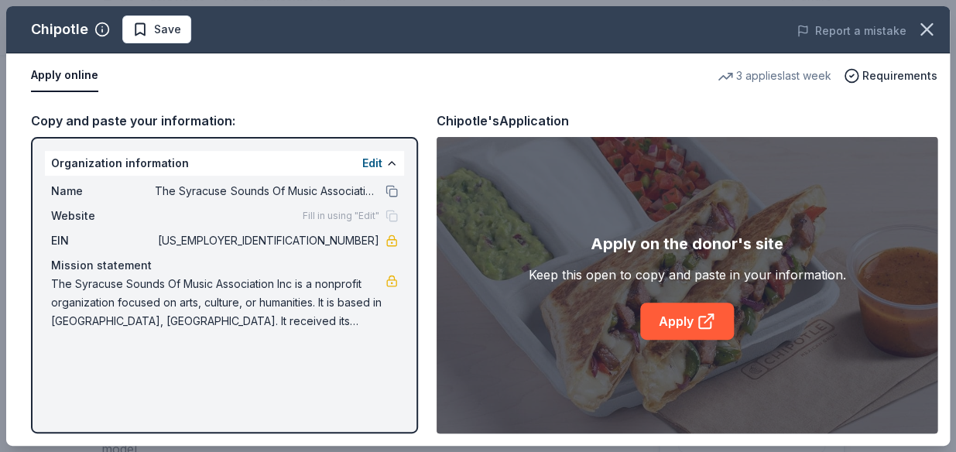
click at [98, 209] on div "Chipotle Save Report a mistake Apply online 3 applies last week Requirements Co…" at bounding box center [478, 226] width 944 height 440
click at [390, 215] on div "Chipotle Save Report a mistake Apply online 3 applies last week Requirements Co…" at bounding box center [478, 226] width 944 height 440
click at [344, 218] on div "Chipotle Save Report a mistake Apply online 3 applies last week Requirements Co…" at bounding box center [478, 226] width 944 height 440
click at [664, 325] on div "Chipotle Save Report a mistake Apply online 3 applies last week Requirements Co…" at bounding box center [478, 226] width 944 height 440
click at [406, 156] on div "Chipotle Save Report a mistake Apply online 3 applies last week Requirements Co…" at bounding box center [478, 226] width 944 height 440
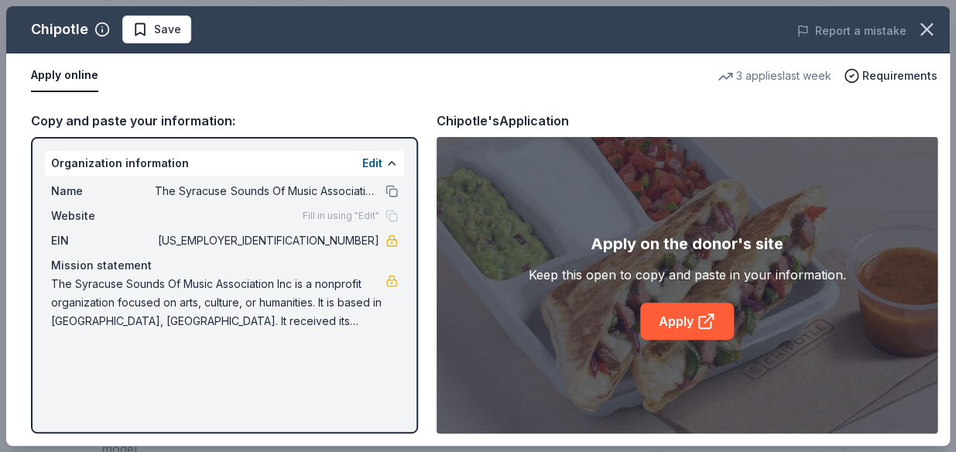
click at [379, 158] on div "Chipotle Save Report a mistake Apply online 3 applies last week Requirements Co…" at bounding box center [478, 226] width 944 height 440
click at [379, 163] on div "Chipotle Save Report a mistake Apply online 3 applies last week Requirements Co…" at bounding box center [478, 226] width 944 height 440
drag, startPoint x: 162, startPoint y: 166, endPoint x: 138, endPoint y: 191, distance: 34.5
click at [162, 168] on div "Chipotle Save Report a mistake Apply online 3 applies last week Requirements Co…" at bounding box center [478, 226] width 944 height 440
click at [93, 246] on div "Chipotle Save Report a mistake Apply online 3 applies last week Requirements Co…" at bounding box center [478, 226] width 944 height 440
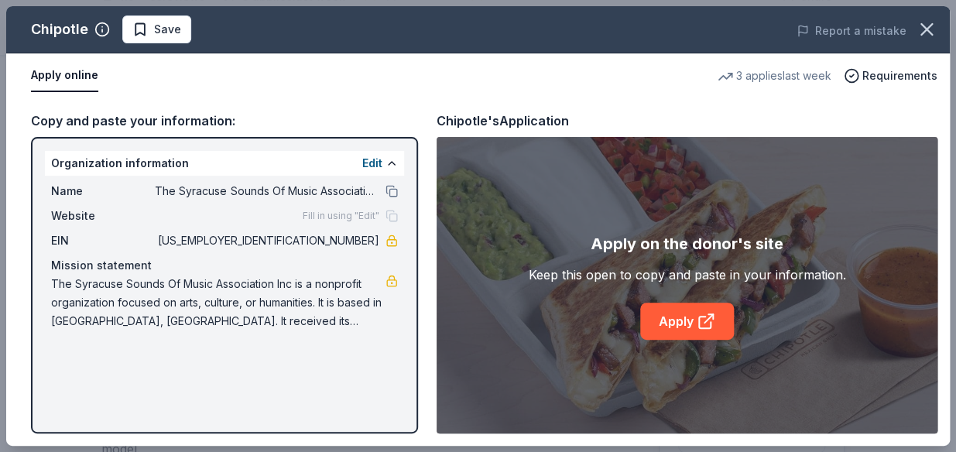
click at [84, 266] on div "Chipotle Save Report a mistake Apply online 3 applies last week Requirements Co…" at bounding box center [478, 226] width 944 height 440
click at [84, 299] on div "Chipotle Save Report a mistake Apply online 3 applies last week Requirements Co…" at bounding box center [478, 226] width 944 height 440
drag, startPoint x: 84, startPoint y: 360, endPoint x: 92, endPoint y: 318, distance: 42.5
click at [88, 352] on div "Chipotle Save Report a mistake Apply online 3 applies last week Requirements Co…" at bounding box center [478, 226] width 944 height 440
drag, startPoint x: 62, startPoint y: 227, endPoint x: 43, endPoint y: 123, distance: 105.6
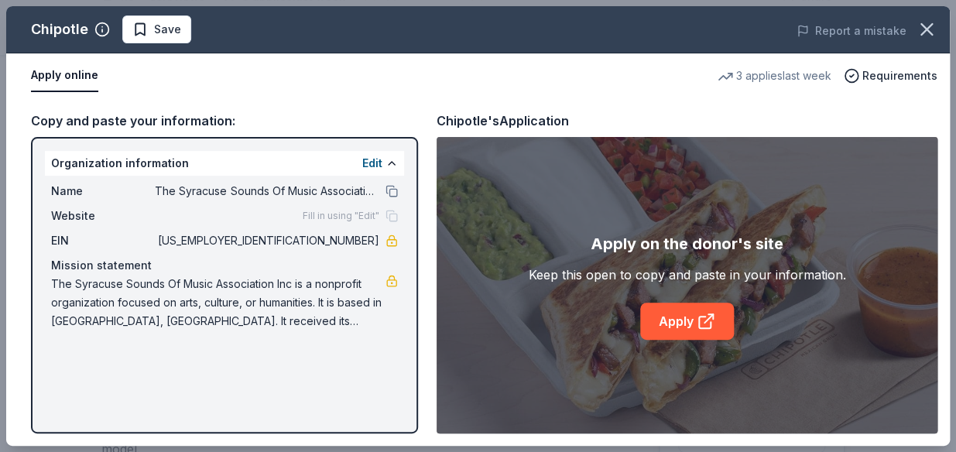
click at [47, 151] on div "Chipotle Save Report a mistake Apply online 3 applies last week Requirements Co…" at bounding box center [478, 226] width 944 height 440
click at [163, 31] on div "Chipotle Save Report a mistake Apply online 3 applies last week Requirements Co…" at bounding box center [478, 226] width 944 height 440
click at [932, 25] on icon "button" at bounding box center [927, 30] width 22 height 22
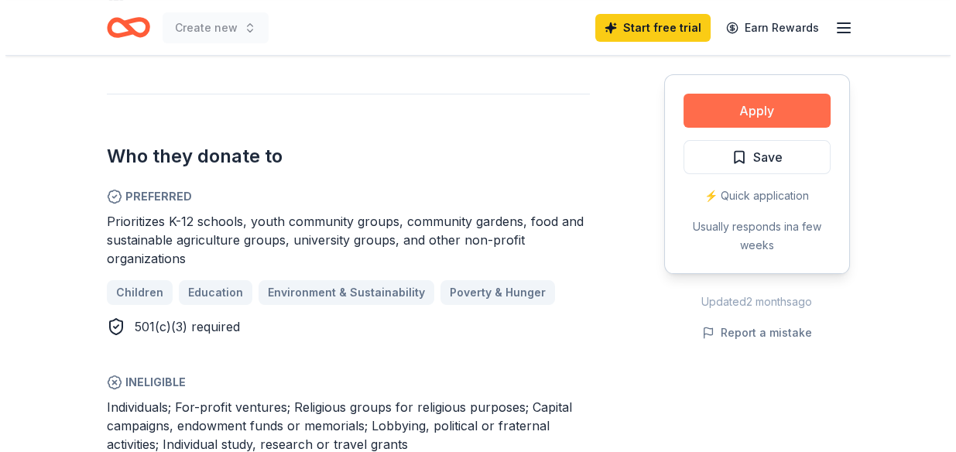
scroll to position [788, 0]
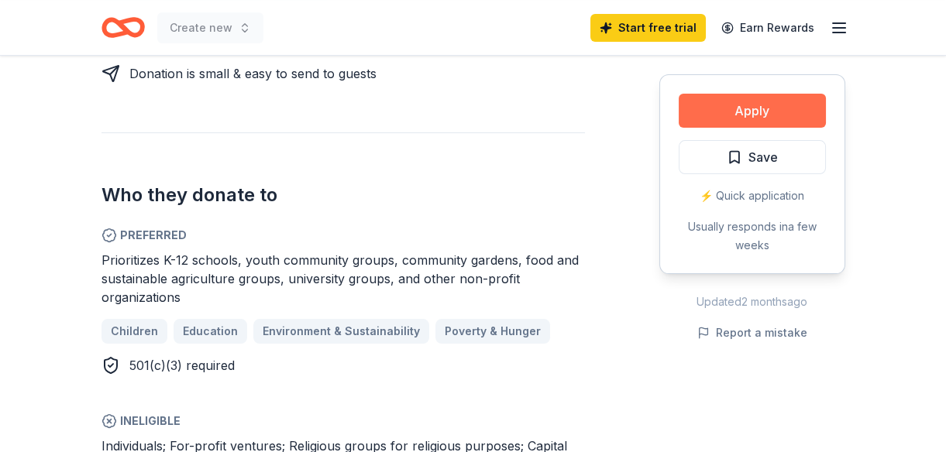
click at [738, 118] on button "Apply" at bounding box center [751, 111] width 147 height 34
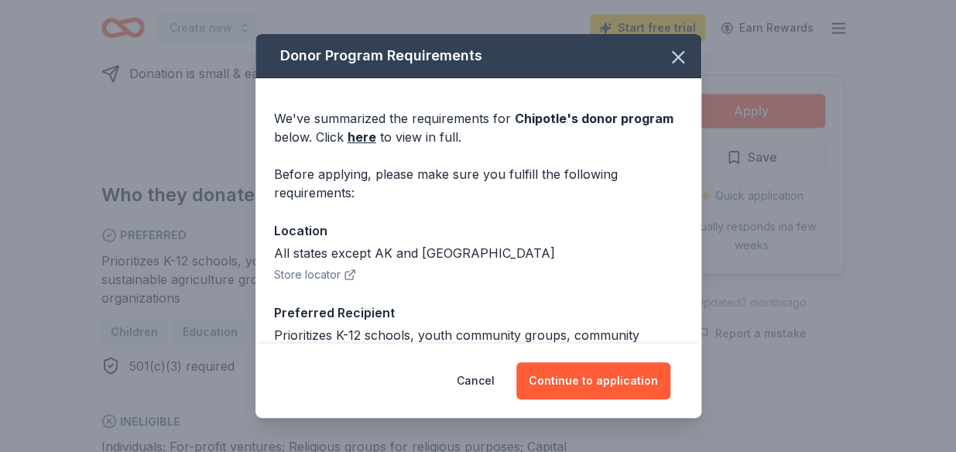
drag, startPoint x: 631, startPoint y: 379, endPoint x: 545, endPoint y: 230, distance: 171.7
click at [583, 249] on div "Donor Program Requirements We've summarized the requirements for Chipotle 's do…" at bounding box center [479, 226] width 446 height 385
click at [356, 136] on link "here" at bounding box center [362, 137] width 29 height 19
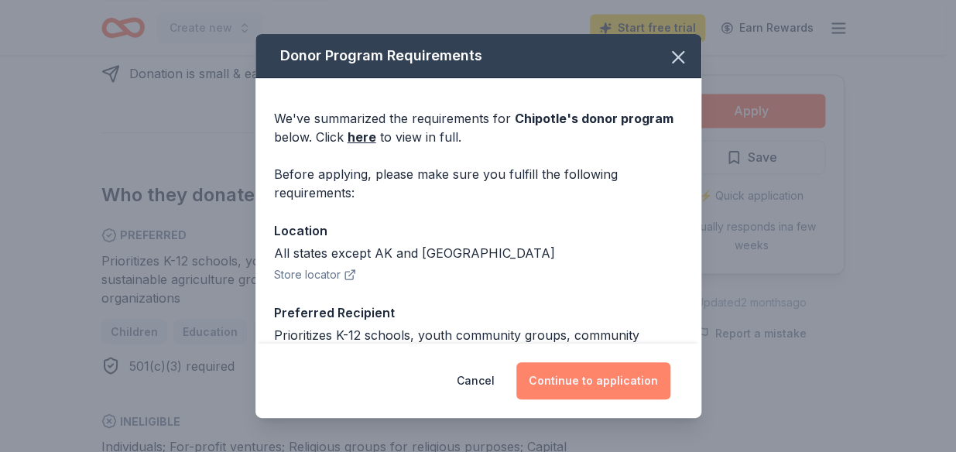
click at [606, 385] on button "Continue to application" at bounding box center [594, 380] width 154 height 37
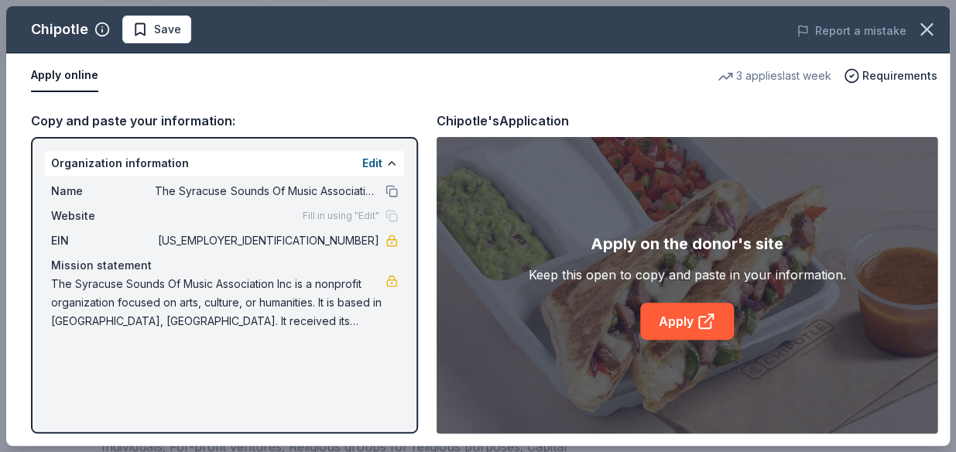
drag, startPoint x: 319, startPoint y: 155, endPoint x: 307, endPoint y: 105, distance: 51.1
click at [308, 108] on div "Chipotle Save Report a mistake Apply online 3 applies last week Requirements Co…" at bounding box center [478, 226] width 944 height 440
drag, startPoint x: 259, startPoint y: 112, endPoint x: 372, endPoint y: 82, distance: 117.0
click at [372, 82] on div "Chipotle Save Report a mistake Apply online 3 applies last week Requirements Co…" at bounding box center [478, 226] width 944 height 440
click at [385, 156] on div "Chipotle Save Report a mistake Apply online 3 applies last week Requirements Co…" at bounding box center [478, 226] width 944 height 440
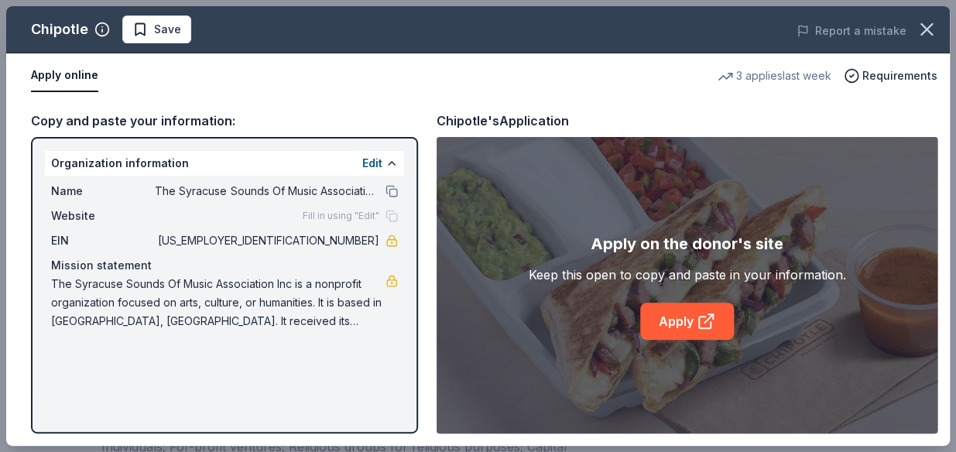
click at [365, 220] on div "Chipotle Save Report a mistake Apply online 3 applies last week Requirements Co…" at bounding box center [478, 226] width 944 height 440
drag, startPoint x: 347, startPoint y: 309, endPoint x: 236, endPoint y: 305, distance: 110.8
click at [229, 311] on div "Chipotle Save Report a mistake Apply online 3 applies last week Requirements Co…" at bounding box center [478, 226] width 944 height 440
click at [148, 202] on div "Chipotle Save Report a mistake Apply online 3 applies last week Requirements Co…" at bounding box center [478, 226] width 944 height 440
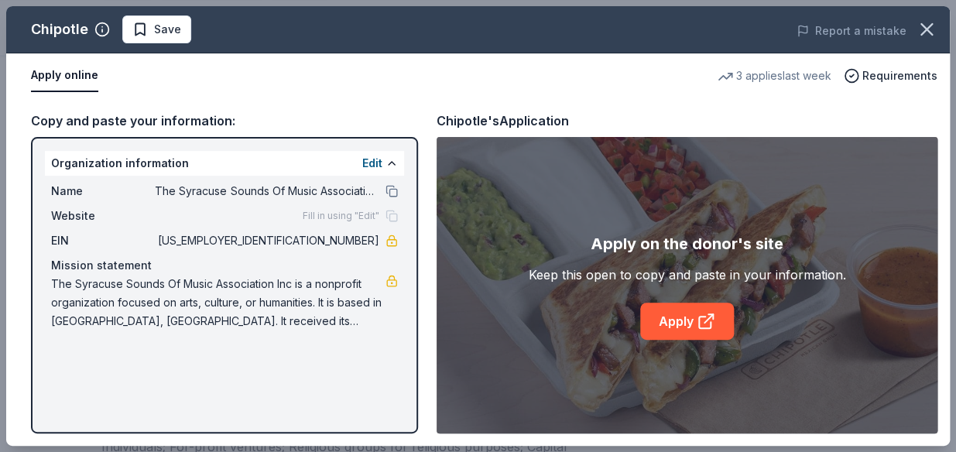
click at [59, 153] on div "Chipotle Save Report a mistake Apply online 3 applies last week Requirements Co…" at bounding box center [478, 226] width 944 height 440
drag, startPoint x: 66, startPoint y: 149, endPoint x: 177, endPoint y: 111, distance: 117.8
click at [146, 113] on div "Chipotle Save Report a mistake Apply online 3 applies last week Requirements Co…" at bounding box center [478, 226] width 944 height 440
click at [177, 111] on div "Chipotle Save Report a mistake Apply online 3 applies last week Requirements Co…" at bounding box center [478, 226] width 944 height 440
drag, startPoint x: 513, startPoint y: 132, endPoint x: 569, endPoint y: 130, distance: 55.8
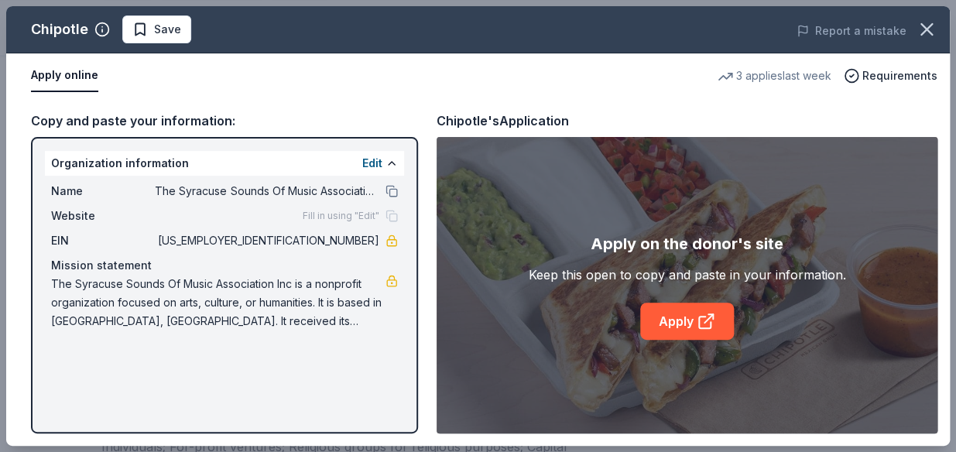
click at [550, 131] on div "Chipotle Save Report a mistake Apply online 3 applies last week Requirements Co…" at bounding box center [478, 226] width 944 height 440
click at [574, 129] on div "Chipotle Save Report a mistake Apply online 3 applies last week Requirements Co…" at bounding box center [478, 226] width 944 height 440
drag, startPoint x: 512, startPoint y: 125, endPoint x: 406, endPoint y: 117, distance: 106.4
click at [447, 122] on div "Chipotle Save Report a mistake Apply online 3 applies last week Requirements Co…" at bounding box center [478, 226] width 944 height 440
click at [40, 76] on div "Chipotle Save Report a mistake Apply online 3 applies last week Requirements Co…" at bounding box center [478, 226] width 944 height 440
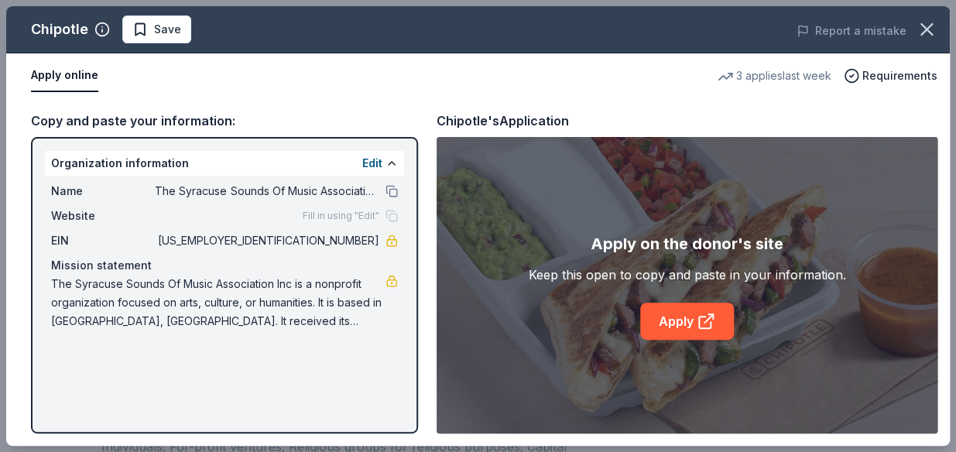
click at [711, 323] on div "Chipotle Save Report a mistake Apply online 3 applies last week Requirements Co…" at bounding box center [478, 226] width 944 height 440
click at [433, 258] on div "Chipotle Save Report a mistake Apply online 3 applies last week Requirements Co…" at bounding box center [478, 226] width 944 height 440
click at [937, 28] on button "button" at bounding box center [927, 29] width 34 height 34
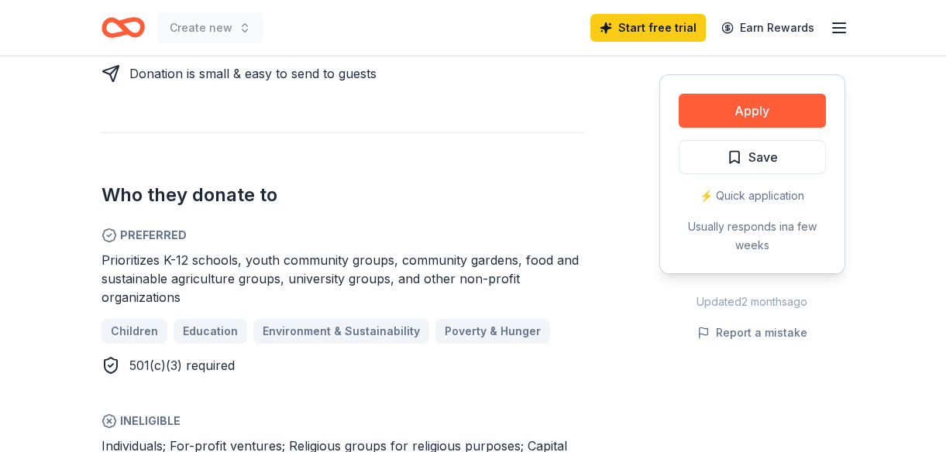
click at [765, 201] on div "⚡️ Quick application" at bounding box center [751, 196] width 147 height 19
click at [760, 196] on div "⚡️ Quick application" at bounding box center [751, 196] width 147 height 19
click at [750, 335] on button "Report a mistake" at bounding box center [752, 333] width 110 height 19
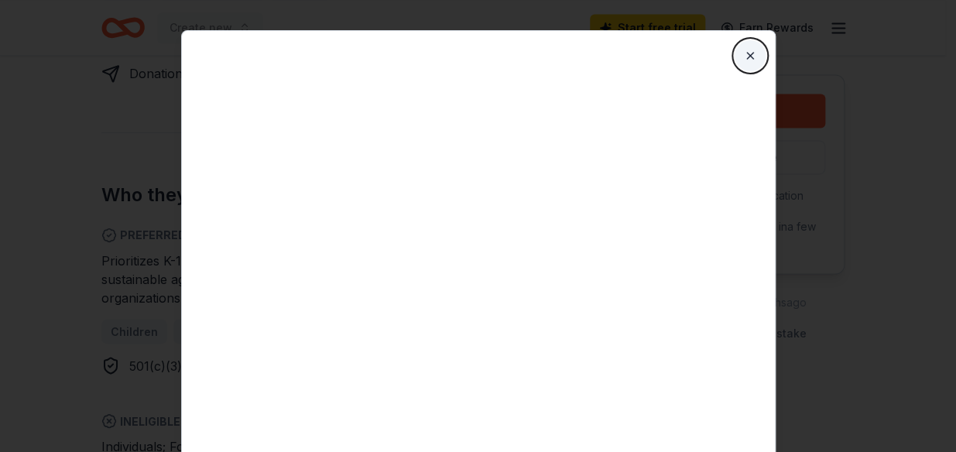
click at [756, 66] on button "Close" at bounding box center [750, 55] width 31 height 31
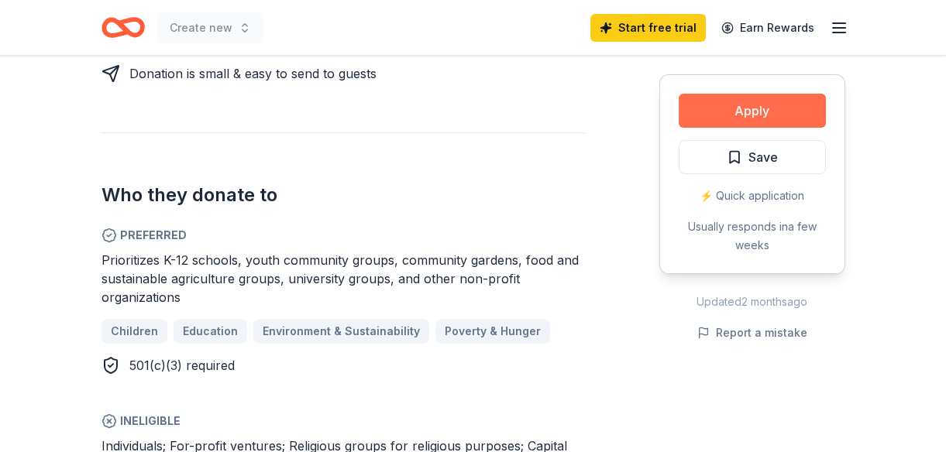
click at [771, 115] on button "Apply" at bounding box center [751, 111] width 147 height 34
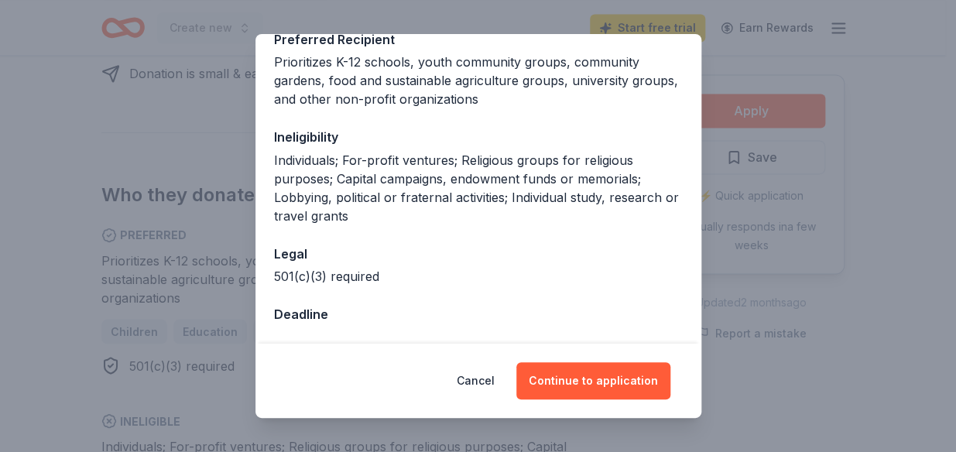
scroll to position [275, 0]
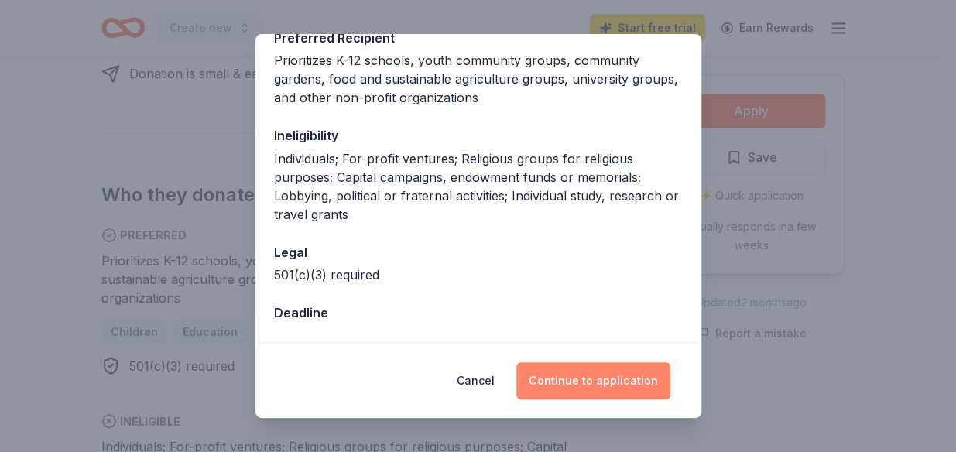
click at [592, 382] on button "Continue to application" at bounding box center [594, 380] width 154 height 37
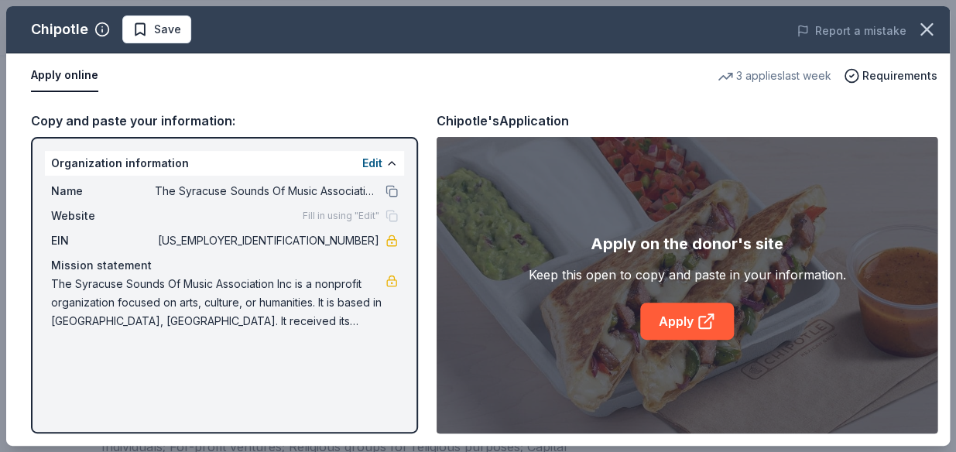
click at [687, 318] on div "Chipotle Save Report a mistake Apply online 3 applies last week Requirements Co…" at bounding box center [478, 226] width 944 height 440
click at [688, 322] on div "Chipotle Save Report a mistake Apply online 3 applies last week Requirements Co…" at bounding box center [478, 226] width 944 height 440
click at [688, 323] on div "Chipotle Save Report a mistake Apply online 3 applies last week Requirements Co…" at bounding box center [478, 226] width 944 height 440
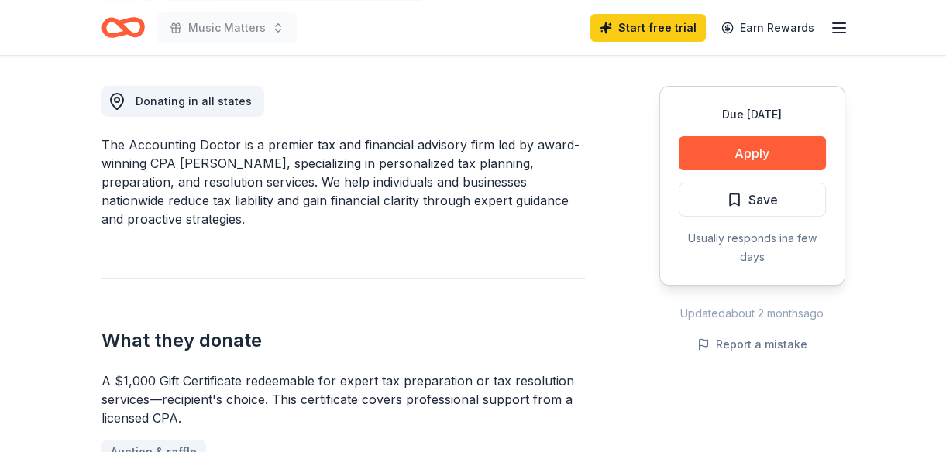
scroll to position [493, 0]
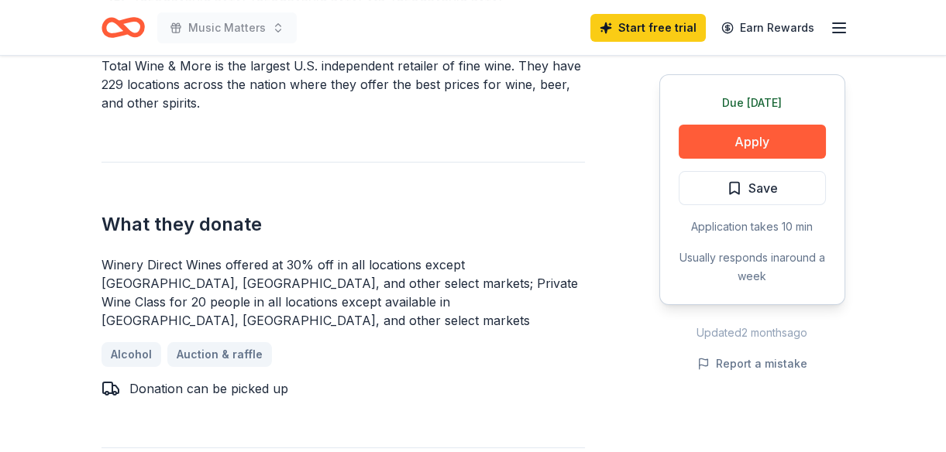
scroll to position [563, 0]
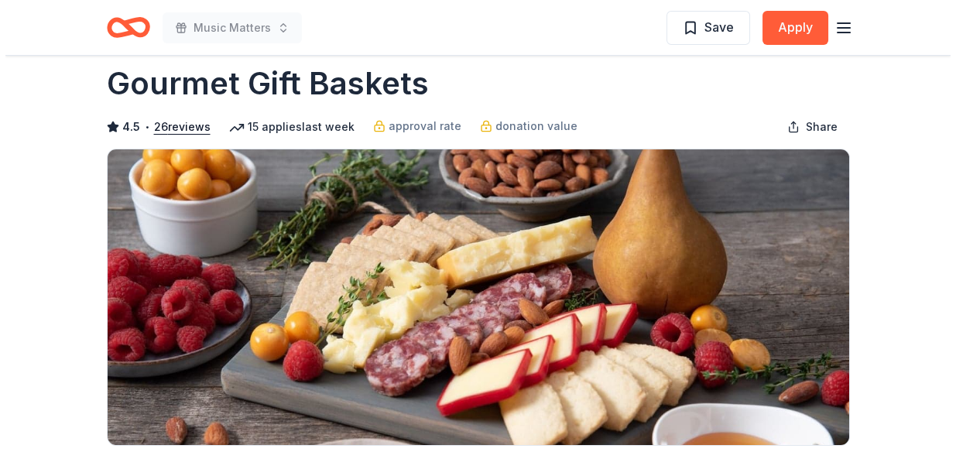
scroll to position [70, 0]
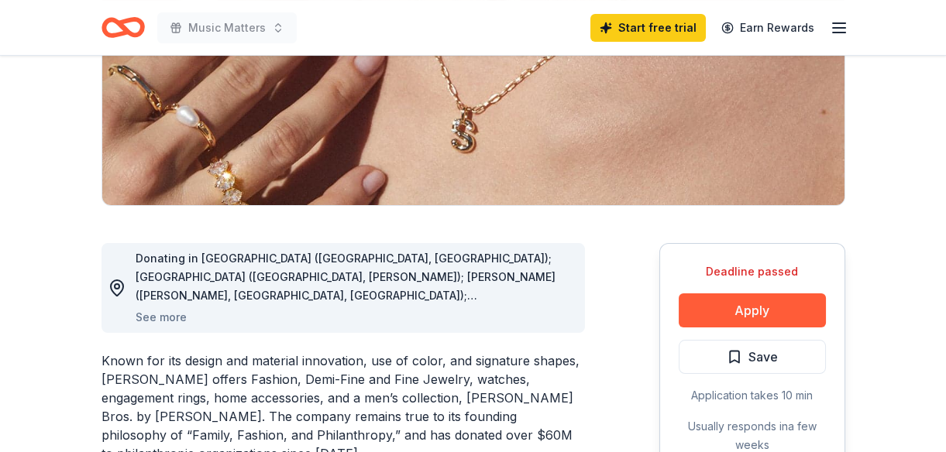
scroll to position [281, 0]
